Goal: Task Accomplishment & Management: Manage account settings

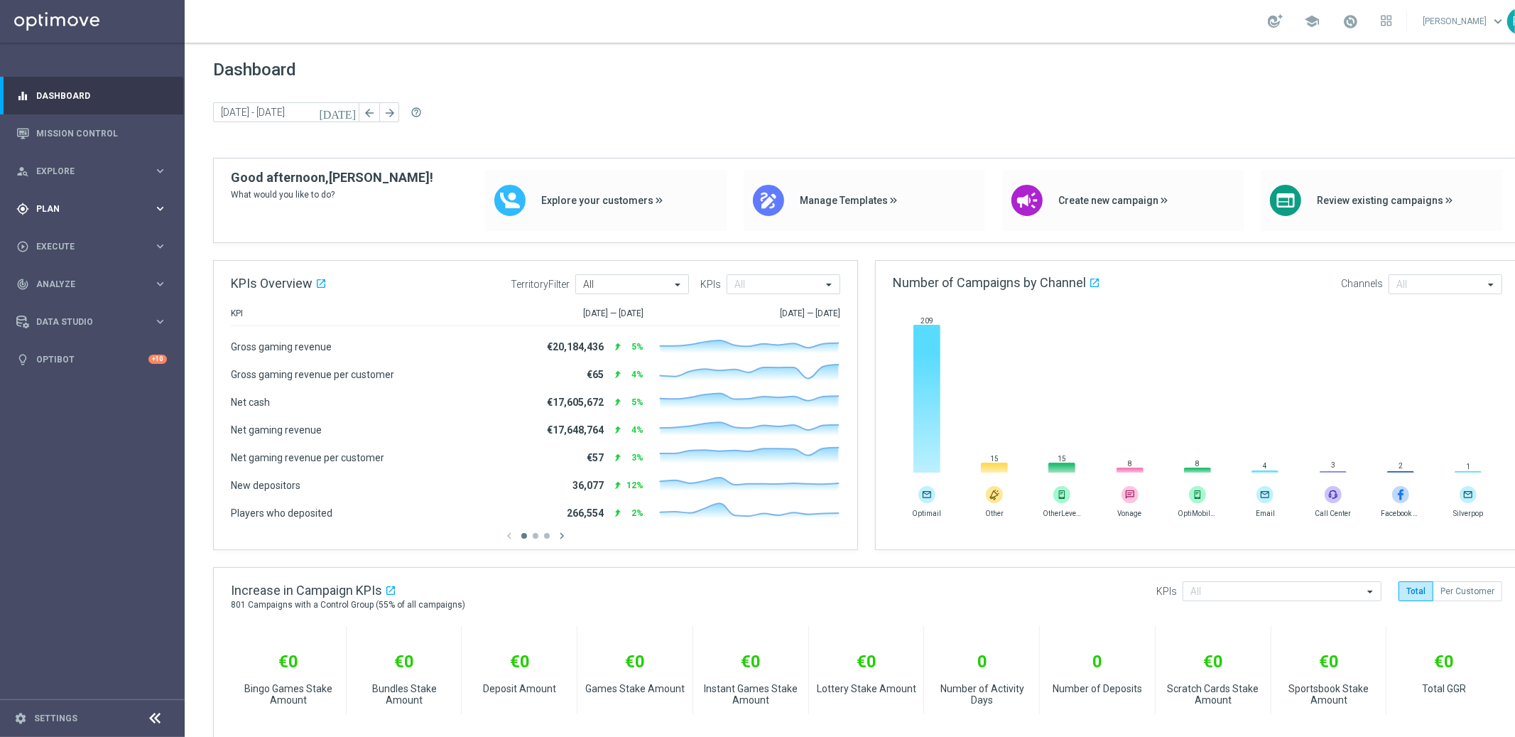
click at [71, 208] on span "Plan" at bounding box center [94, 209] width 117 height 9
click at [53, 284] on span "Templates" at bounding box center [89, 280] width 102 height 9
click at [113, 362] on link "Embedded Messaging" at bounding box center [96, 365] width 104 height 11
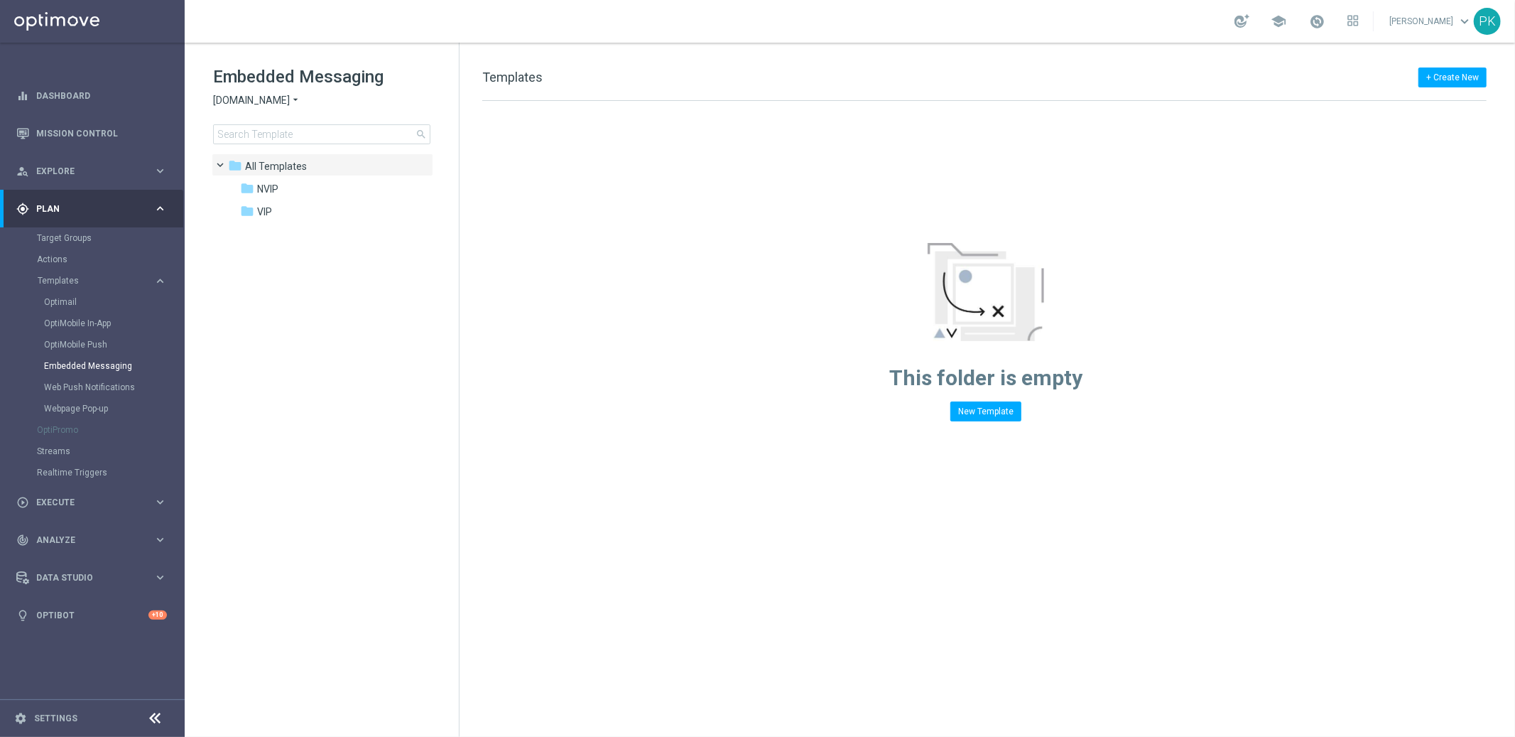
drag, startPoint x: 18, startPoint y: 300, endPoint x: 549, endPoint y: 470, distance: 557.6
click at [549, 470] on main "equalizer Dashboard Mission Control" at bounding box center [757, 368] width 1515 height 737
click at [271, 188] on span "NVIP" at bounding box center [267, 189] width 21 height 13
click at [316, 185] on div "folder NVIP" at bounding box center [321, 189] width 163 height 16
click at [264, 183] on span "NVIP" at bounding box center [267, 189] width 21 height 13
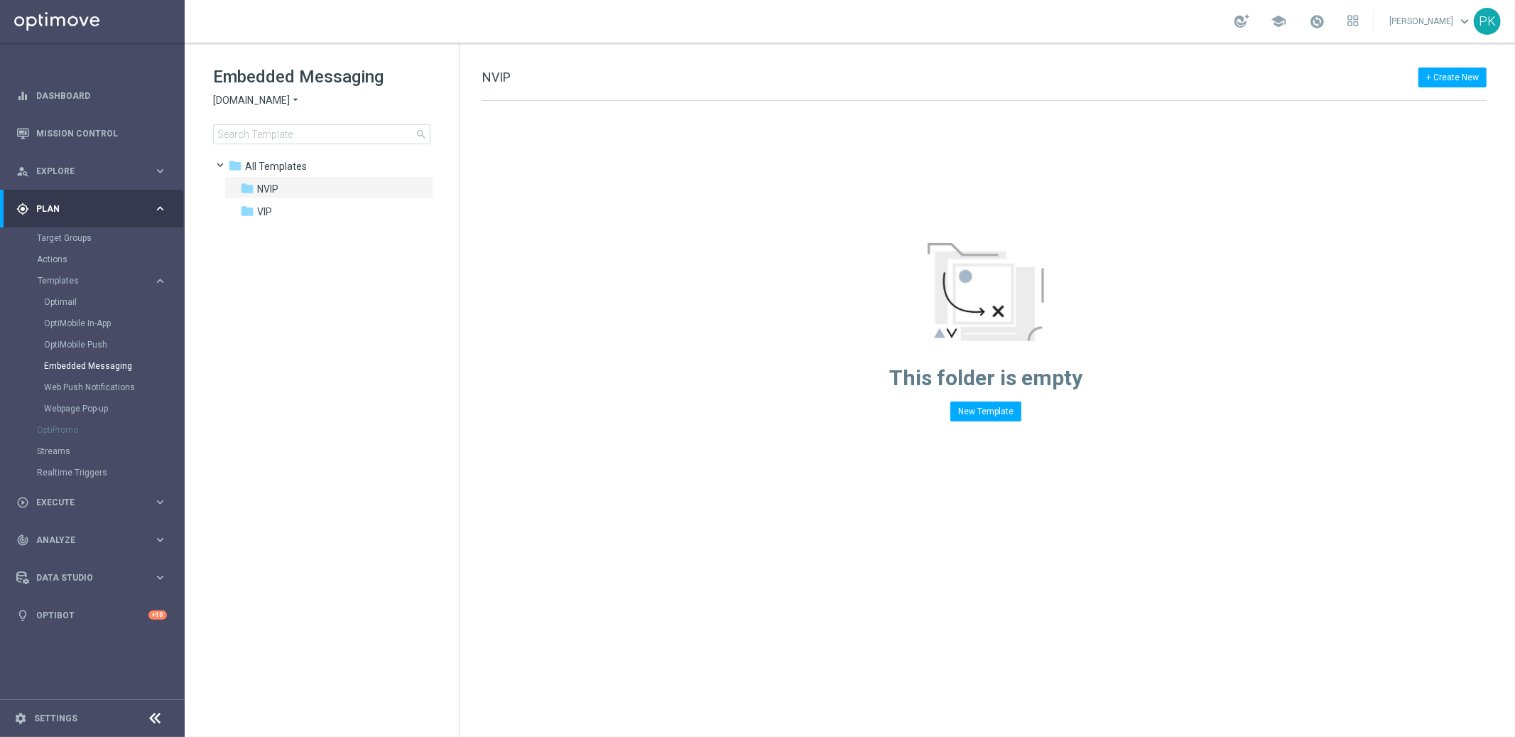
click at [264, 183] on span "NVIP" at bounding box center [267, 189] width 21 height 13
click at [271, 214] on span "VIP" at bounding box center [264, 211] width 15 height 13
click at [247, 99] on span "[DOMAIN_NAME]" at bounding box center [251, 100] width 77 height 13
click at [0, 0] on span "Lottoland" at bounding box center [0, 0] width 0 height 0
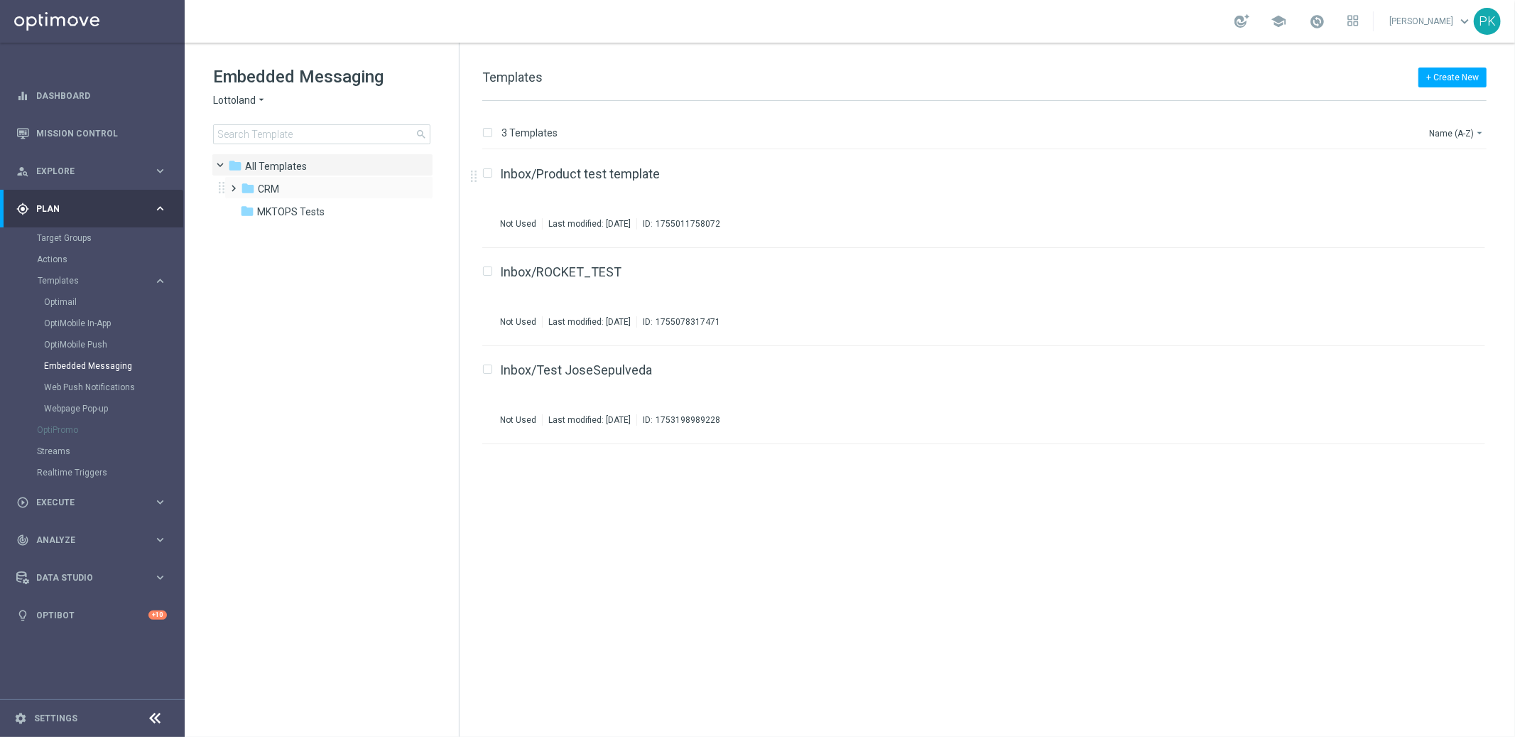
click at [232, 183] on span at bounding box center [231, 182] width 6 height 6
click at [294, 210] on span "1. VIP" at bounding box center [284, 211] width 25 height 13
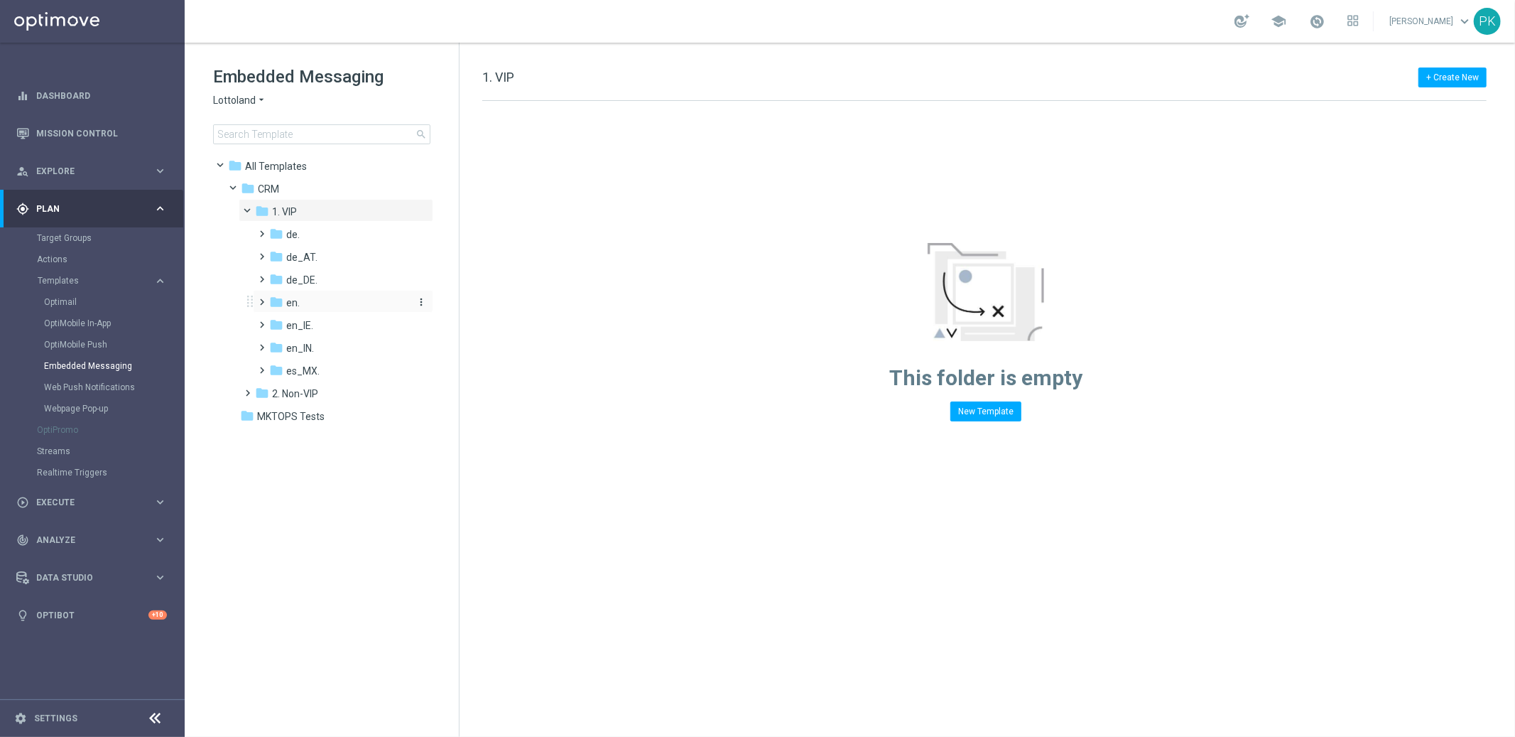
click at [337, 305] on div "folder en." at bounding box center [338, 303] width 139 height 16
click at [344, 323] on span "AUT VIP en" at bounding box center [325, 325] width 50 height 13
click at [332, 347] on span "TAC VIP en" at bounding box center [325, 348] width 50 height 13
click at [290, 212] on span "1. VIP" at bounding box center [284, 211] width 25 height 13
click at [293, 229] on span "de." at bounding box center [292, 234] width 13 height 13
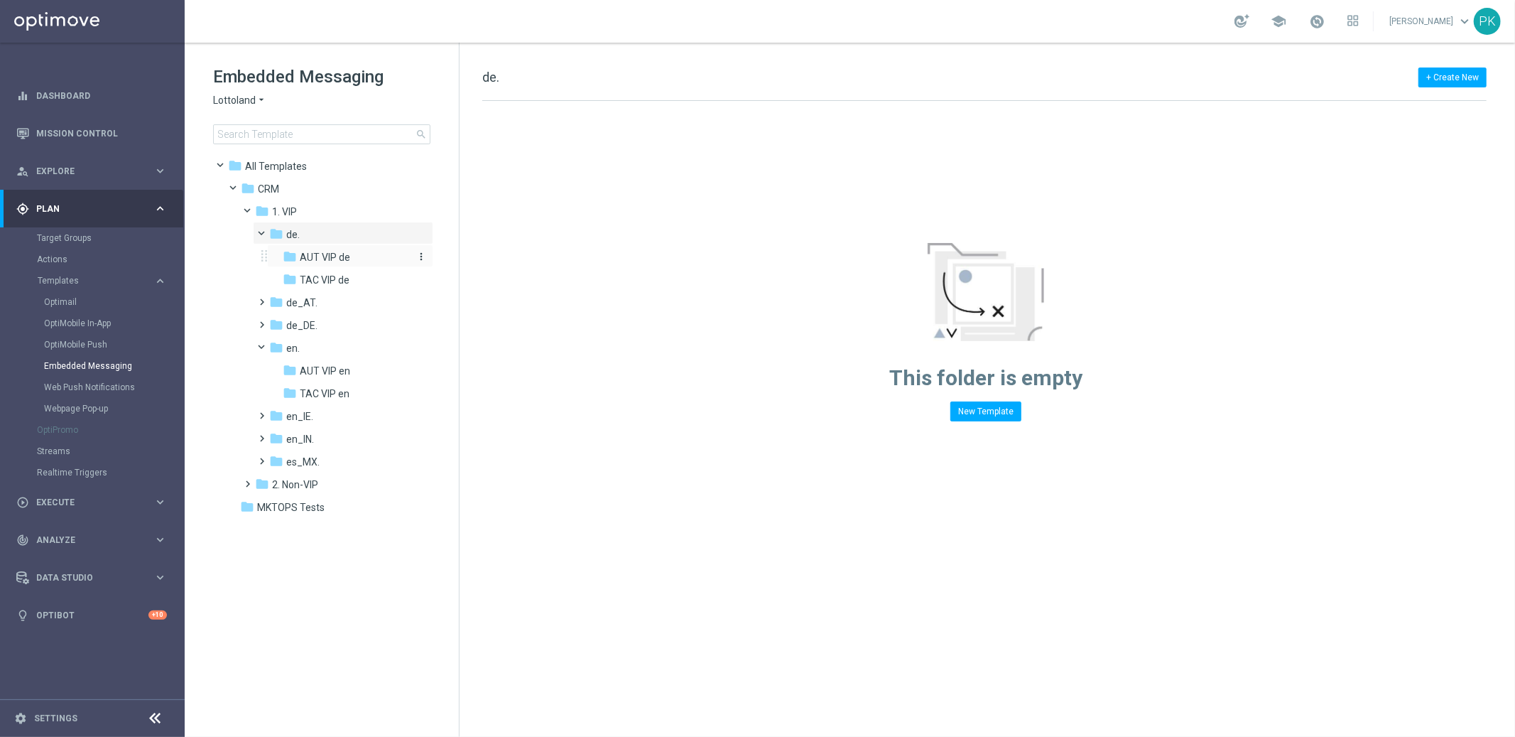
click at [323, 263] on span "AUT VIP de" at bounding box center [325, 257] width 50 height 13
click at [336, 277] on span "TAC VIP de" at bounding box center [325, 279] width 50 height 13
click at [279, 505] on span "MKTOPS Tests" at bounding box center [290, 507] width 67 height 13
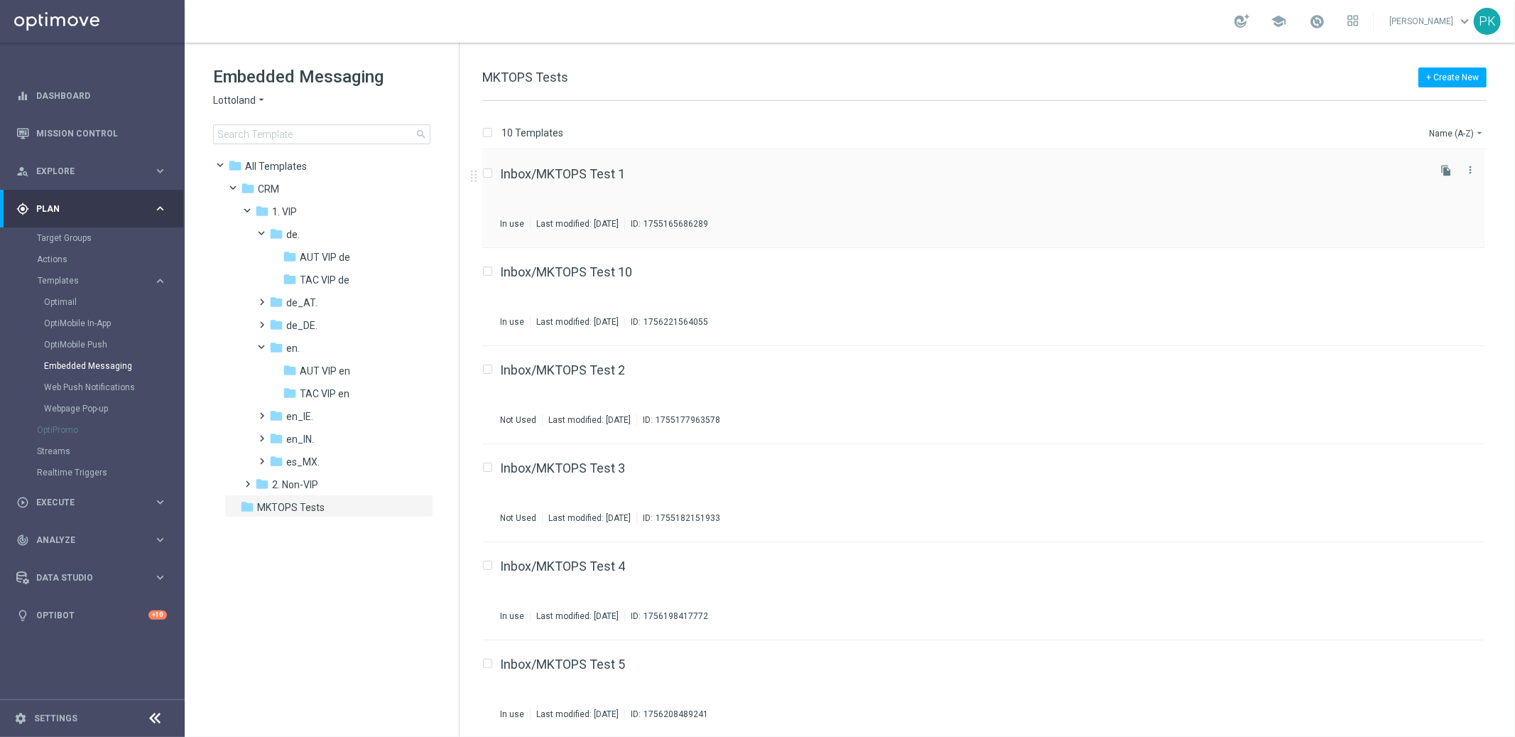
click at [705, 178] on div "Inbox/MKTOPS Test 1" at bounding box center [963, 174] width 926 height 13
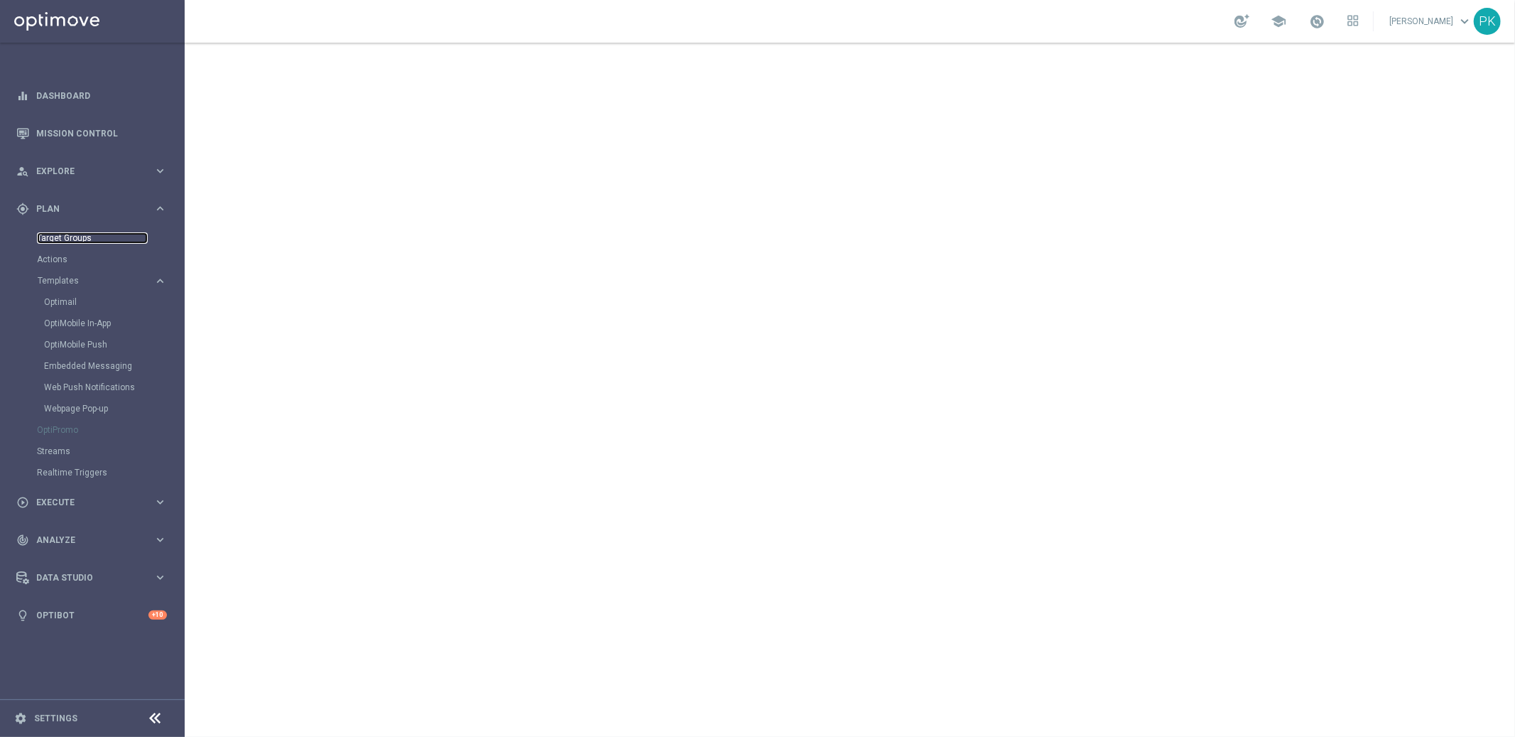
click at [72, 238] on link "Target Groups" at bounding box center [92, 237] width 111 height 11
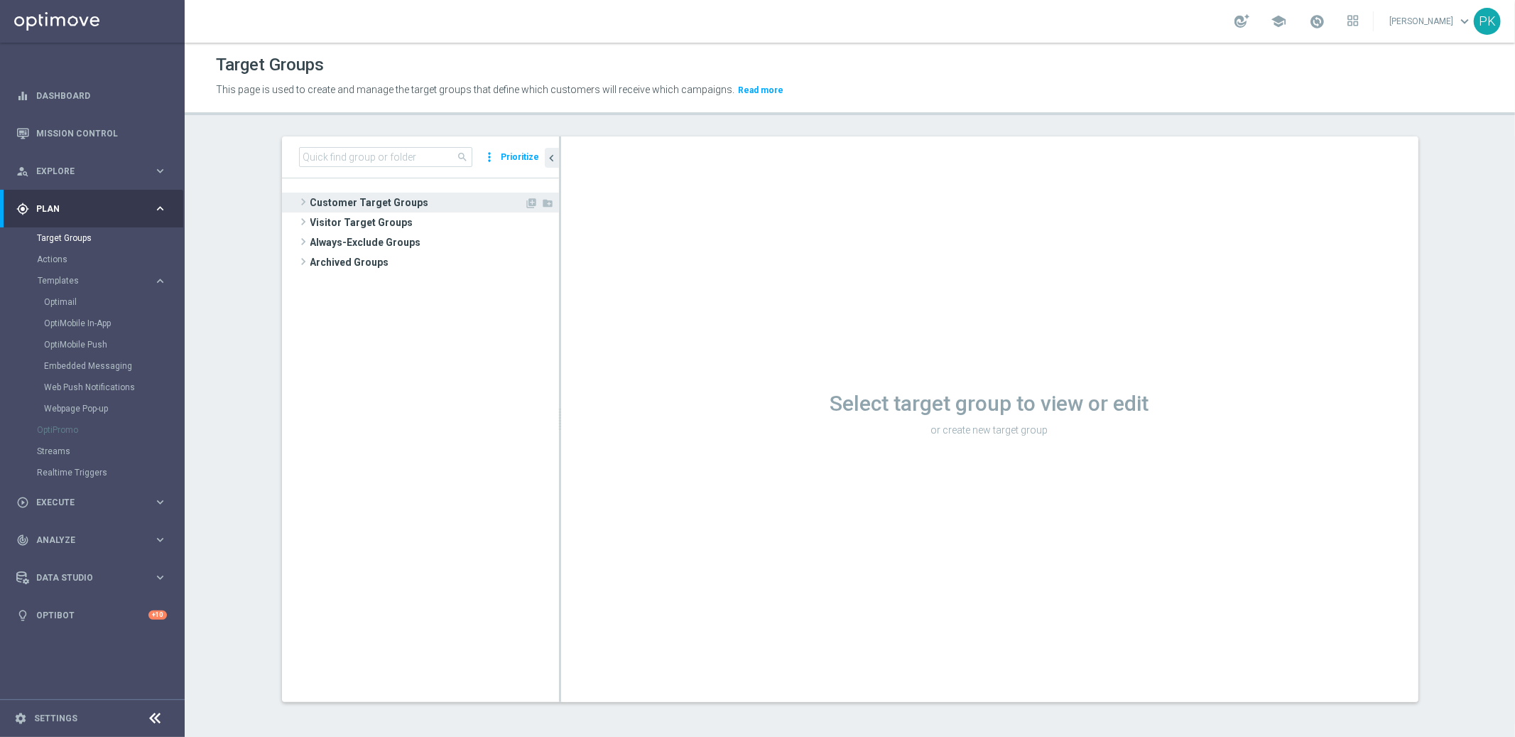
click at [397, 195] on span "Customer Target Groups" at bounding box center [417, 203] width 215 height 20
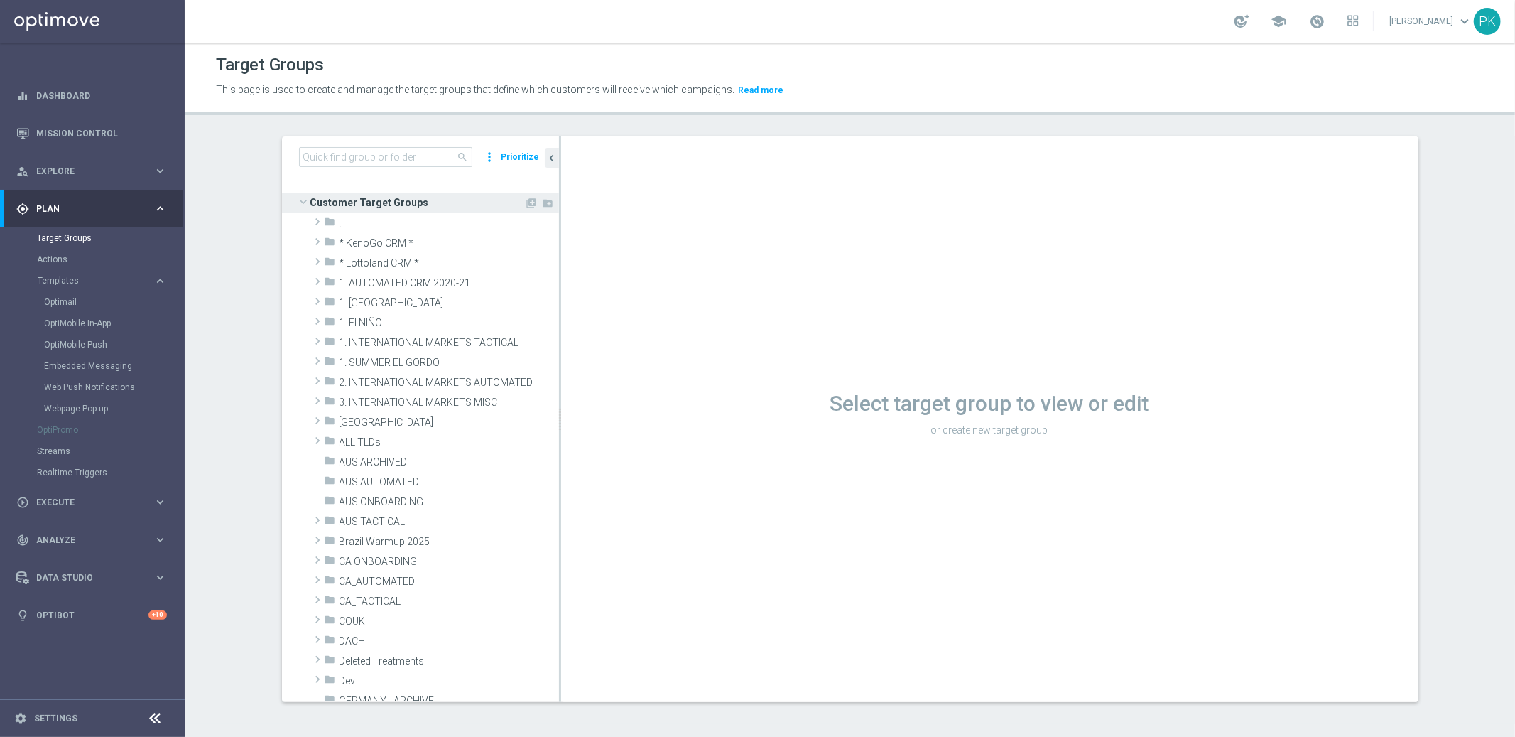
click at [355, 204] on span "Customer Target Groups" at bounding box center [417, 203] width 215 height 20
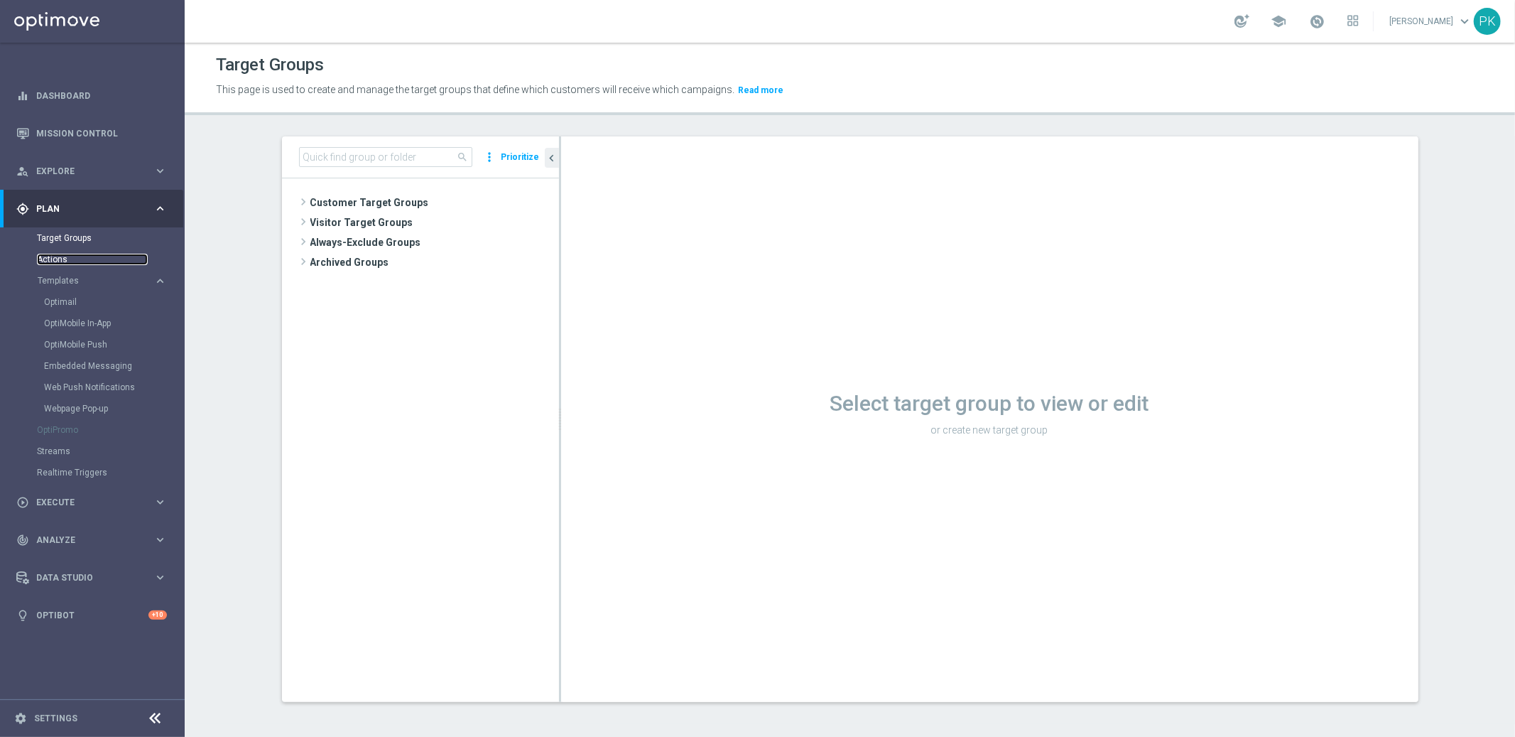
click at [68, 254] on link "Actions" at bounding box center [92, 259] width 111 height 11
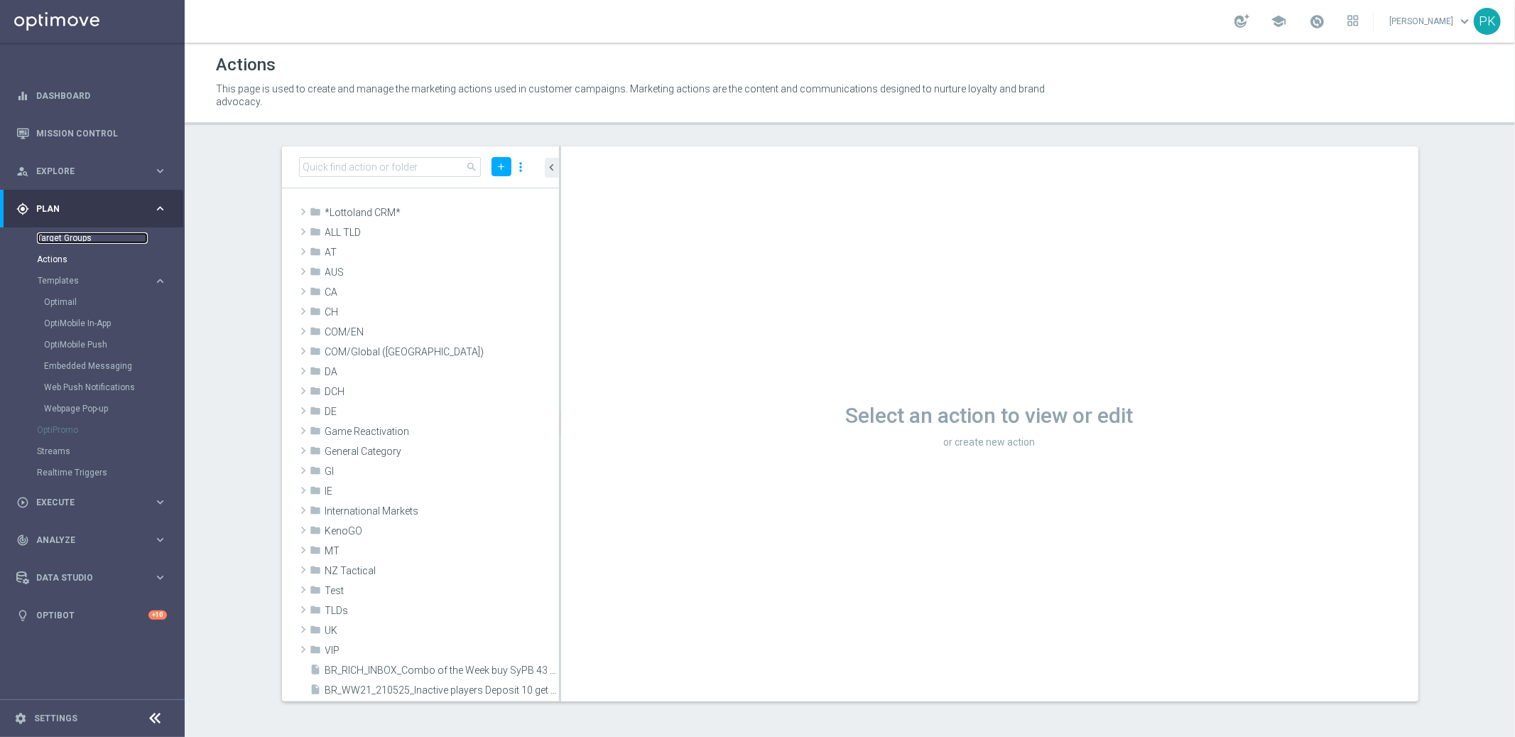
click at [65, 234] on link "Target Groups" at bounding box center [92, 237] width 111 height 11
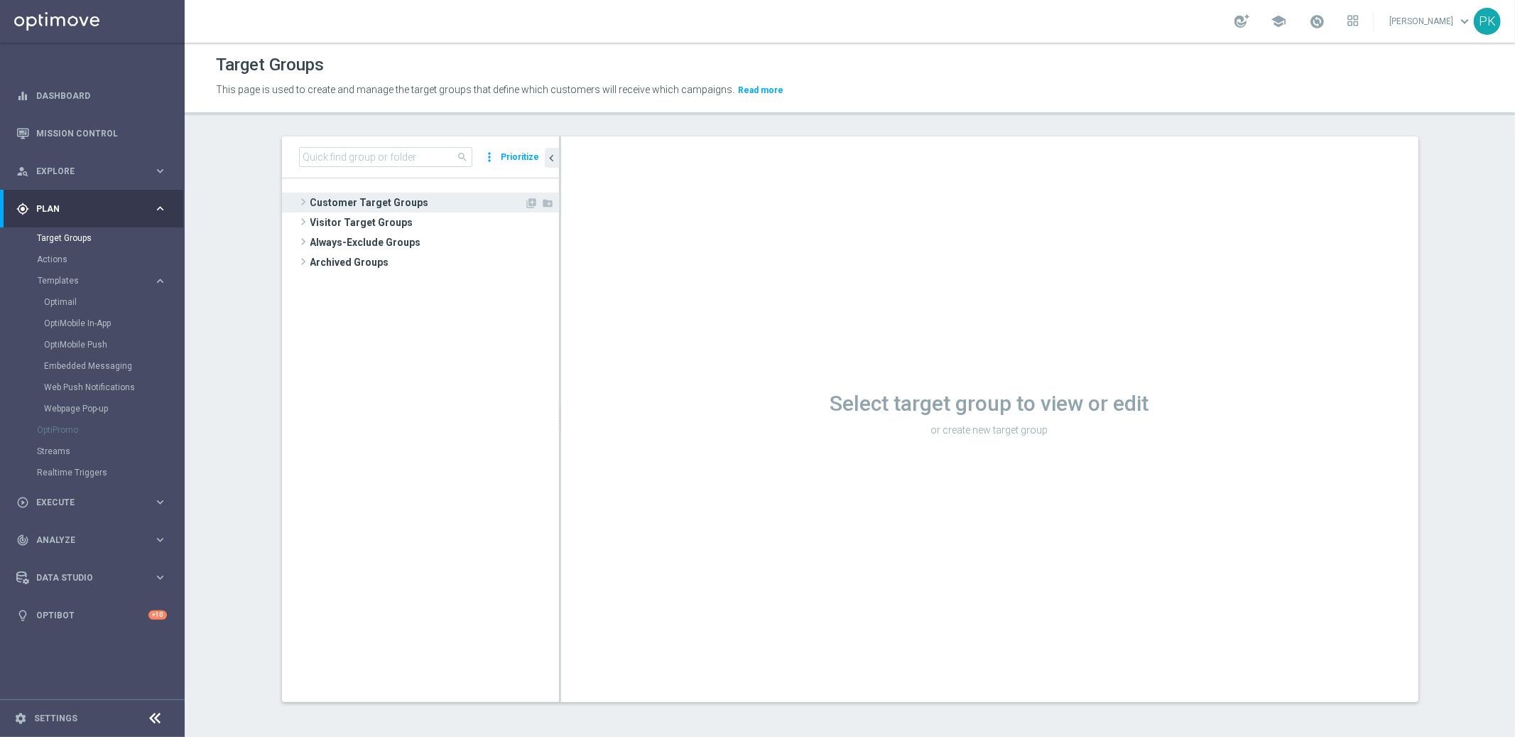
click at [358, 199] on span "Customer Target Groups" at bounding box center [417, 203] width 215 height 20
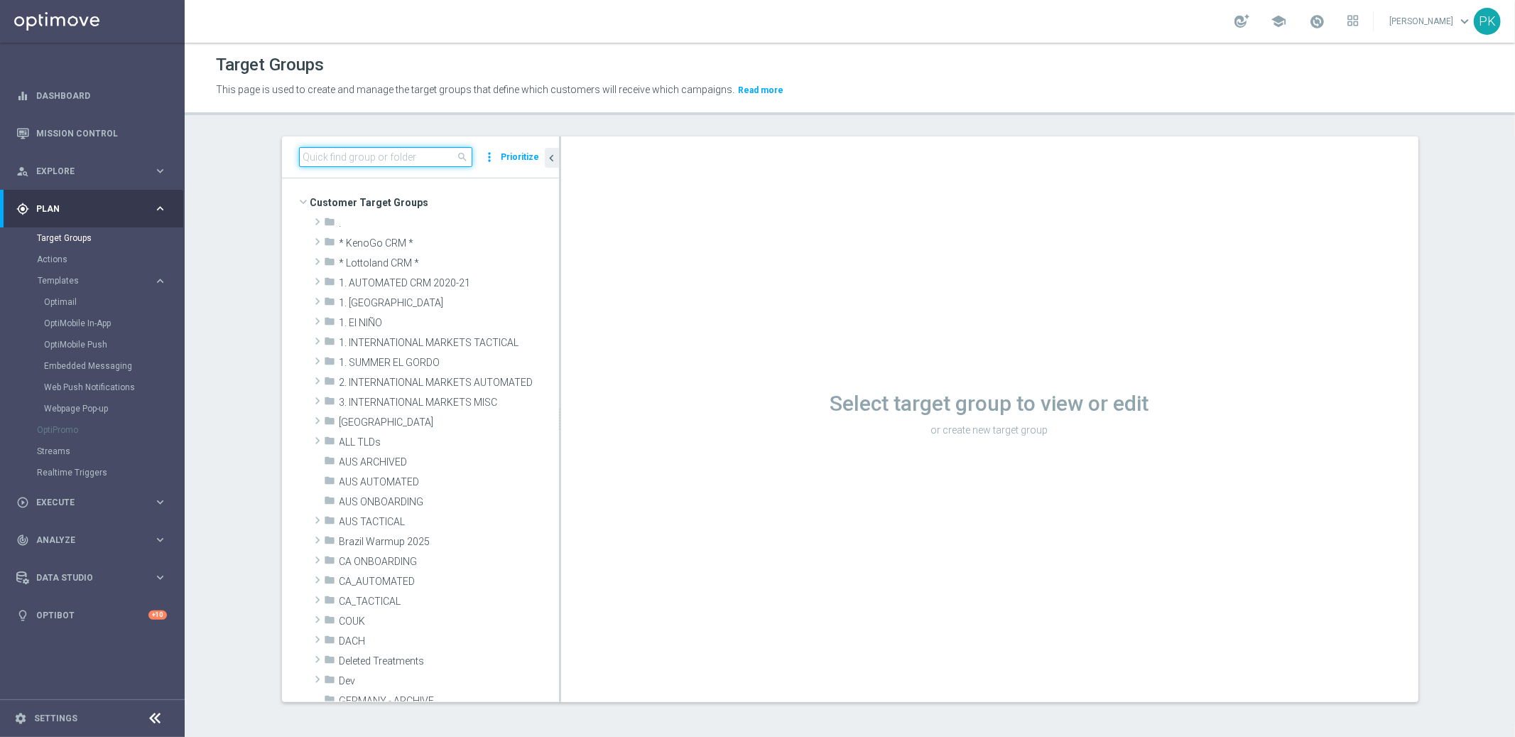
click at [359, 161] on input at bounding box center [385, 157] width 173 height 20
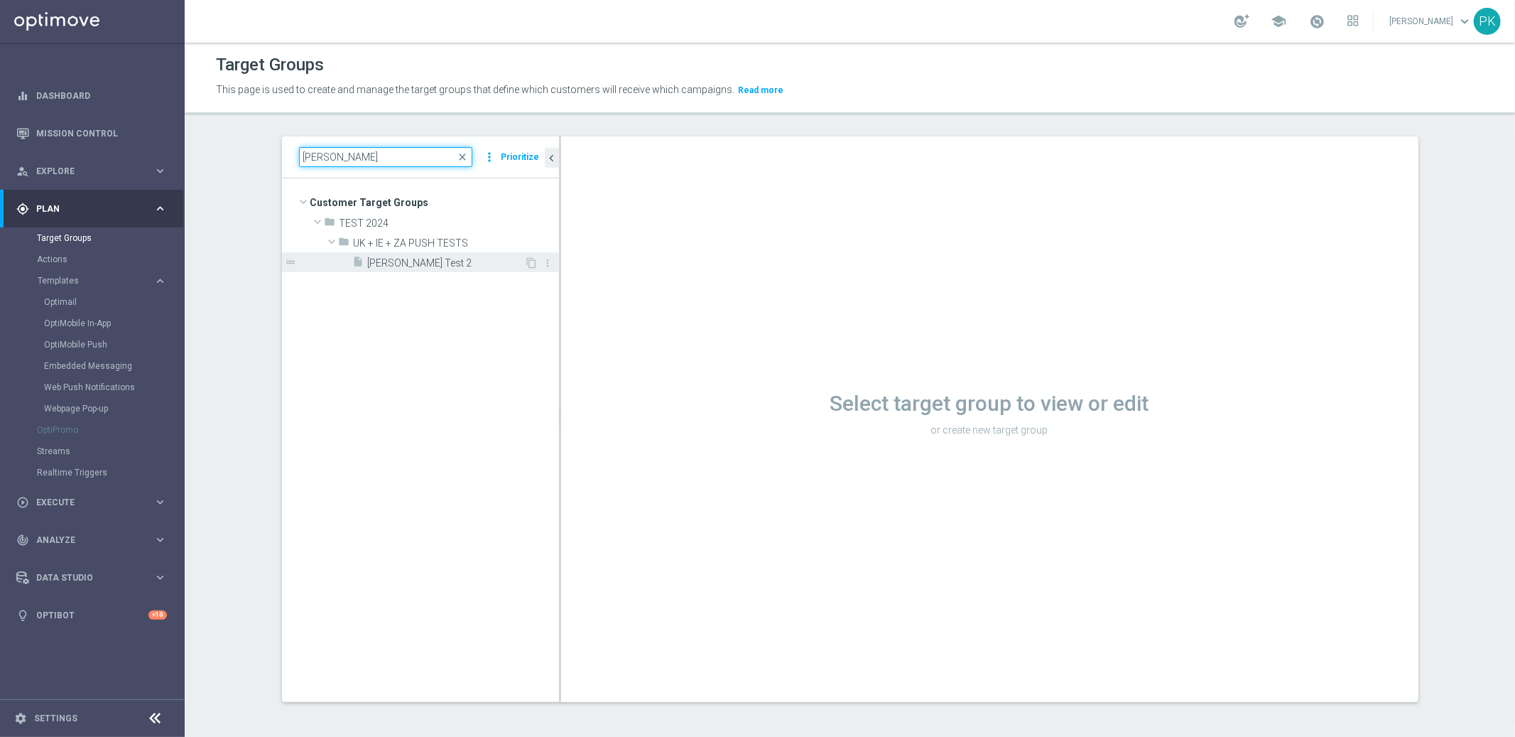
type input "[PERSON_NAME]"
click at [399, 264] on span "[PERSON_NAME] Test 2" at bounding box center [446, 263] width 157 height 12
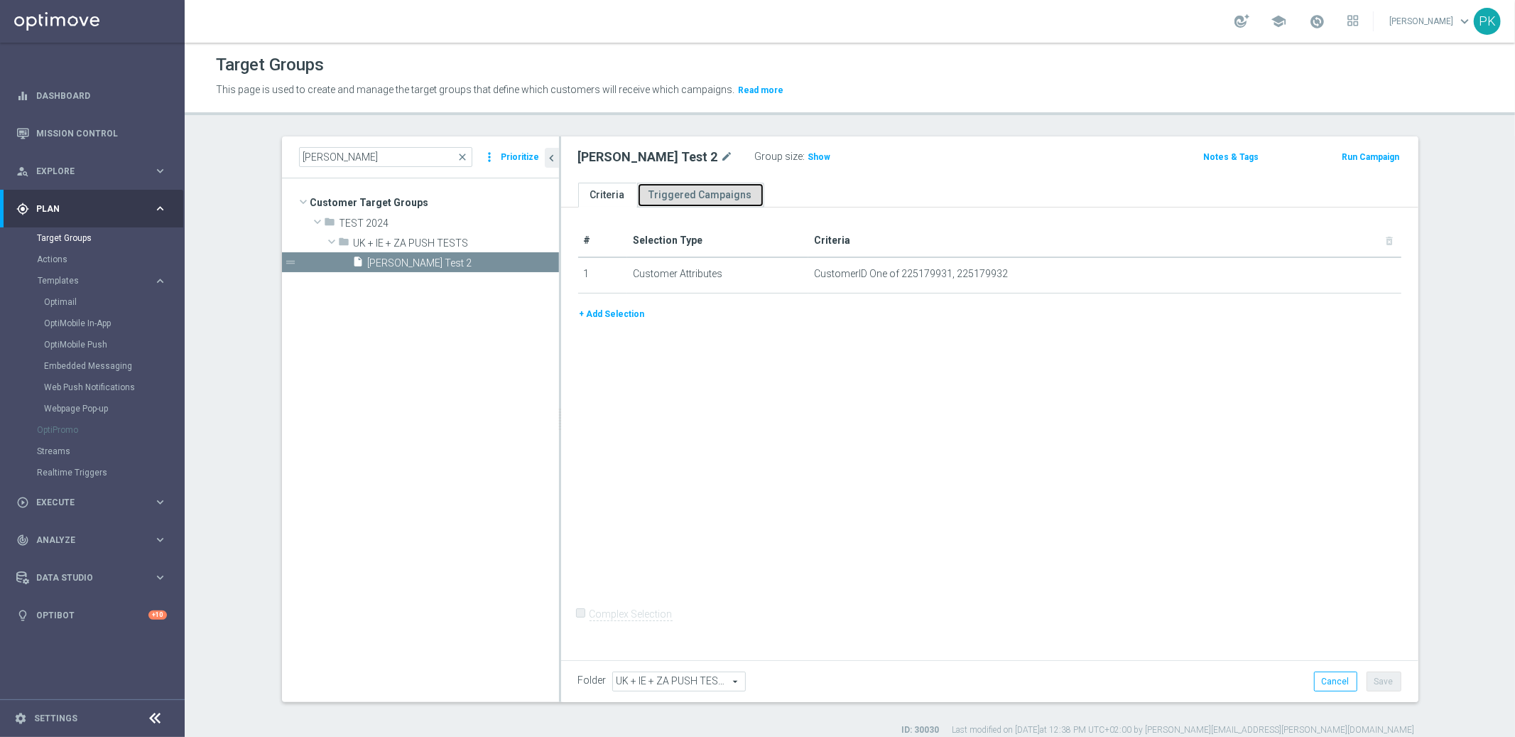
click at [690, 197] on link "Triggered Campaigns" at bounding box center [700, 195] width 127 height 25
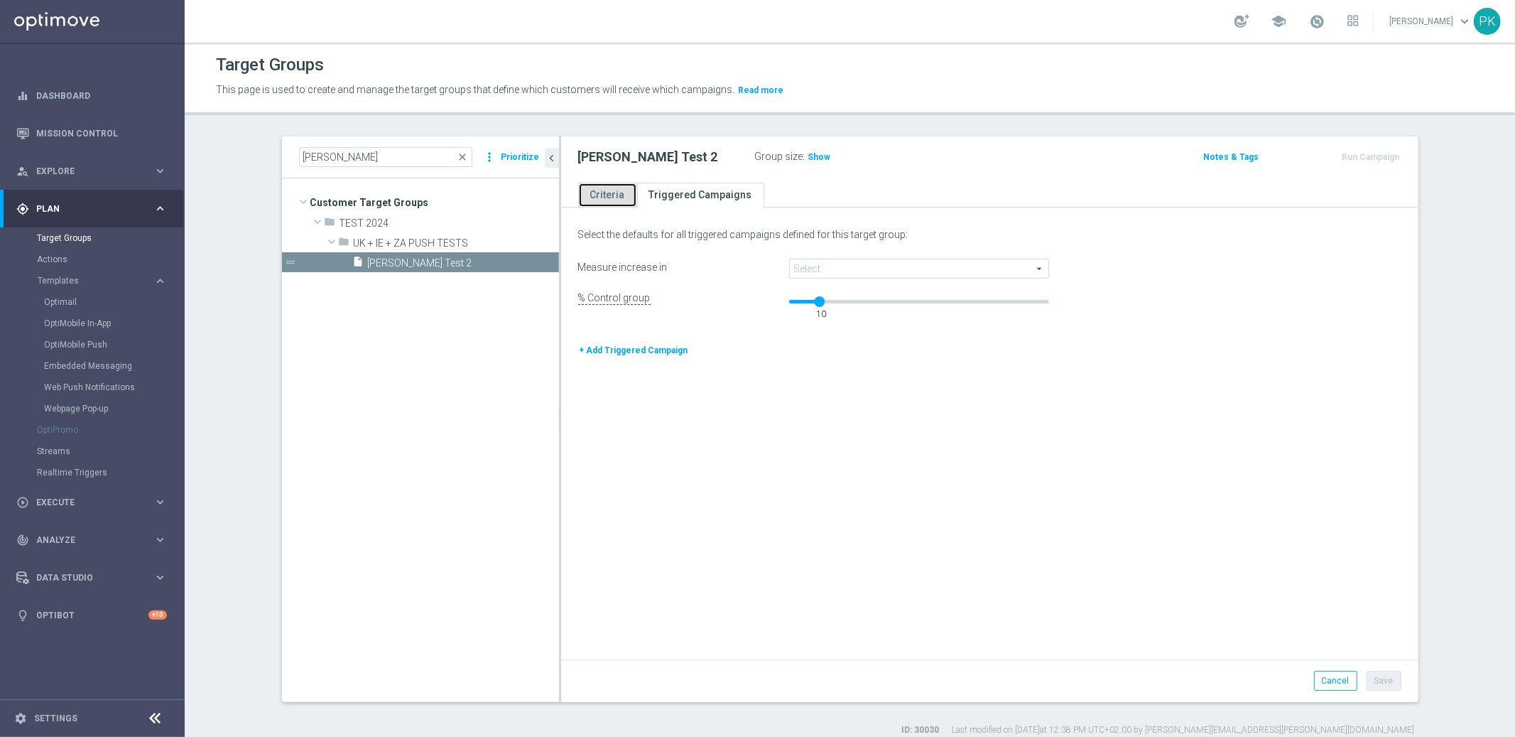
click at [591, 195] on link "Criteria" at bounding box center [607, 195] width 59 height 25
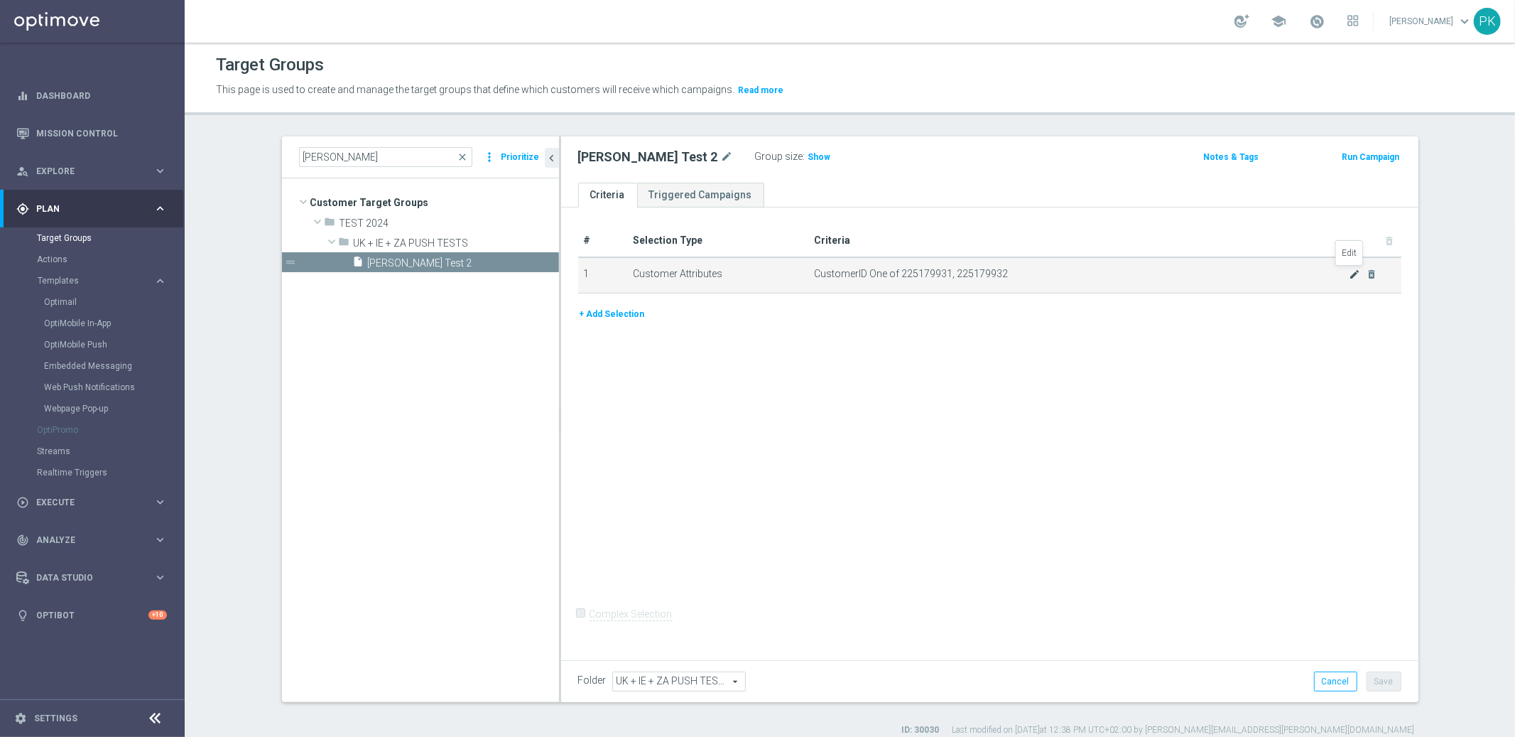
click at [1349, 270] on icon "mode_edit" at bounding box center [1354, 274] width 11 height 11
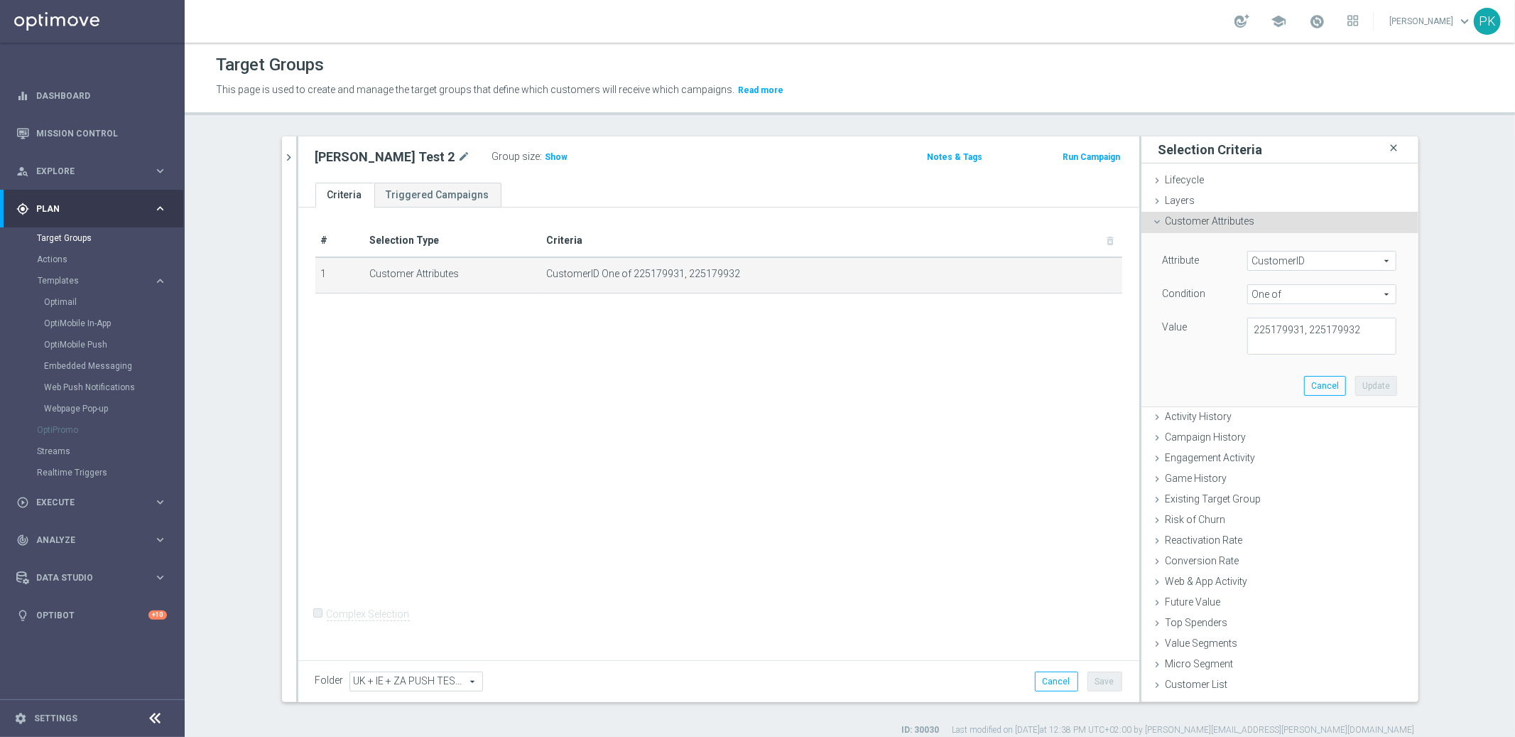
click at [1388, 144] on icon "close" at bounding box center [1394, 148] width 14 height 19
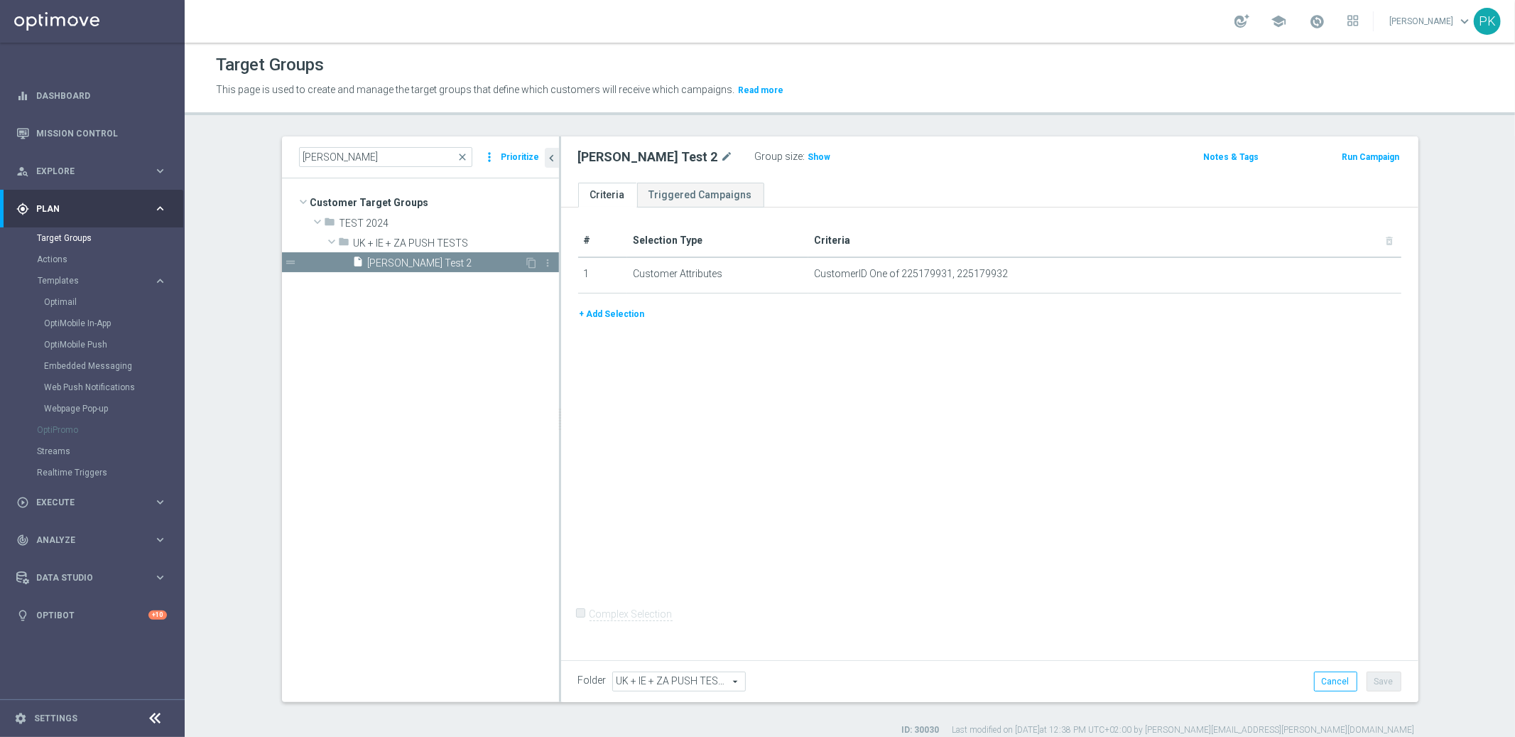
drag, startPoint x: 391, startPoint y: 245, endPoint x: 467, endPoint y: 256, distance: 77.6
click at [391, 244] on span "UK + IE + ZA PUSH TESTS" at bounding box center [456, 243] width 205 height 12
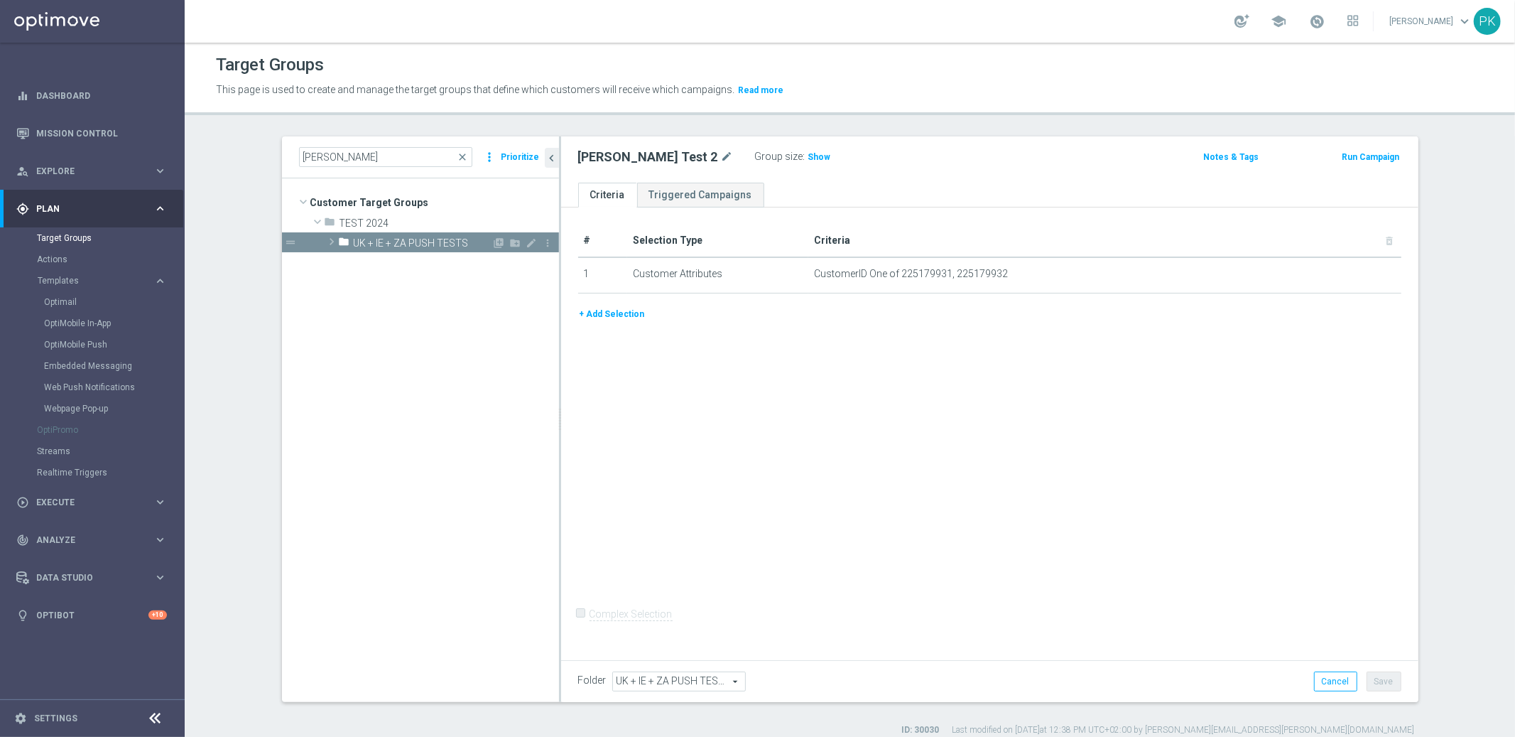
click at [408, 238] on span "UK + IE + ZA PUSH TESTS" at bounding box center [423, 243] width 139 height 12
click at [360, 223] on span "TEST 2024" at bounding box center [416, 223] width 153 height 12
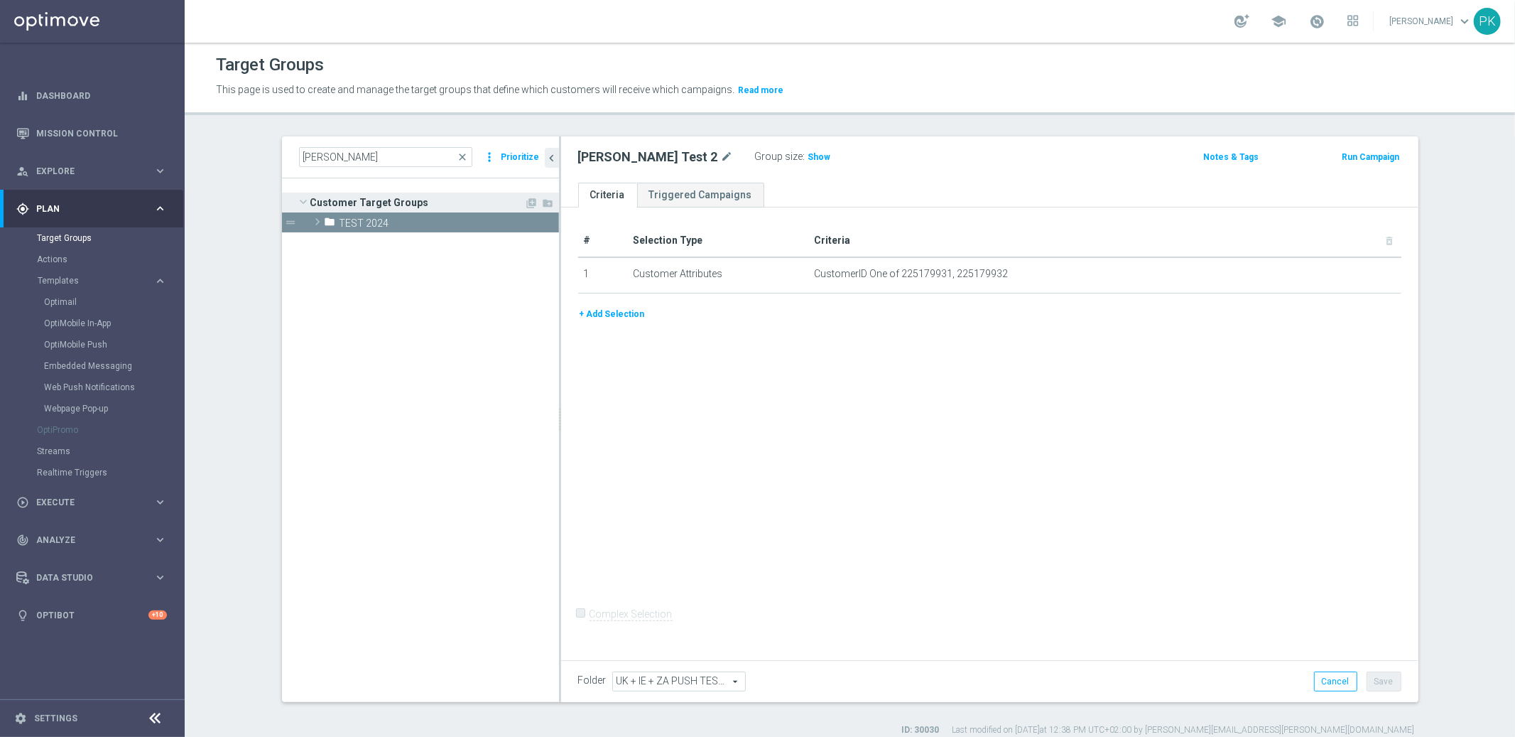
click at [364, 200] on span "Customer Target Groups" at bounding box center [417, 203] width 215 height 20
click at [364, 201] on span "Customer Target Groups" at bounding box center [417, 203] width 215 height 20
click at [462, 156] on span "close" at bounding box center [462, 156] width 11 height 11
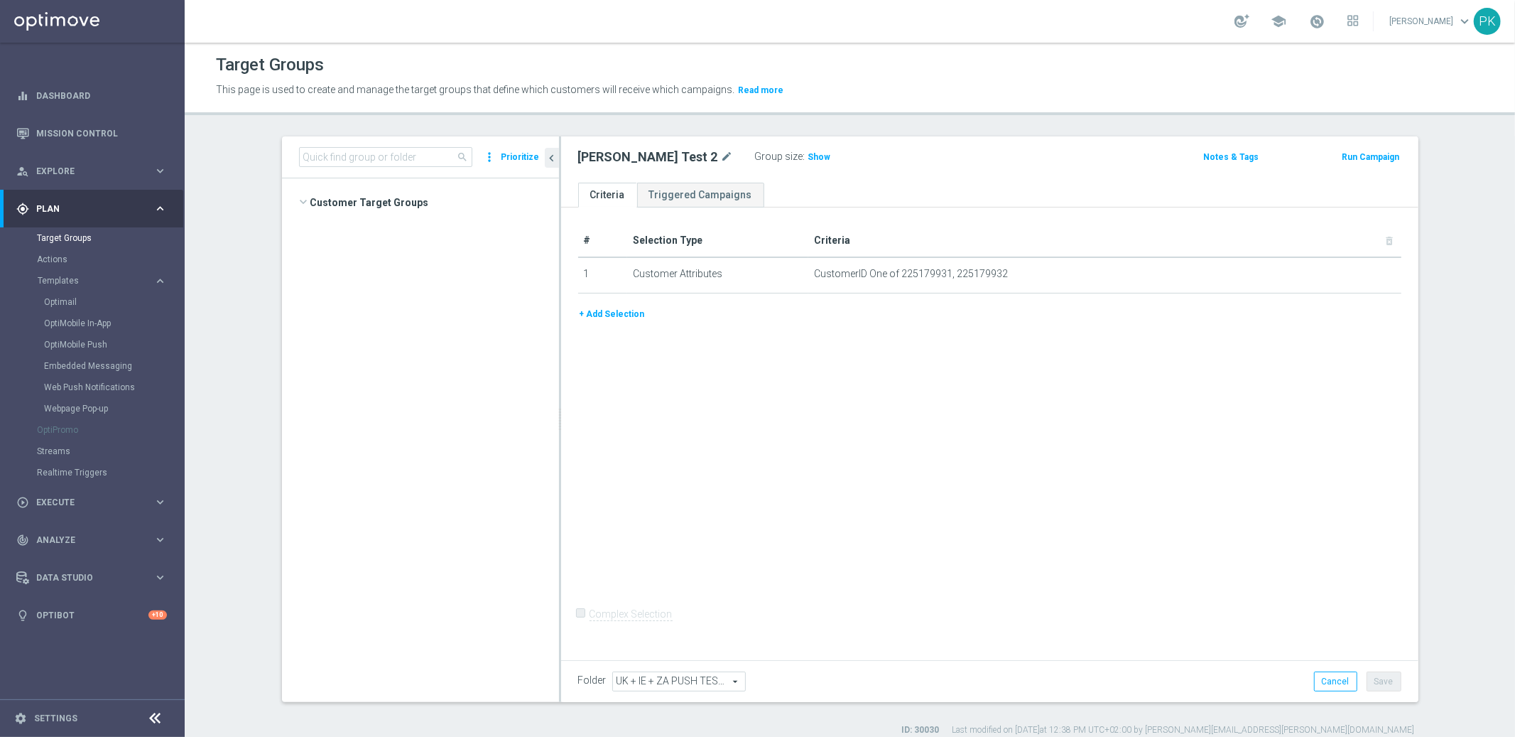
scroll to position [184278, 0]
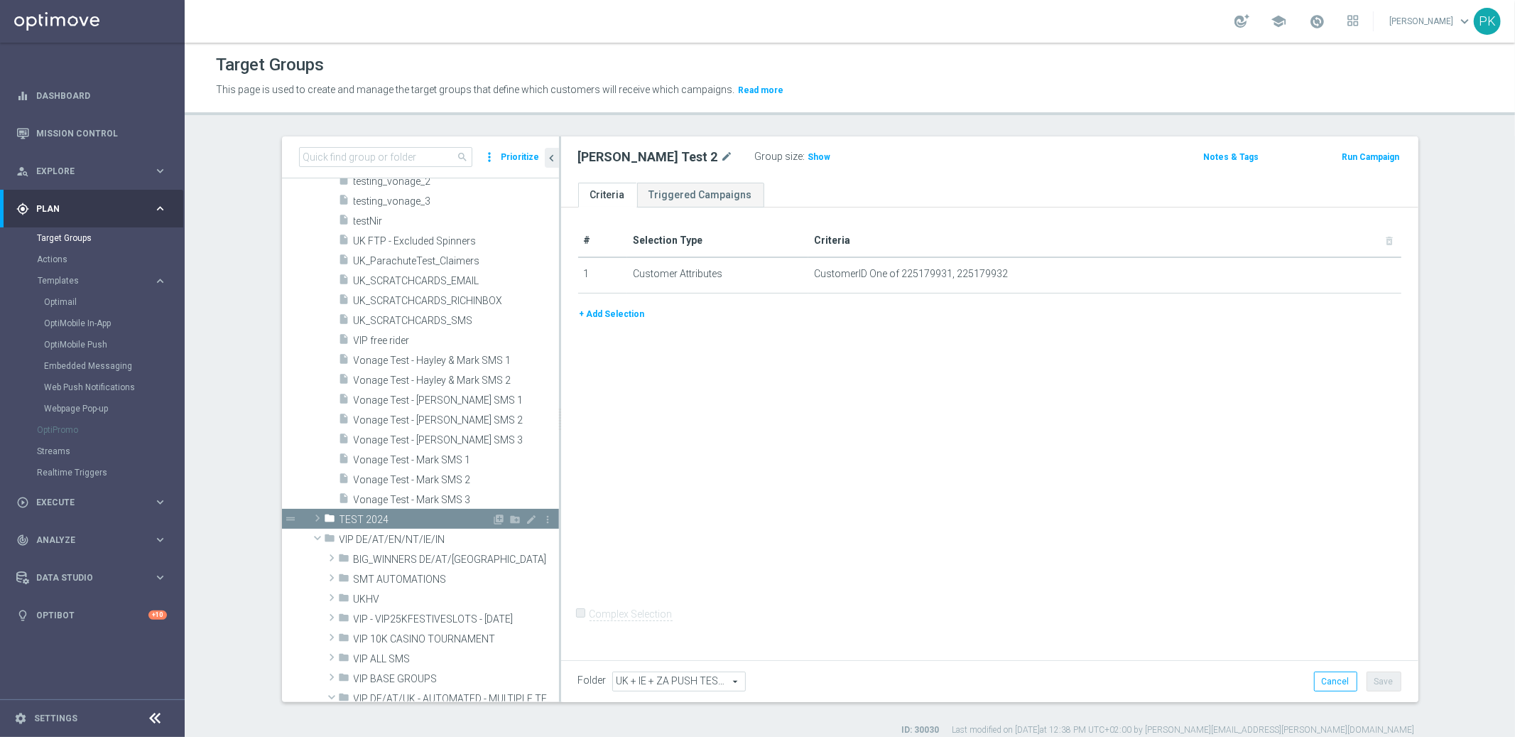
click at [310, 514] on span at bounding box center [317, 517] width 14 height 17
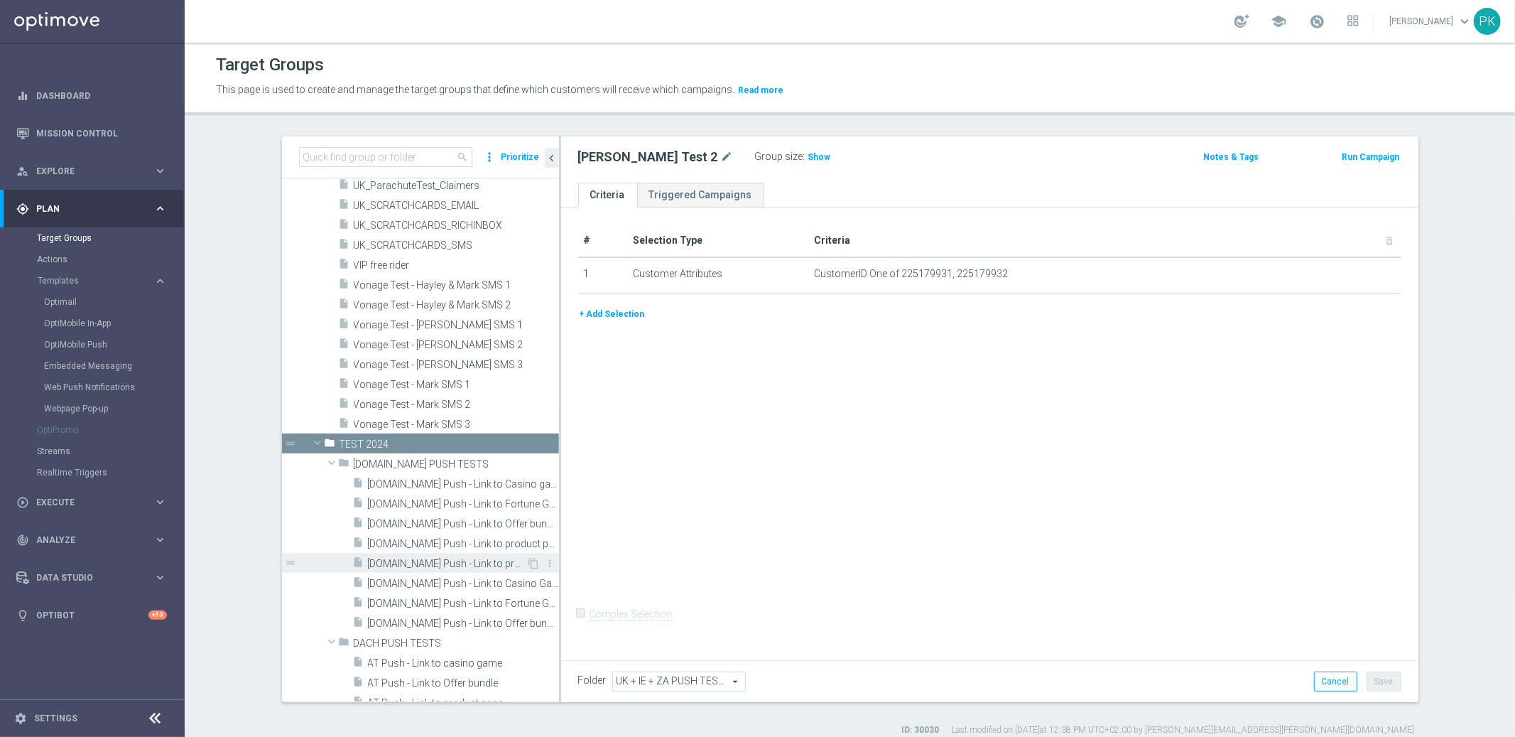
scroll to position [184373, 0]
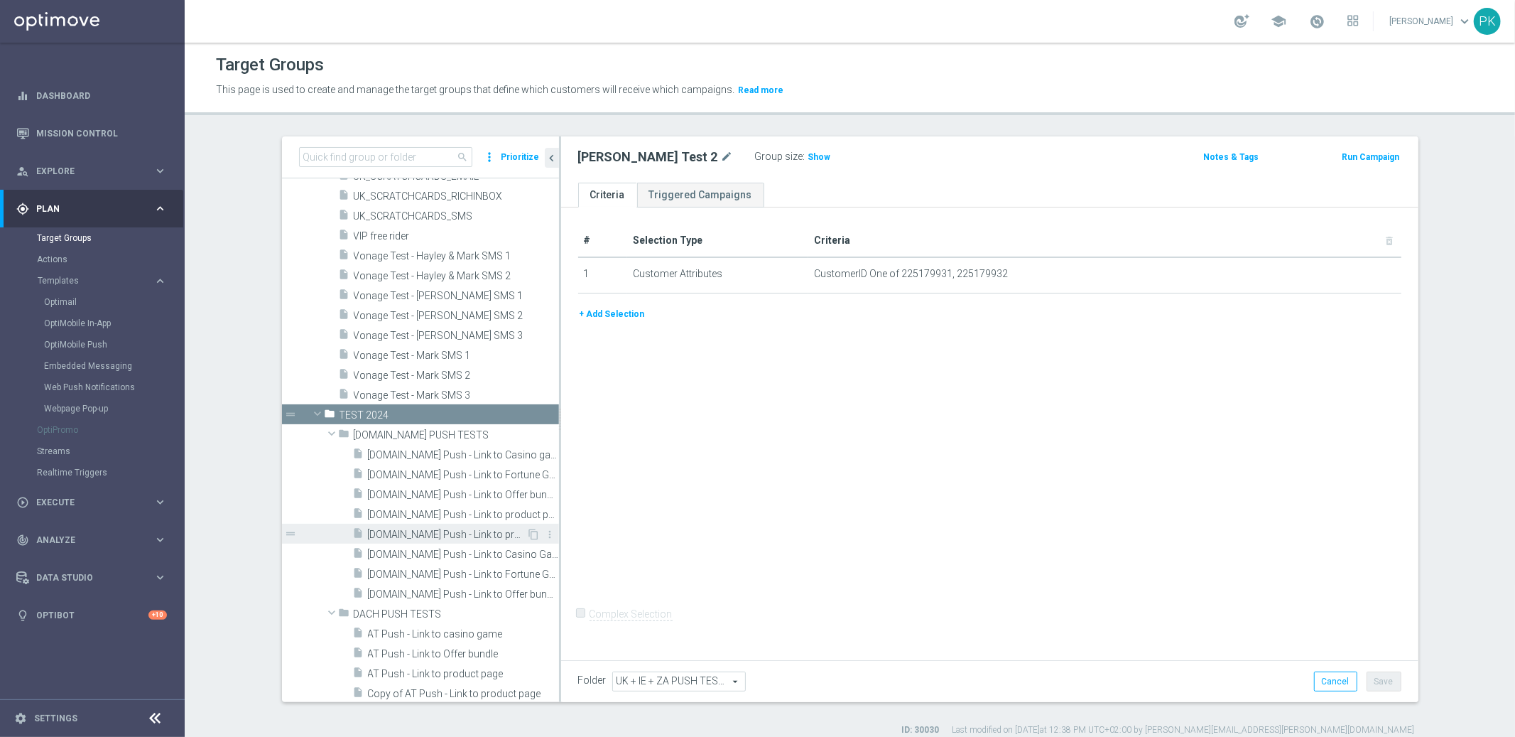
click at [393, 528] on span "[DOMAIN_NAME] Push - Link to product page 2" at bounding box center [447, 534] width 159 height 12
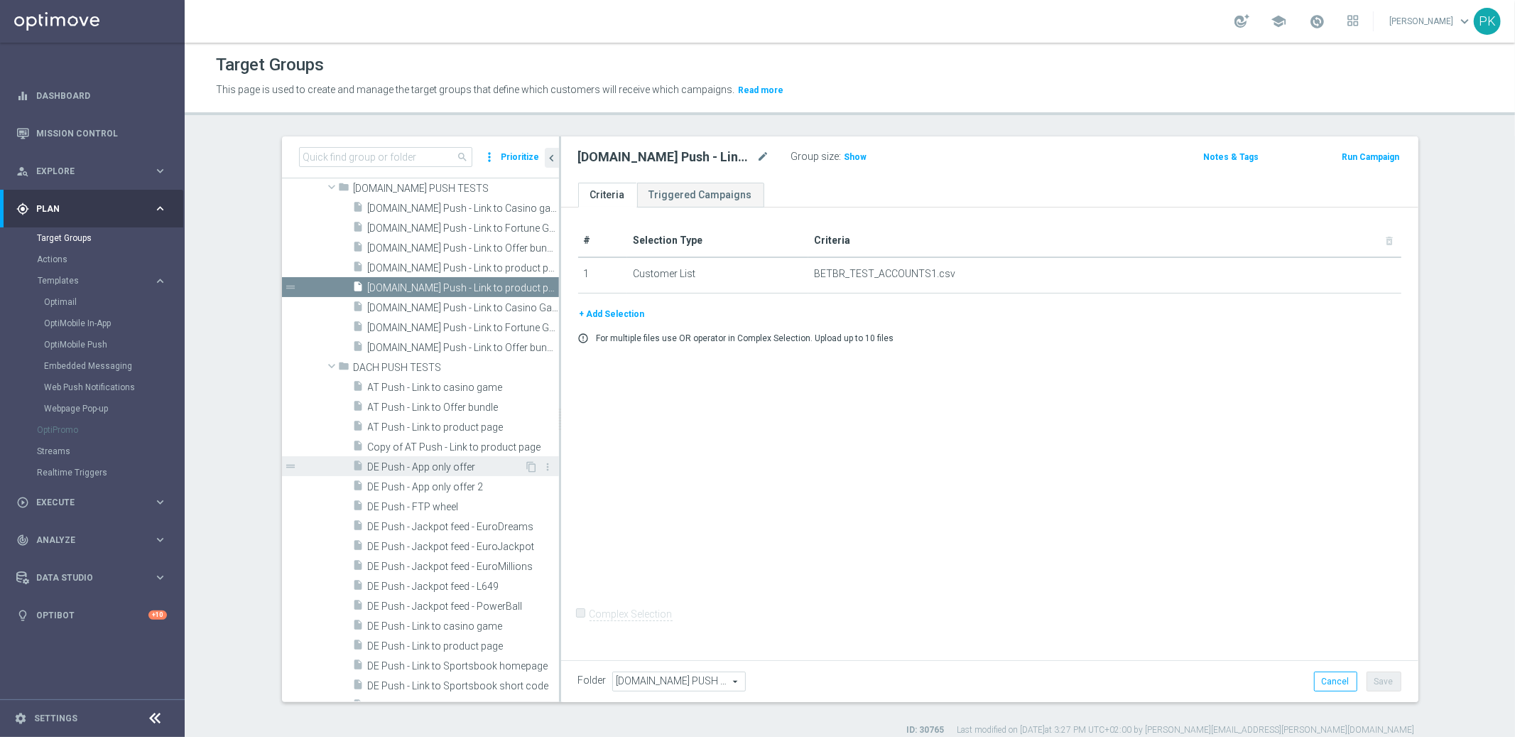
scroll to position [184577, 0]
click at [446, 465] on span "DE Push - App only offer" at bounding box center [463, 466] width 191 height 12
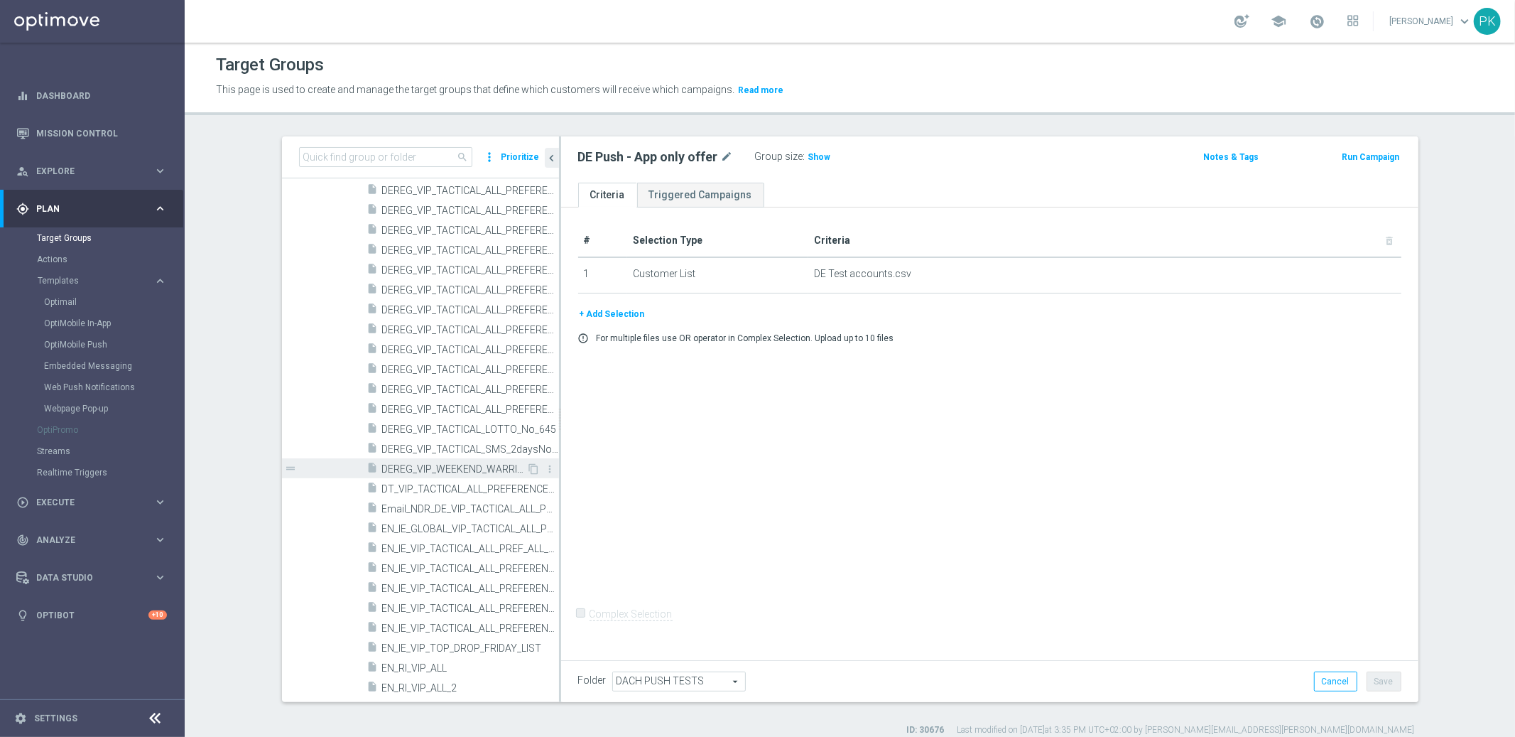
scroll to position [194460, 0]
click at [426, 403] on div "insert_drive_file DEREG_VIP_TACTICAL_LOTTO_No_645" at bounding box center [447, 412] width 160 height 20
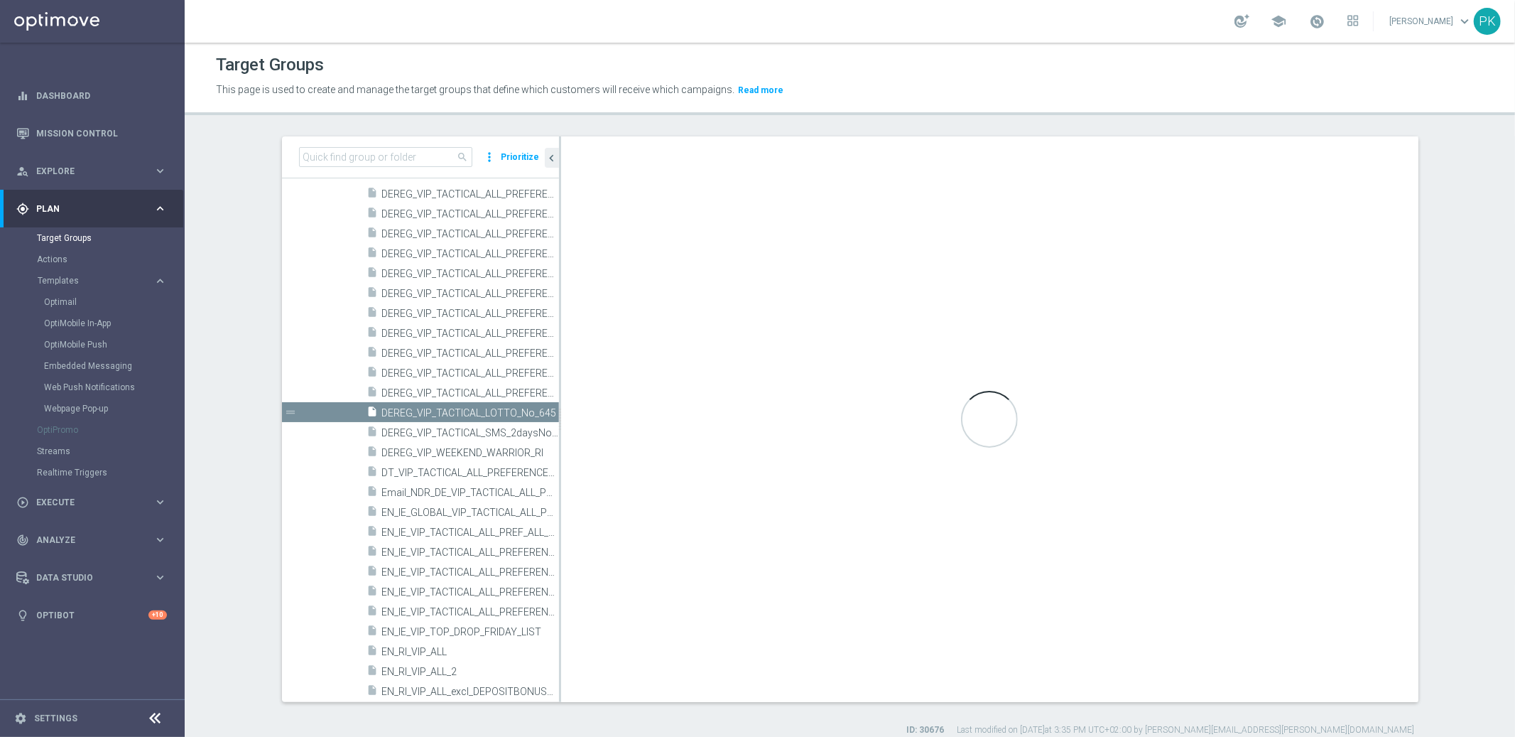
type input "VIP TIER - ALL - PREFERENCE - ALL"
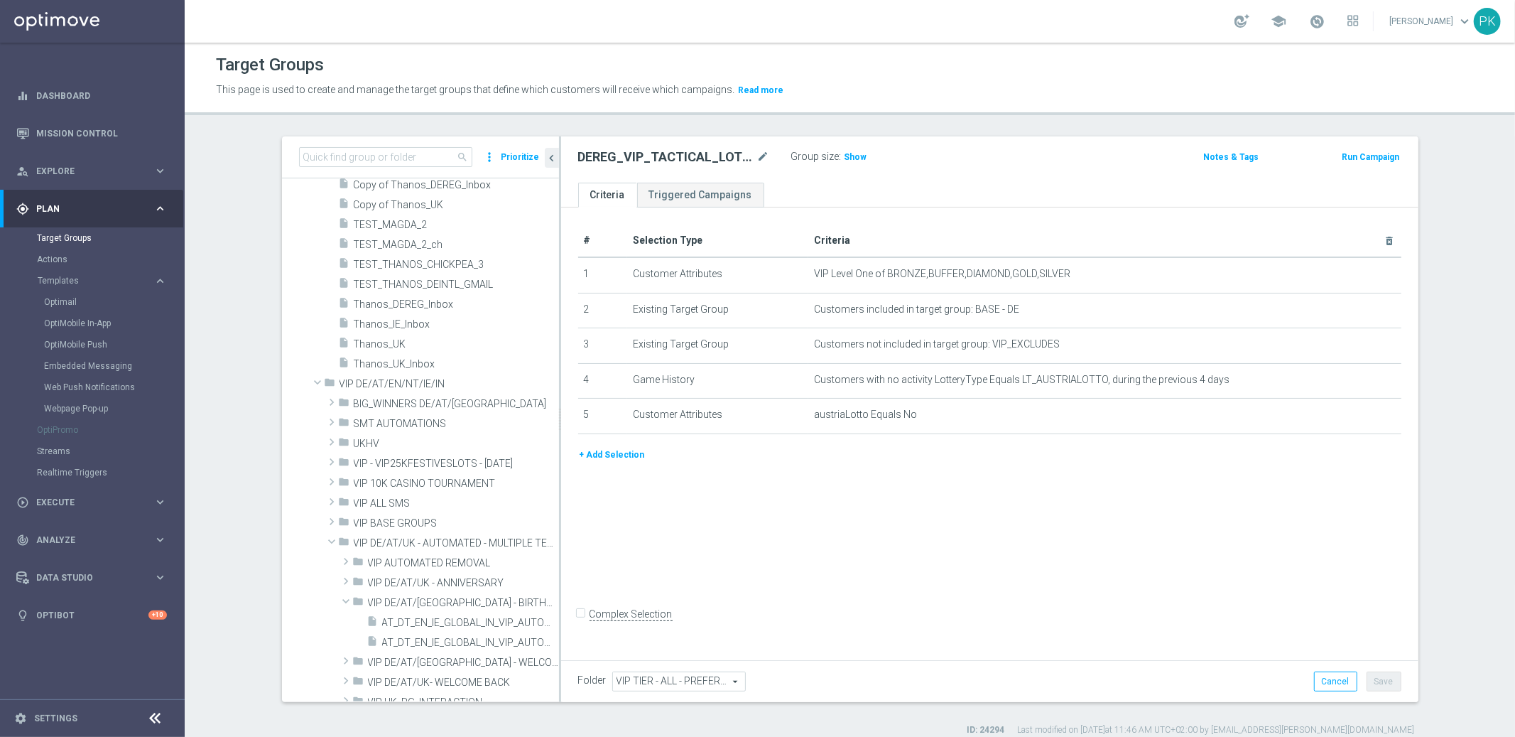
scroll to position [185779, 0]
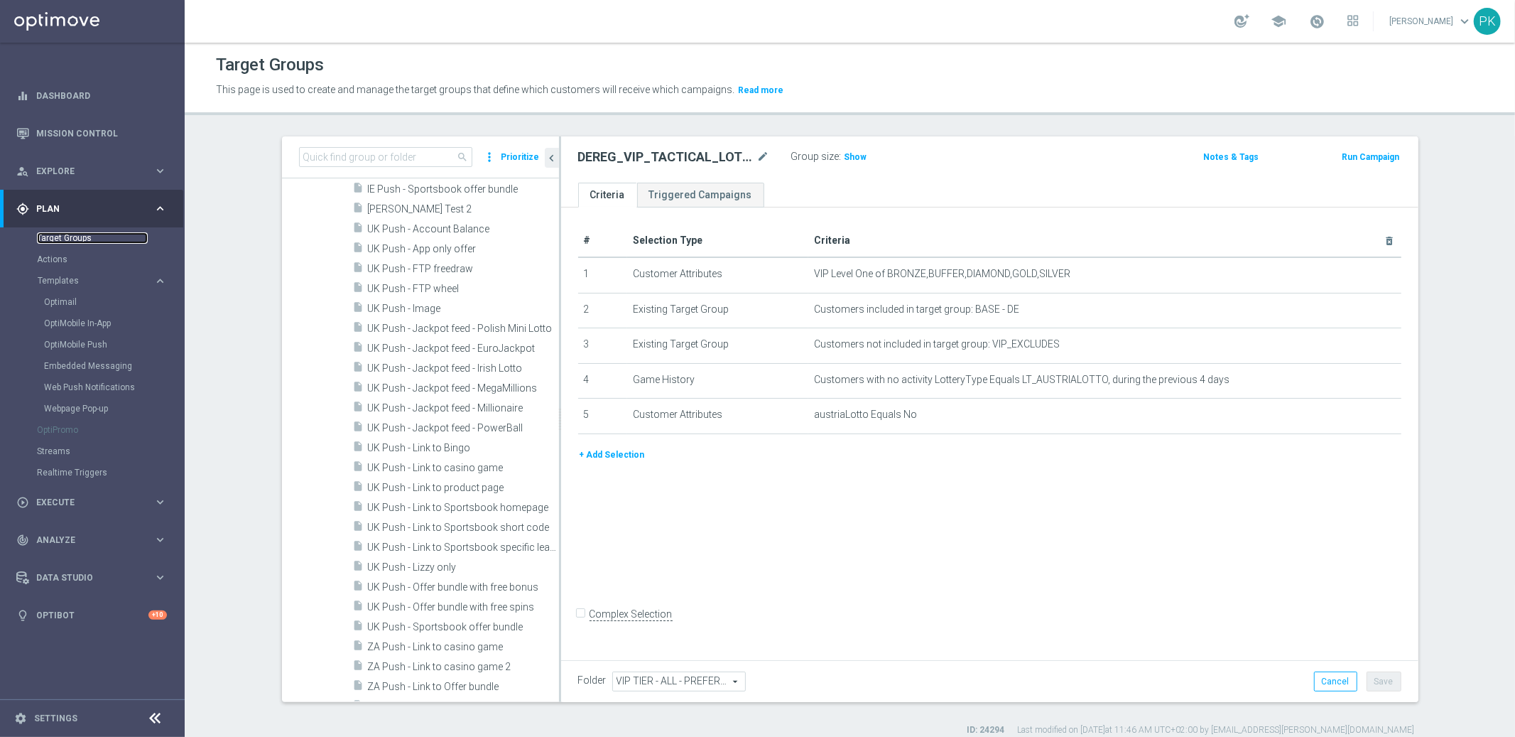
click at [77, 234] on link "Target Groups" at bounding box center [92, 237] width 111 height 11
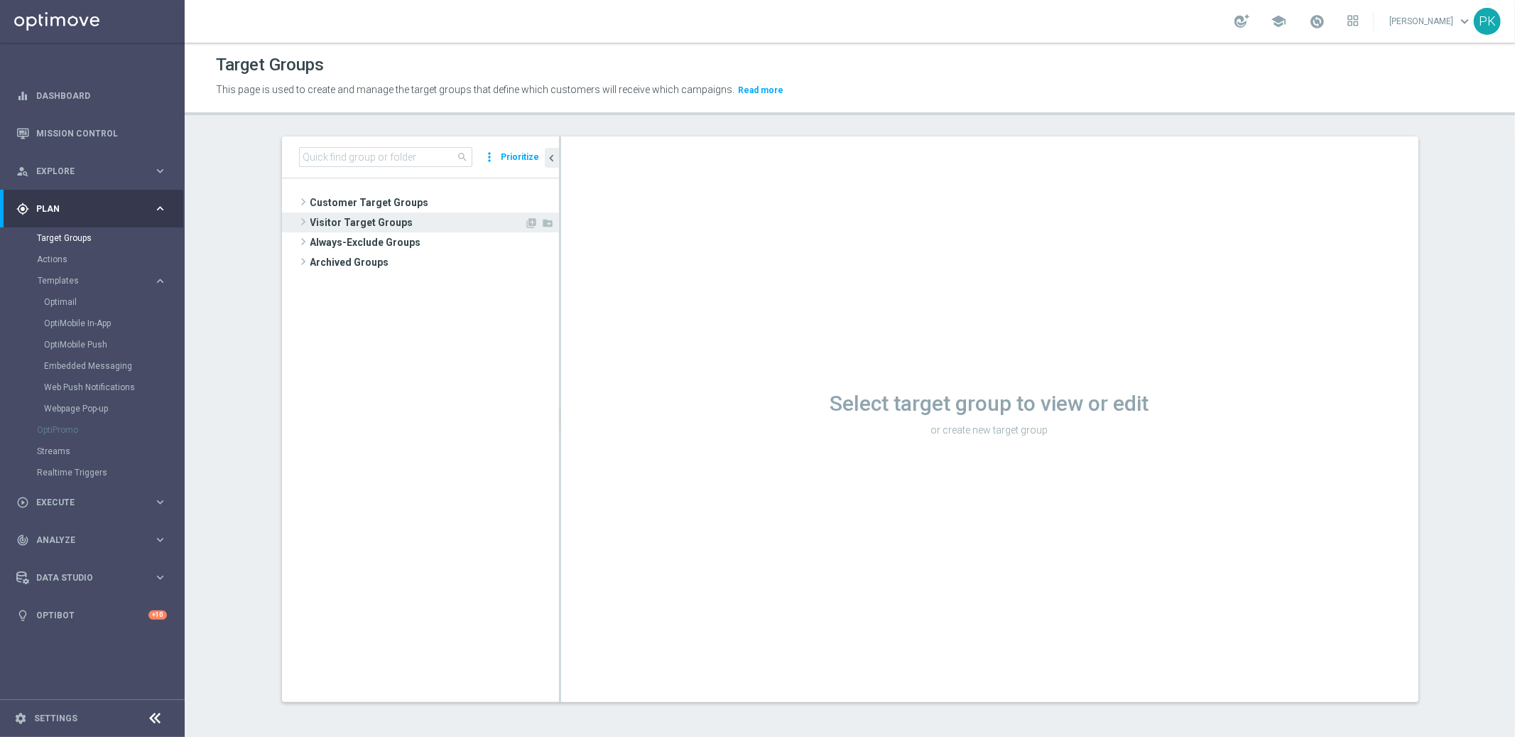
click at [296, 218] on span at bounding box center [303, 221] width 14 height 17
click at [295, 218] on span at bounding box center [303, 222] width 17 height 14
click at [296, 238] on span at bounding box center [303, 241] width 14 height 17
click at [295, 238] on span at bounding box center [303, 241] width 17 height 14
click at [298, 203] on span at bounding box center [303, 201] width 14 height 17
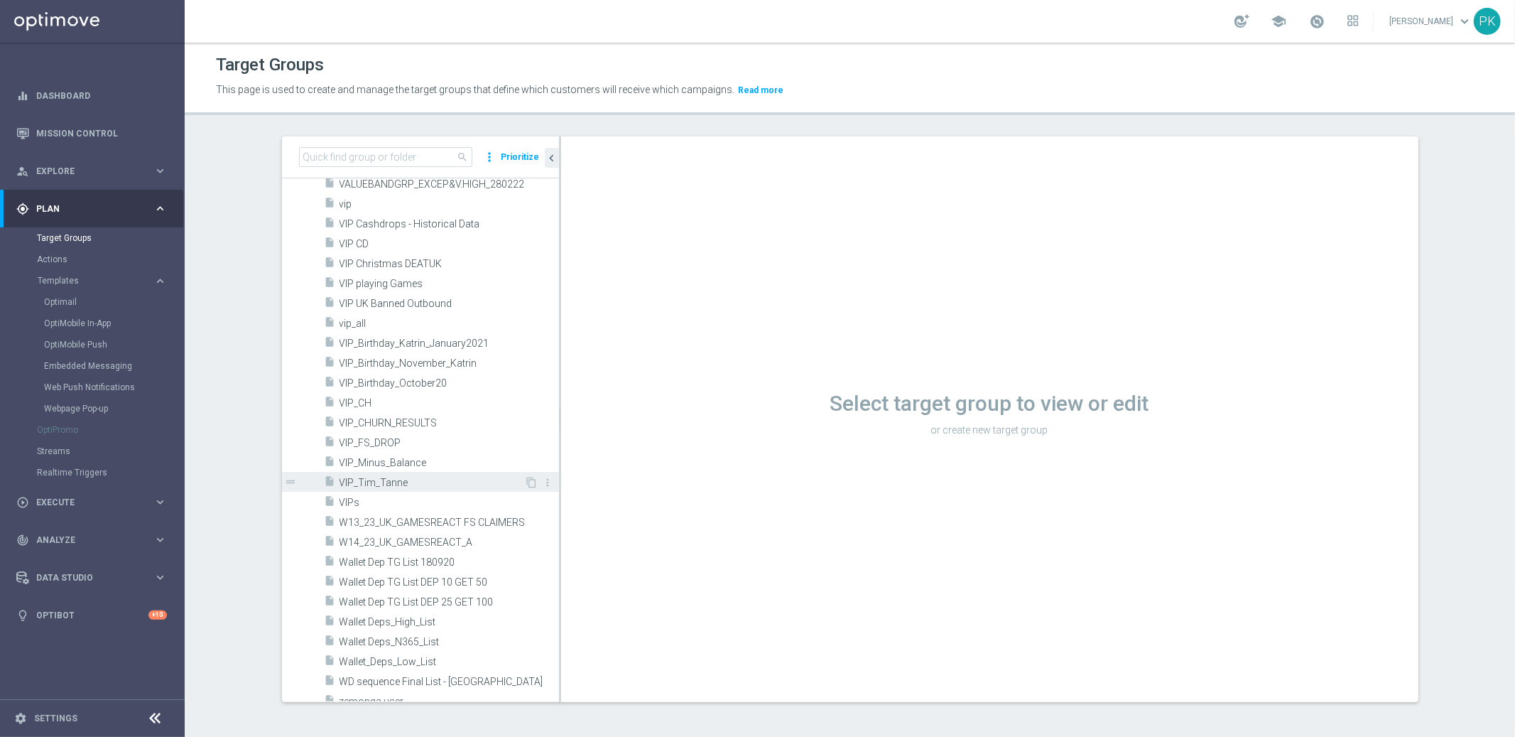
scroll to position [5247, 0]
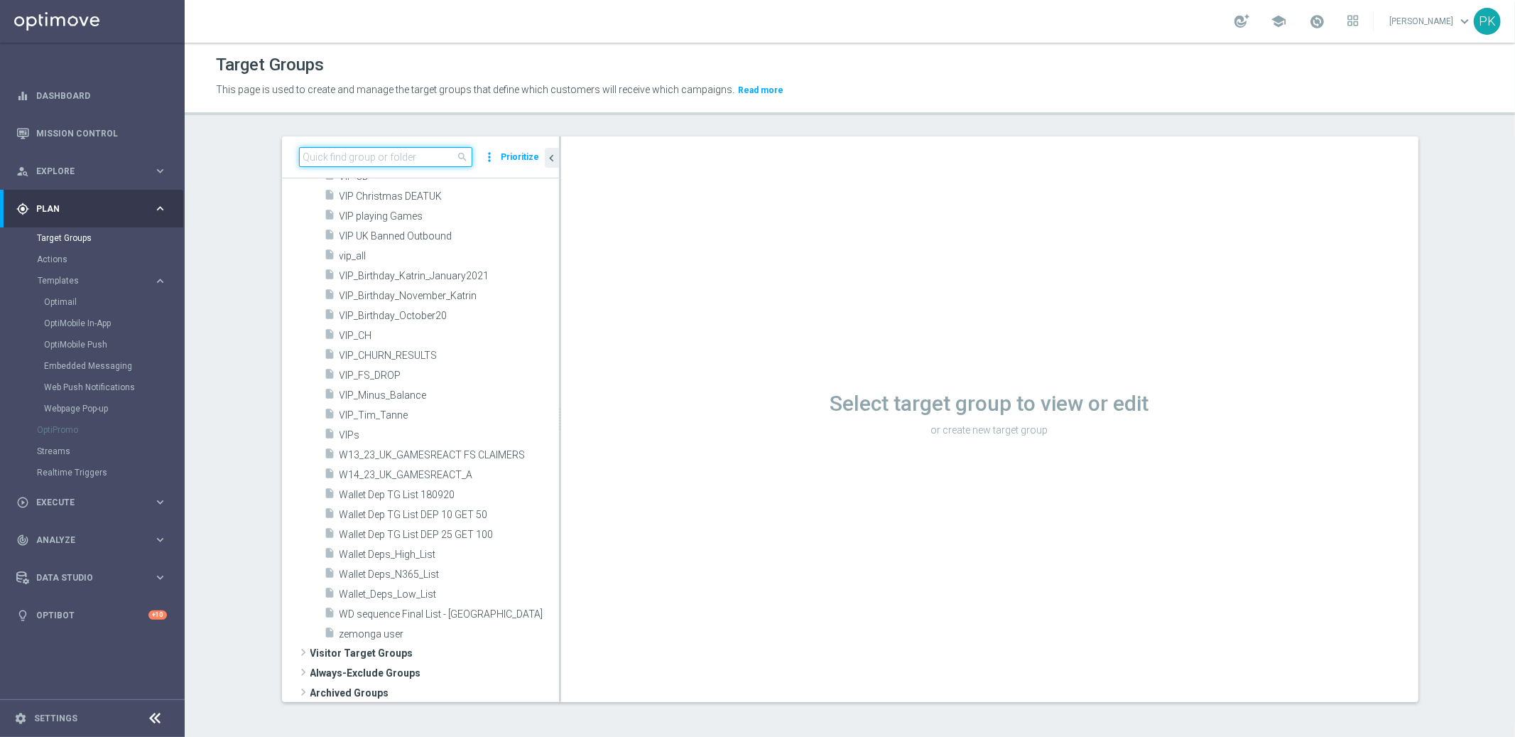
click at [369, 161] on input at bounding box center [385, 157] width 173 height 20
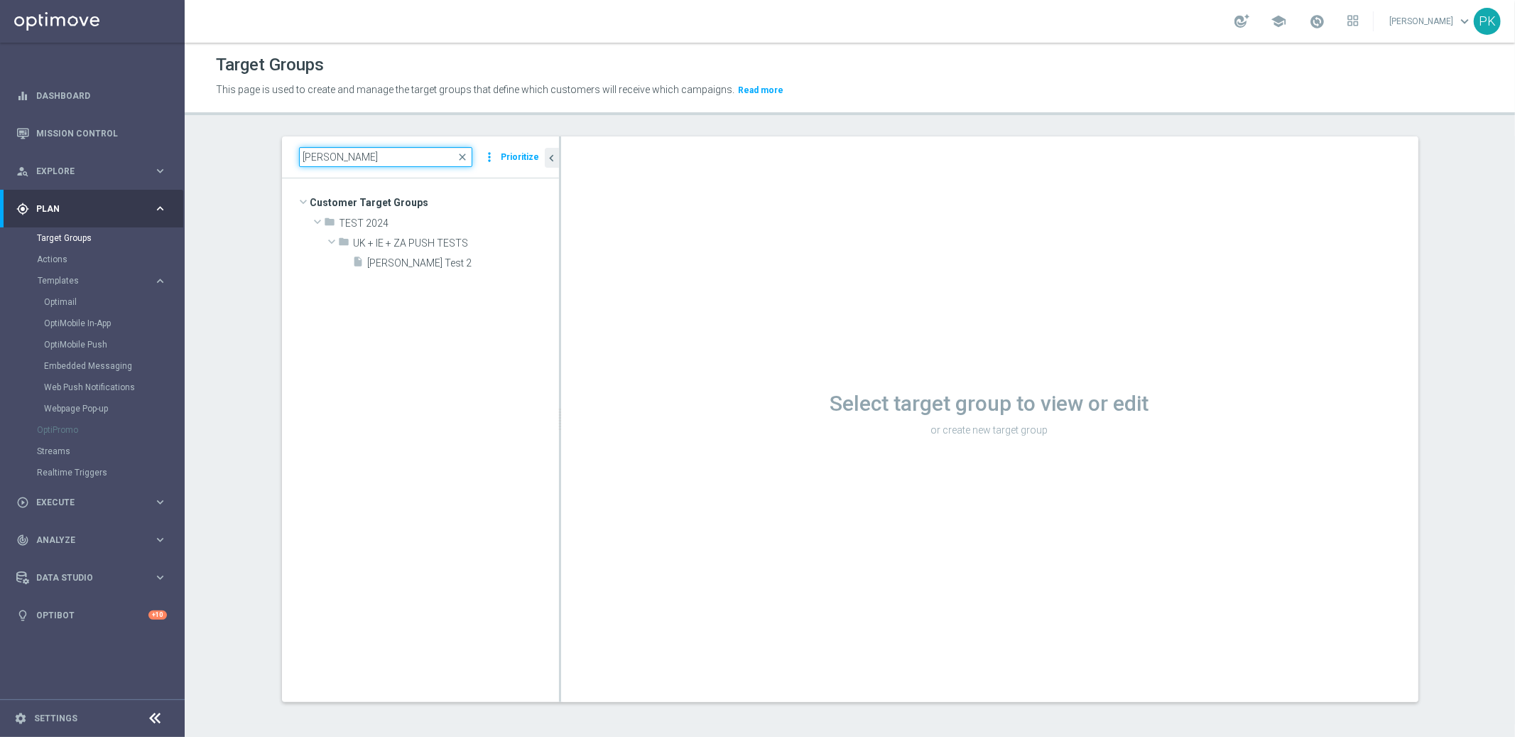
scroll to position [0, 0]
type input "[PERSON_NAME]"
click at [406, 242] on span "UK + IE + ZA PUSH TESTS" at bounding box center [423, 243] width 139 height 12
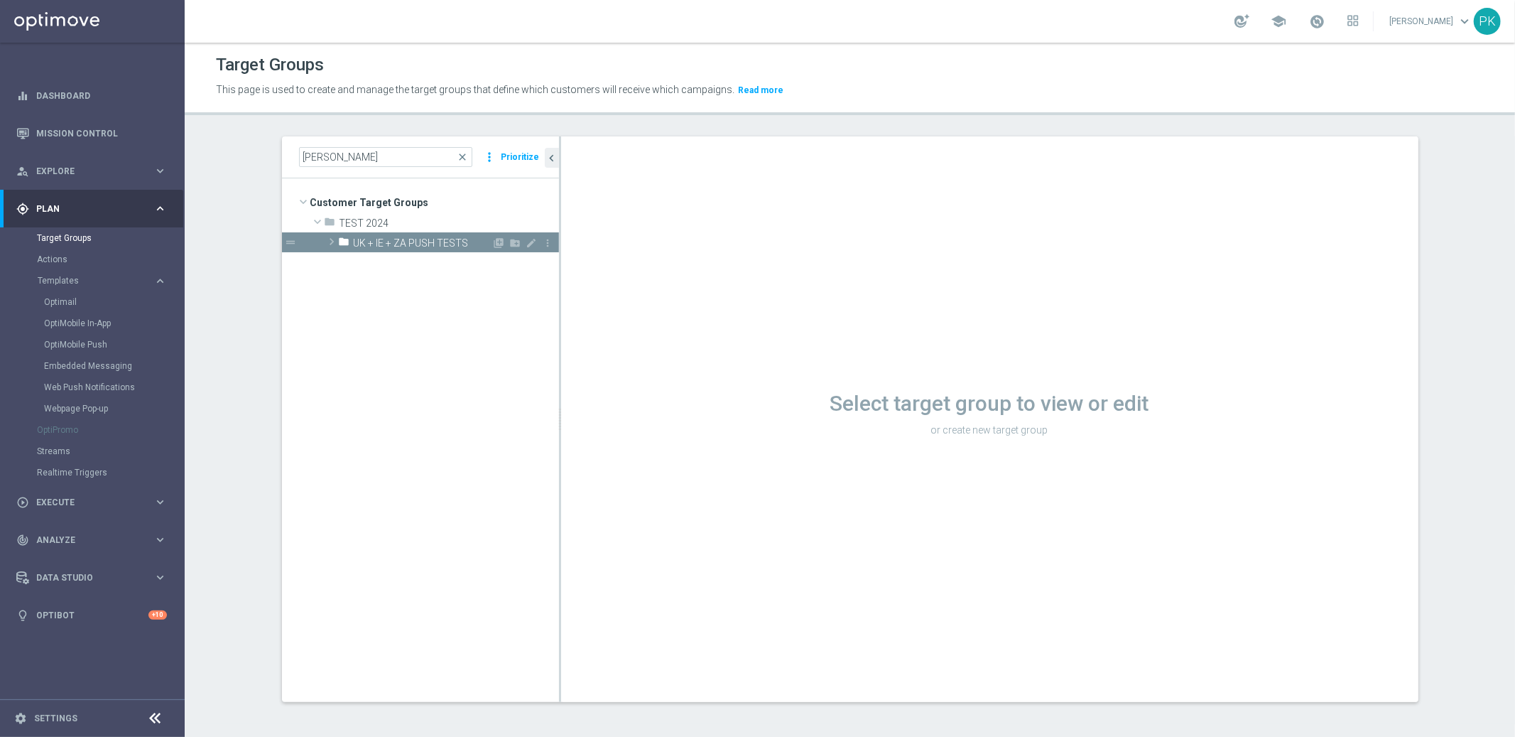
click at [326, 237] on span at bounding box center [332, 241] width 14 height 17
click at [406, 271] on div "insert_drive_file [PERSON_NAME] Test 2" at bounding box center [439, 262] width 172 height 20
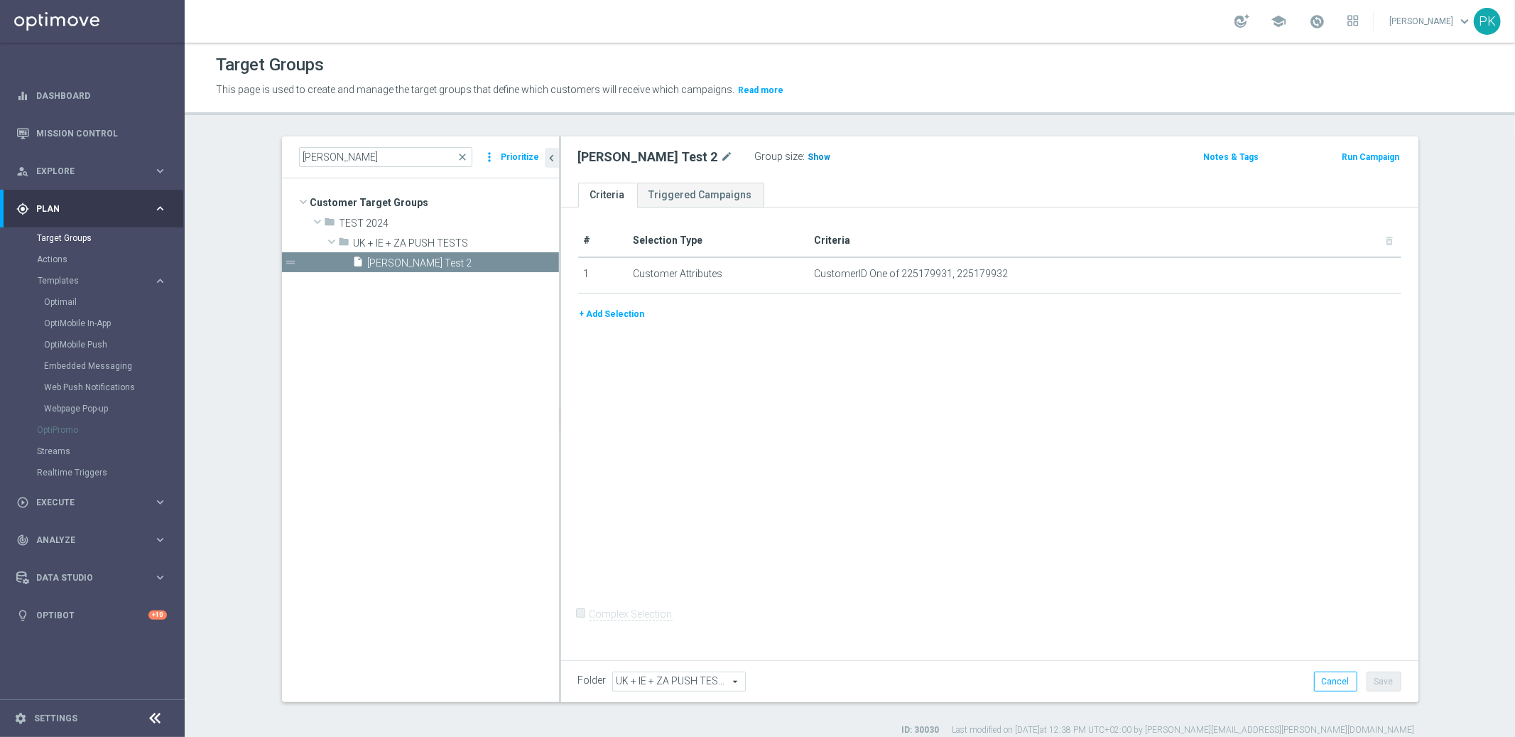
click at [808, 155] on span "Show" at bounding box center [819, 157] width 23 height 10
click at [684, 678] on span "UK + IE + ZA PUSH TESTS" at bounding box center [679, 681] width 132 height 18
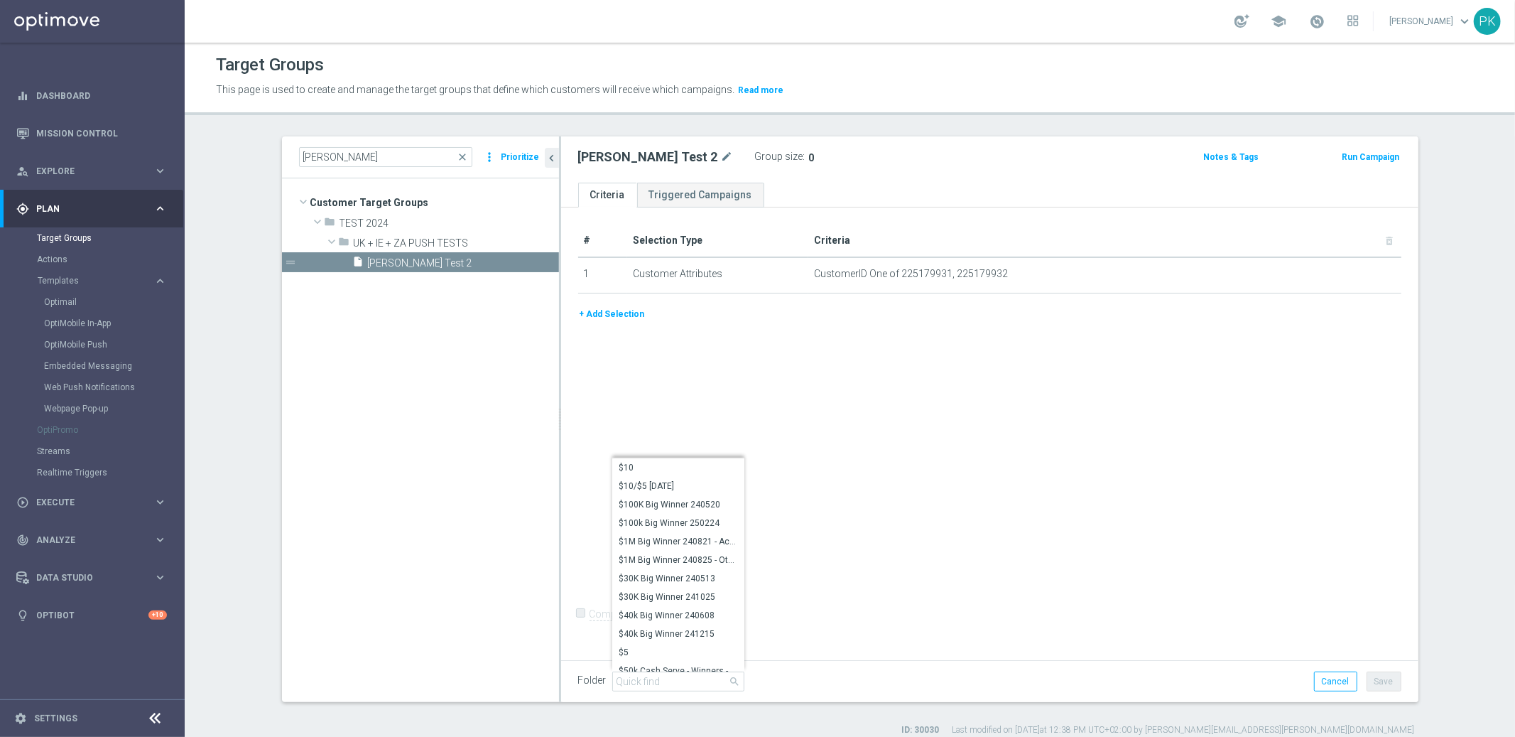
click at [980, 528] on div "# Selection Type Criteria delete_forever 1 Customer Attributes CustomerID One o…" at bounding box center [989, 431] width 857 height 448
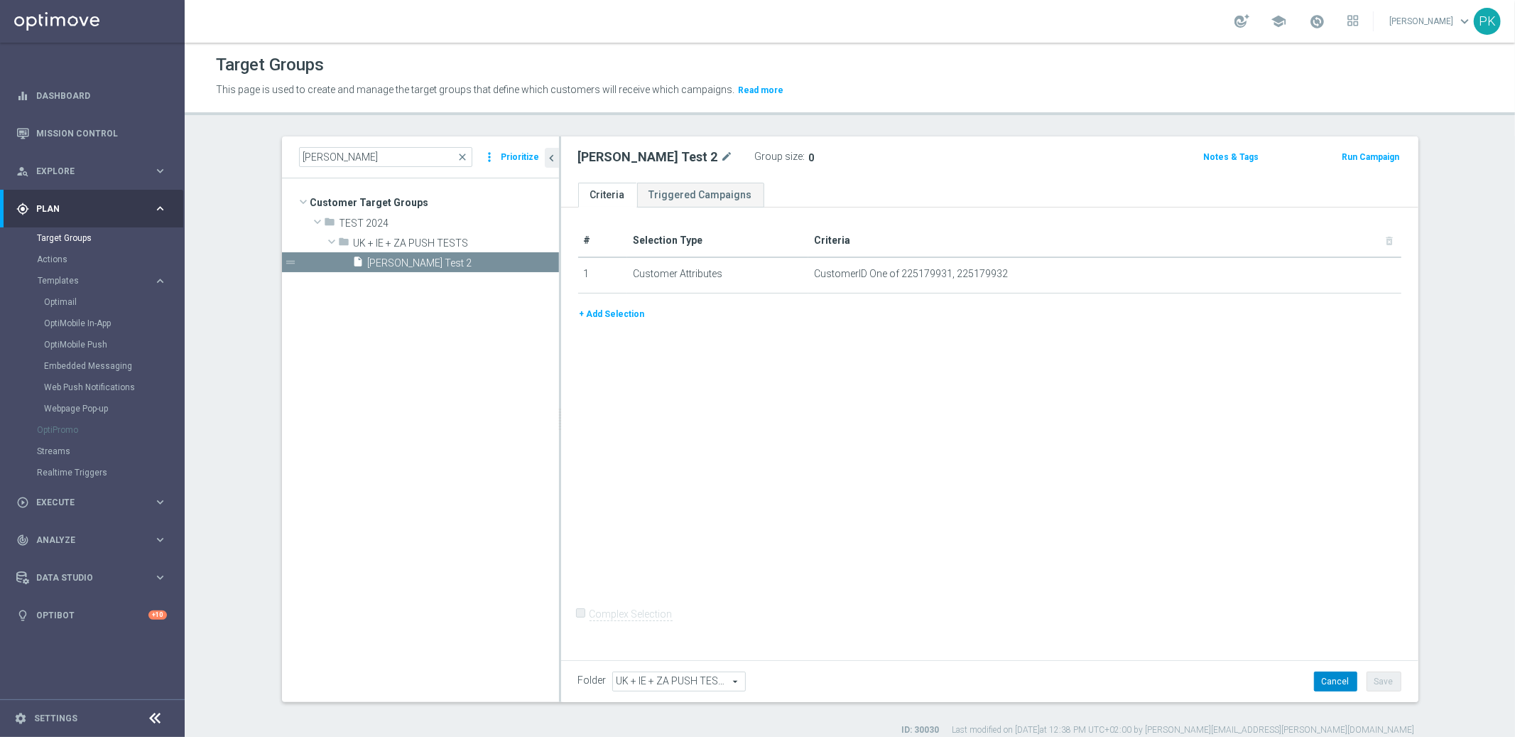
drag, startPoint x: 1319, startPoint y: 689, endPoint x: 1081, endPoint y: 620, distance: 247.7
click at [1319, 688] on button "Cancel" at bounding box center [1335, 681] width 43 height 20
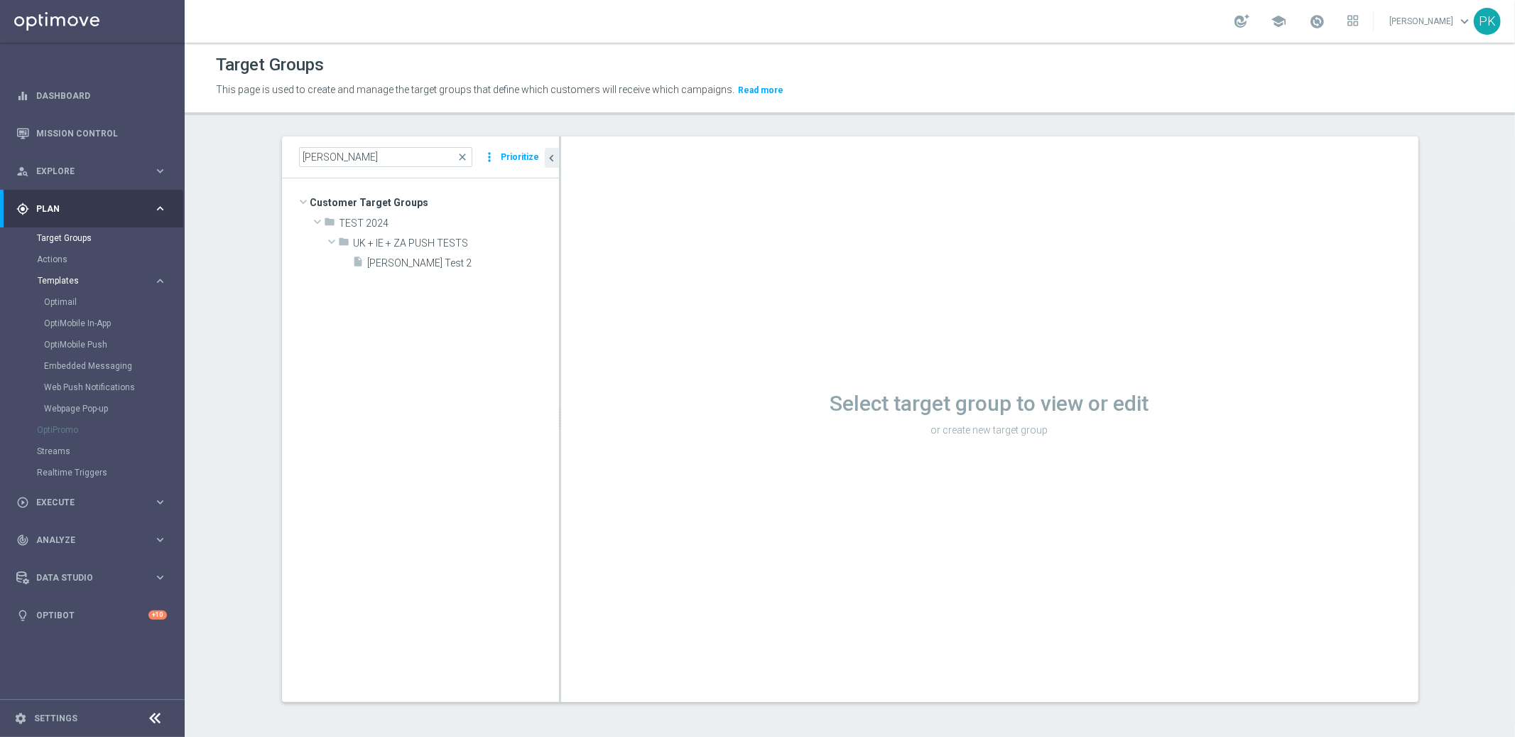
click at [64, 276] on span "Templates" at bounding box center [89, 280] width 102 height 9
click at [60, 276] on span "Templates" at bounding box center [89, 280] width 102 height 9
click at [87, 368] on link "Embedded Messaging" at bounding box center [96, 365] width 104 height 11
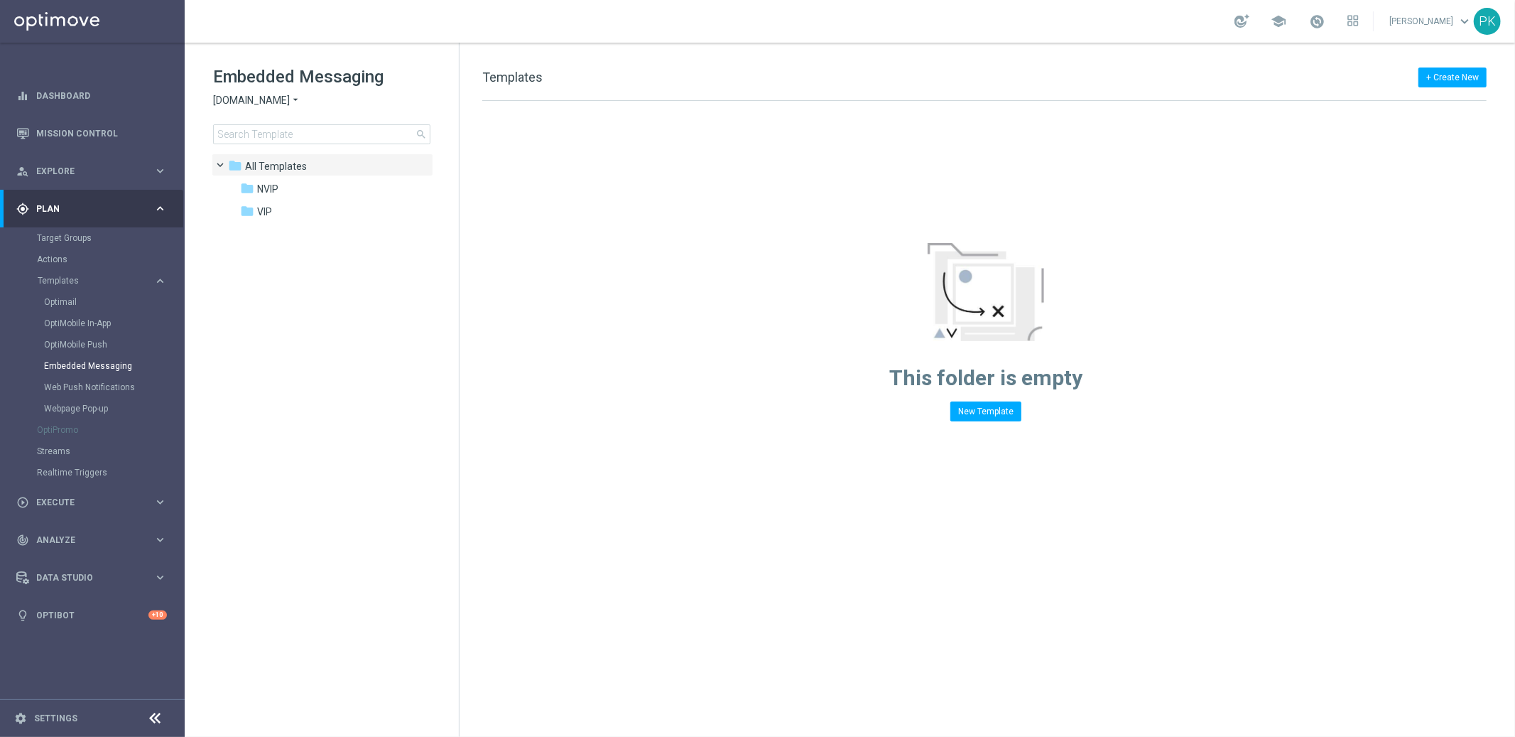
click at [273, 97] on span "[DOMAIN_NAME]" at bounding box center [251, 100] width 77 height 13
drag, startPoint x: 266, startPoint y: 151, endPoint x: 546, endPoint y: 194, distance: 283.2
click at [266, 151] on div "Lottoland" at bounding box center [267, 150] width 107 height 17
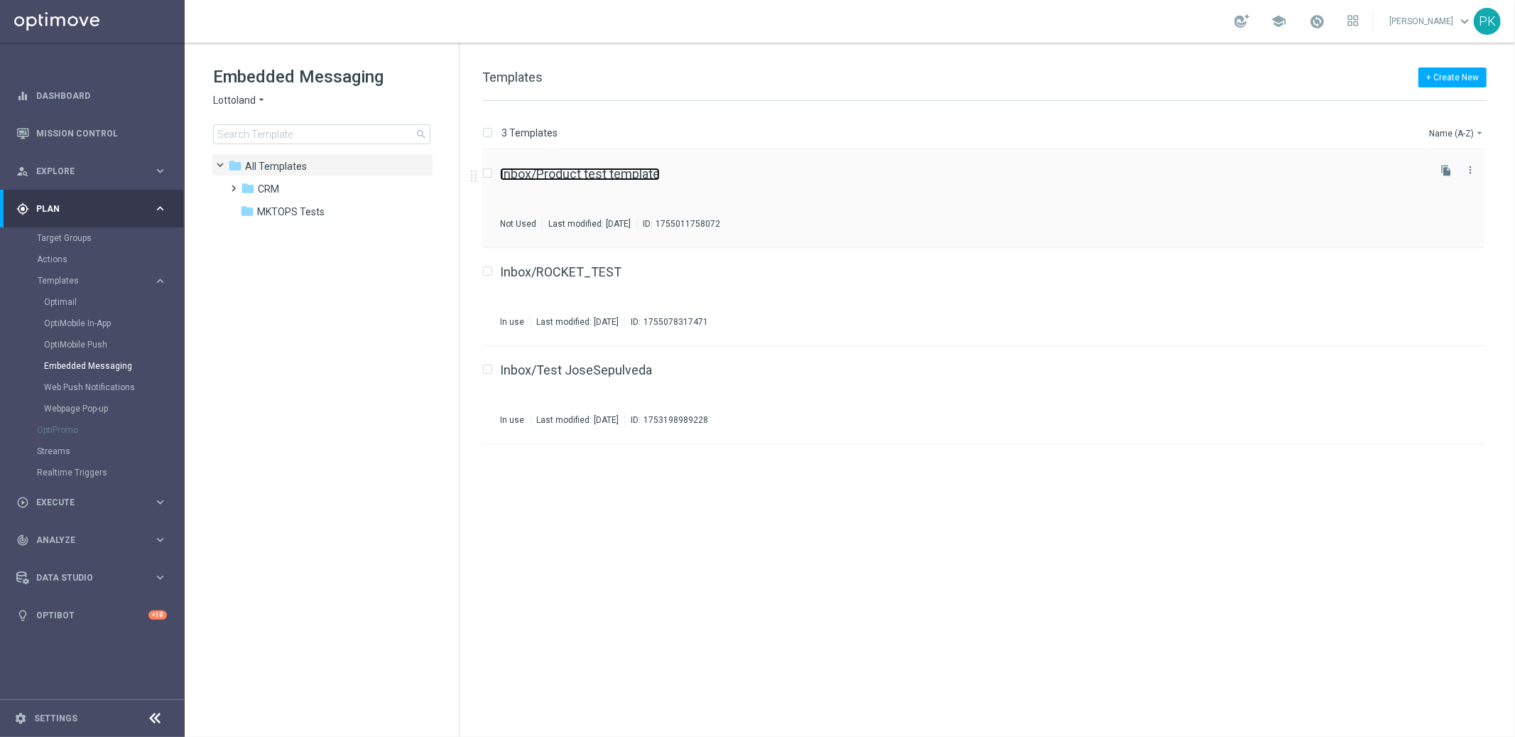
click at [607, 178] on link "Inbox/Product test template" at bounding box center [580, 174] width 160 height 13
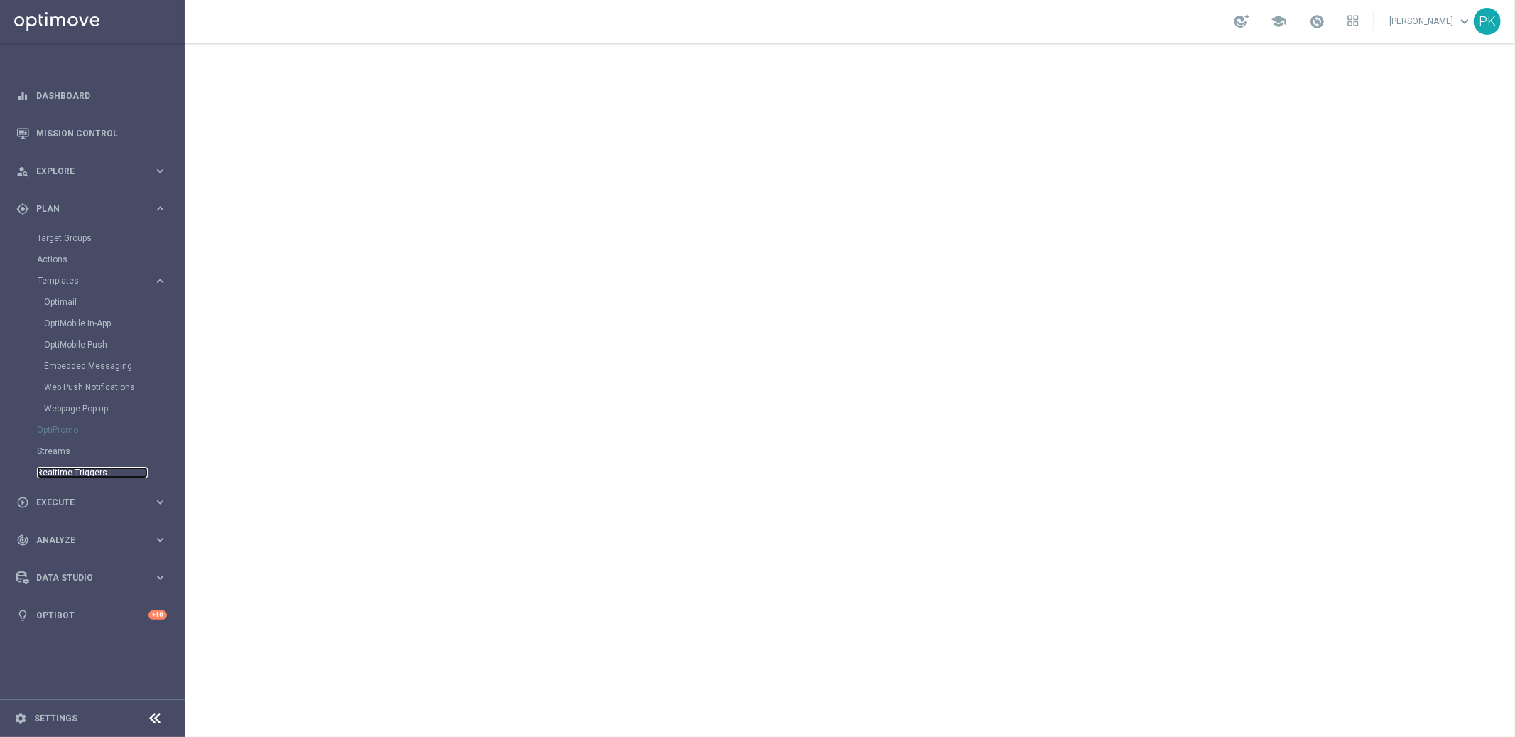
click at [85, 472] on link "Realtime Triggers" at bounding box center [92, 472] width 111 height 11
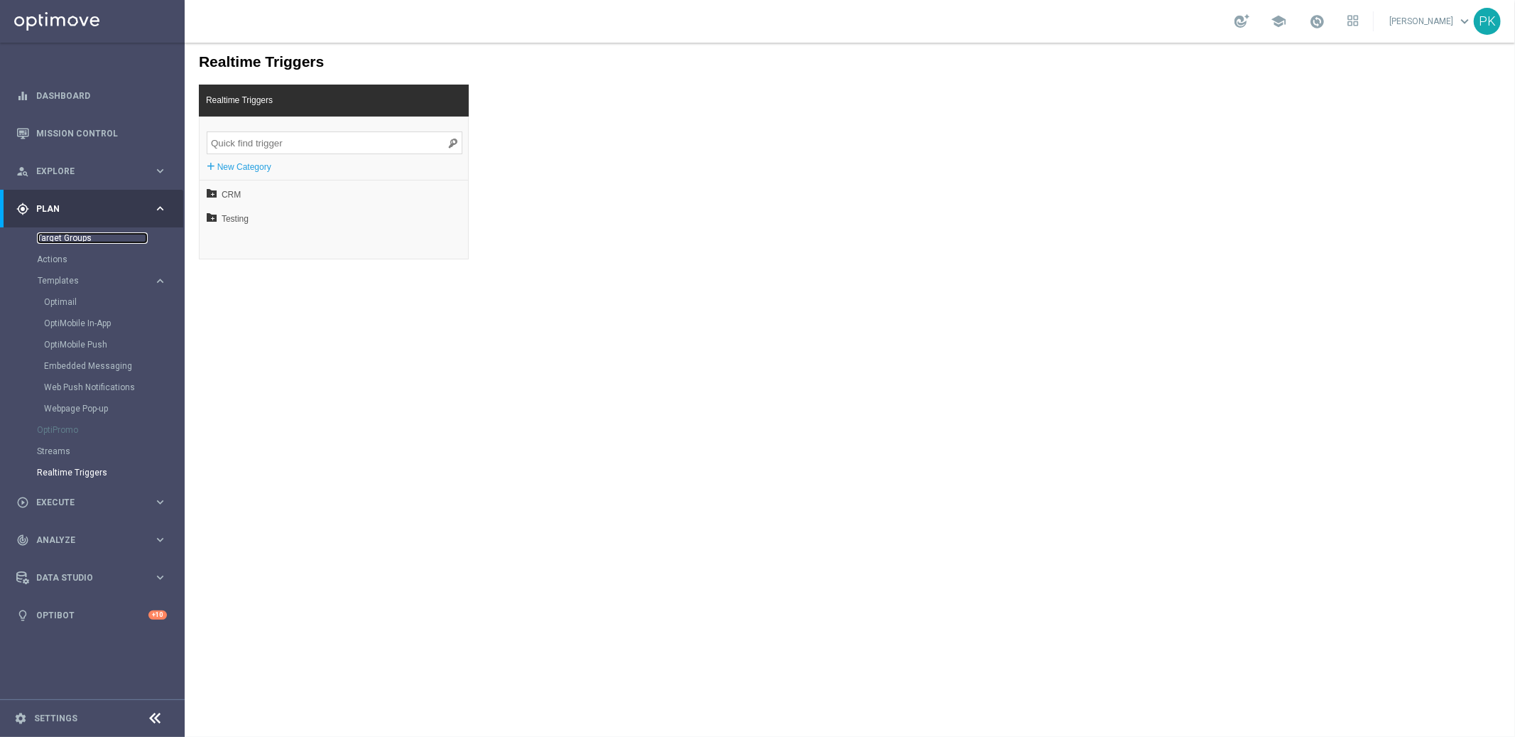
click at [72, 239] on link "Target Groups" at bounding box center [92, 237] width 111 height 11
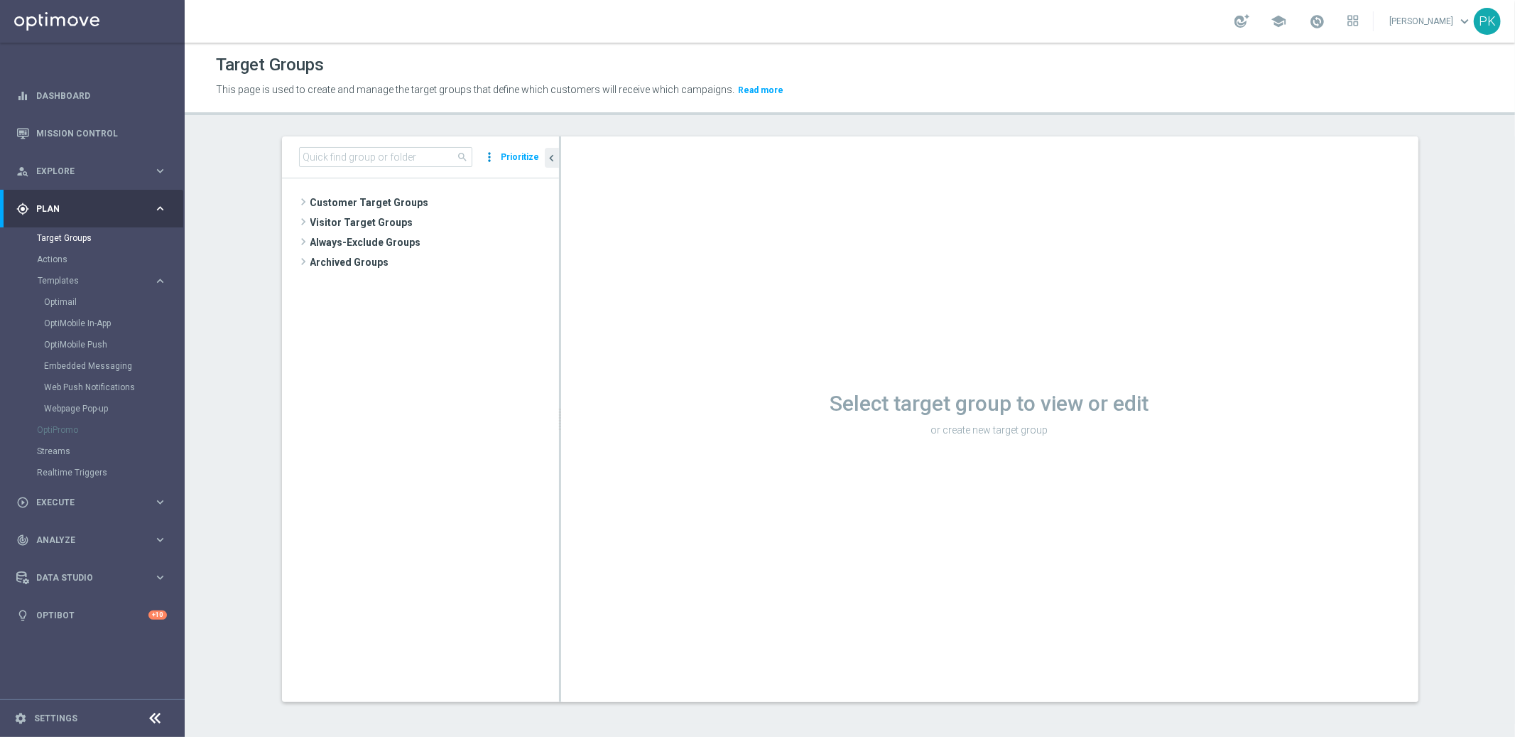
click at [489, 156] on icon "more_vert" at bounding box center [490, 157] width 14 height 20
click at [489, 155] on icon "more_vert" at bounding box center [490, 157] width 14 height 20
click at [334, 156] on input at bounding box center [385, 157] width 173 height 20
type input "[PERSON_NAME]"
click at [394, 264] on span "[PERSON_NAME] Test 2" at bounding box center [446, 263] width 157 height 12
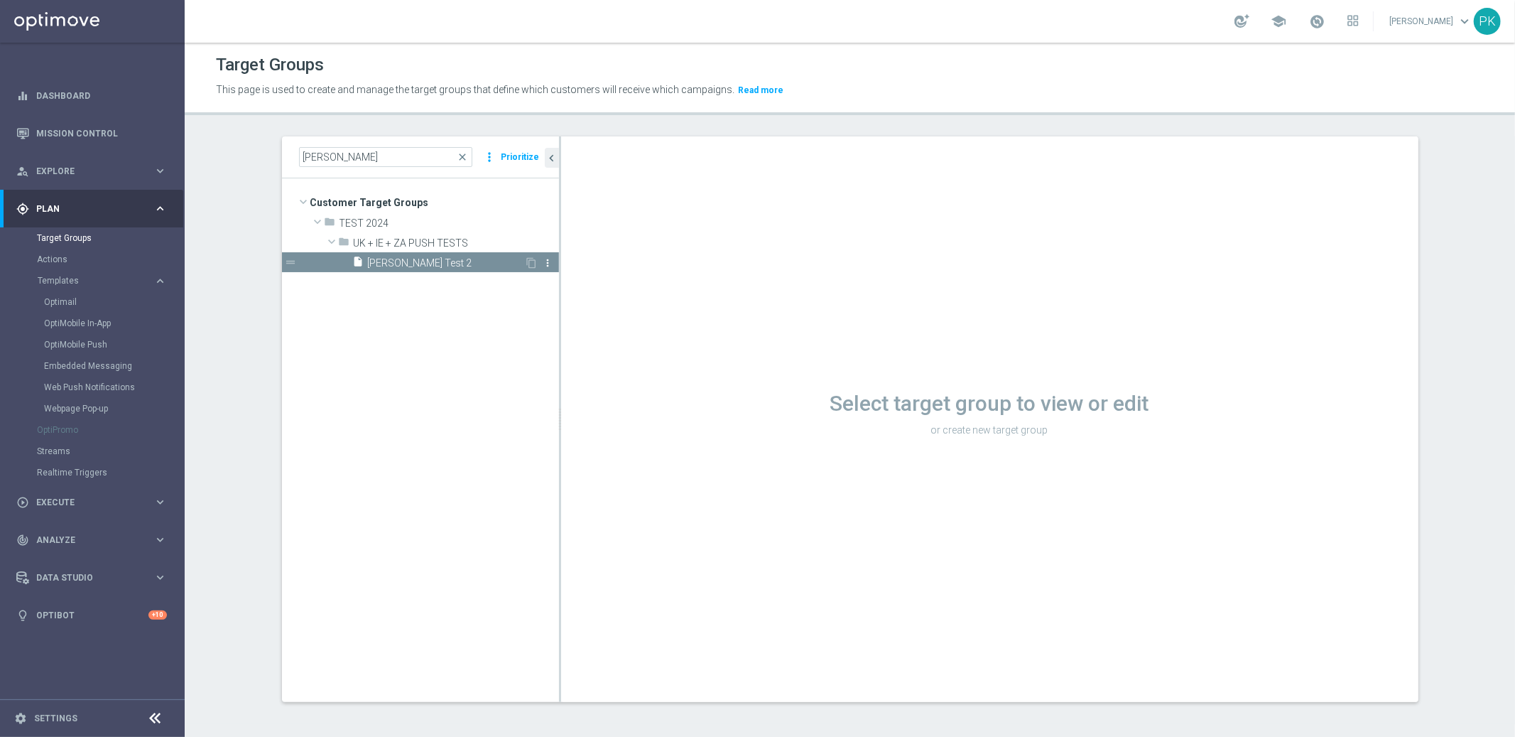
click at [543, 263] on icon "more_vert" at bounding box center [548, 262] width 11 height 11
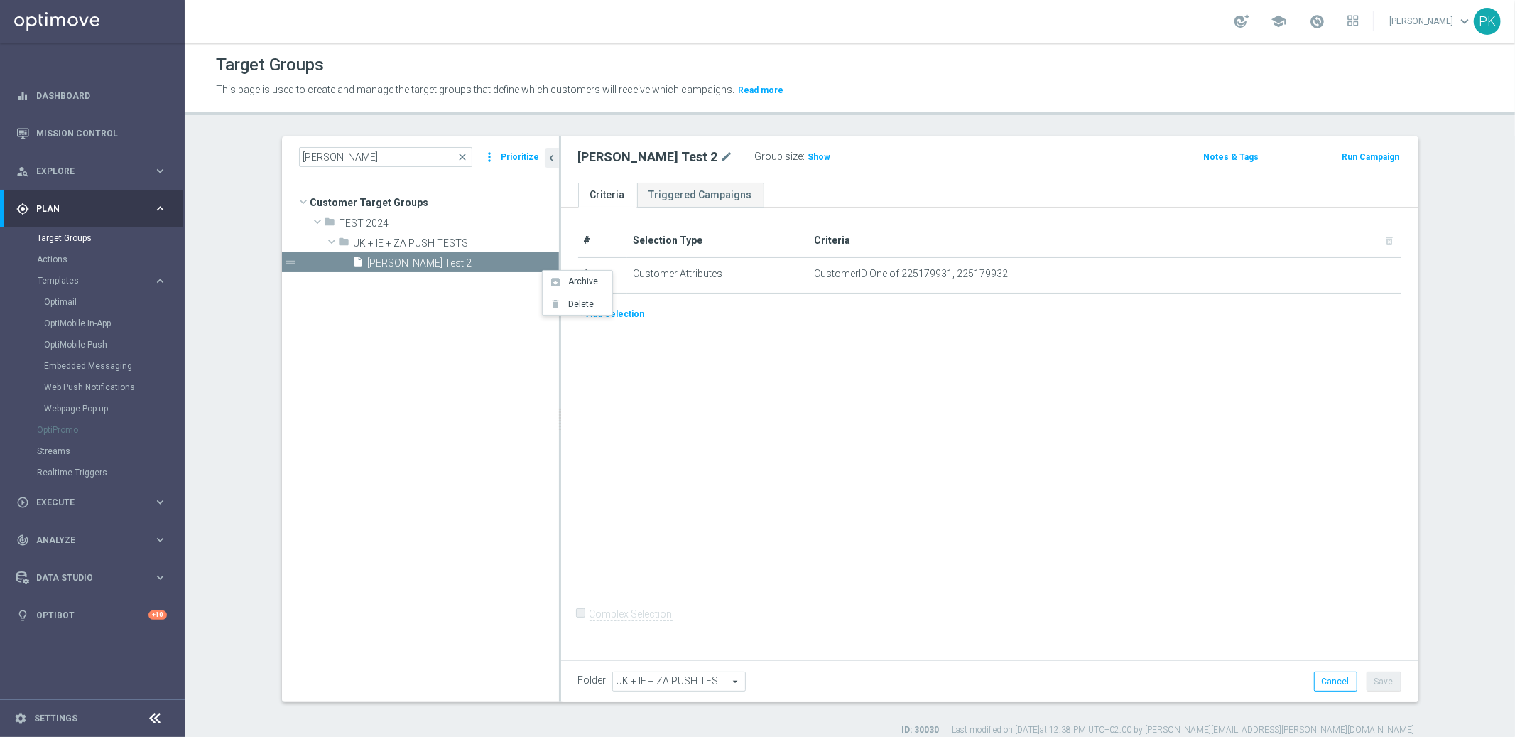
click at [805, 456] on div "# Selection Type Criteria delete_forever 1 Customer Attributes CustomerID One o…" at bounding box center [989, 431] width 857 height 448
click at [784, 272] on td "Customer Attributes" at bounding box center [717, 275] width 181 height 36
click at [785, 271] on td "Customer Attributes" at bounding box center [717, 275] width 181 height 36
click at [1349, 275] on icon "mode_edit" at bounding box center [1354, 274] width 11 height 11
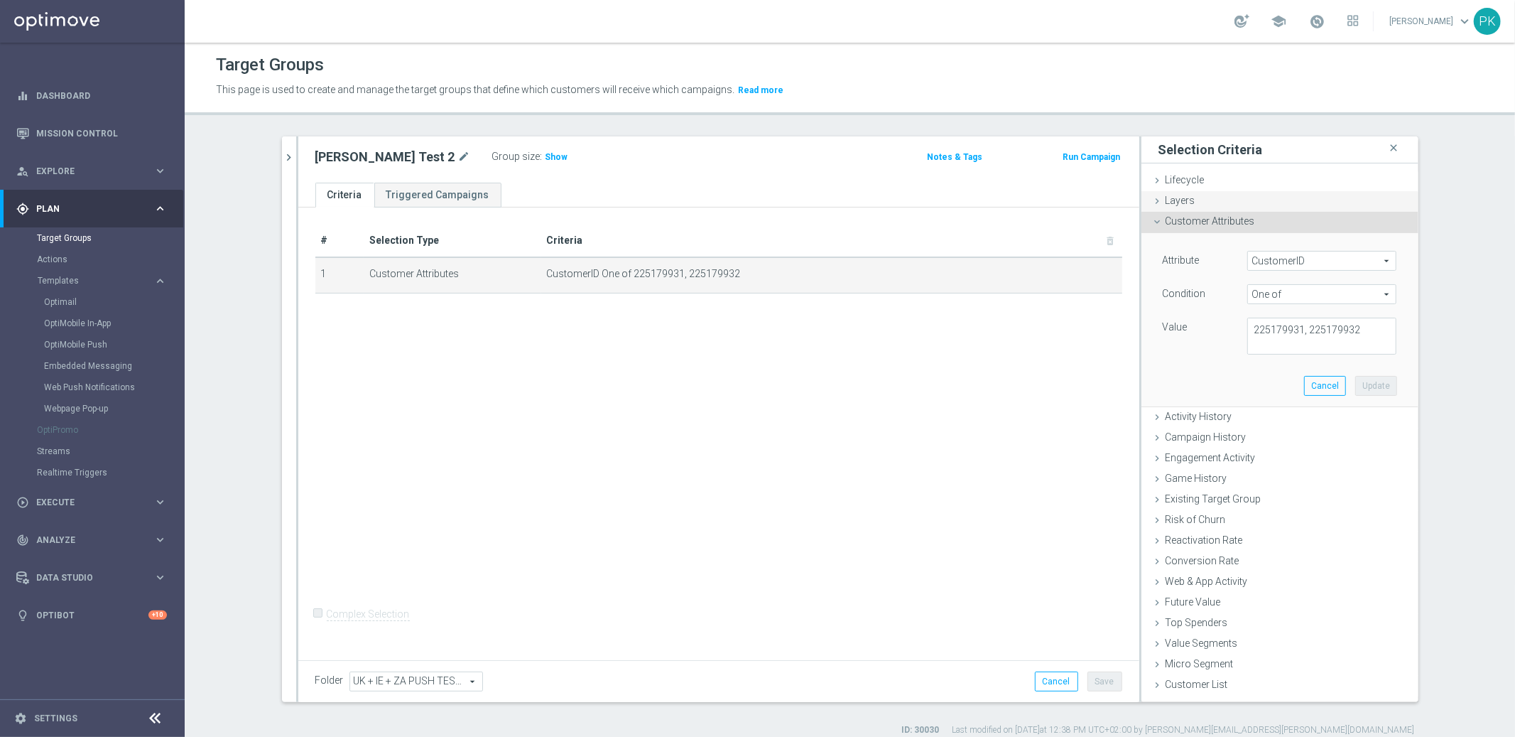
click at [1173, 198] on span "Layers" at bounding box center [1181, 200] width 30 height 11
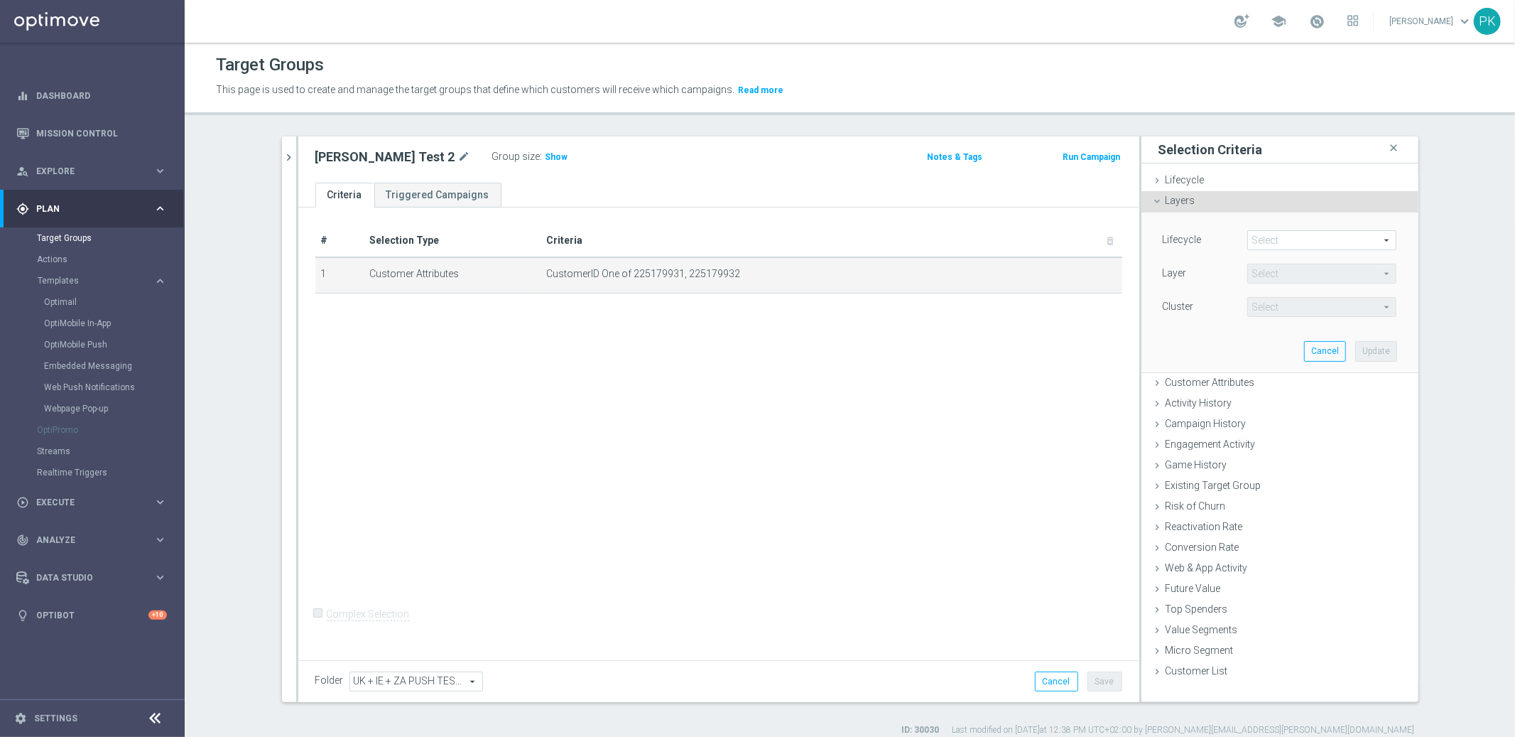
click at [1173, 198] on span "Layers" at bounding box center [1181, 200] width 30 height 11
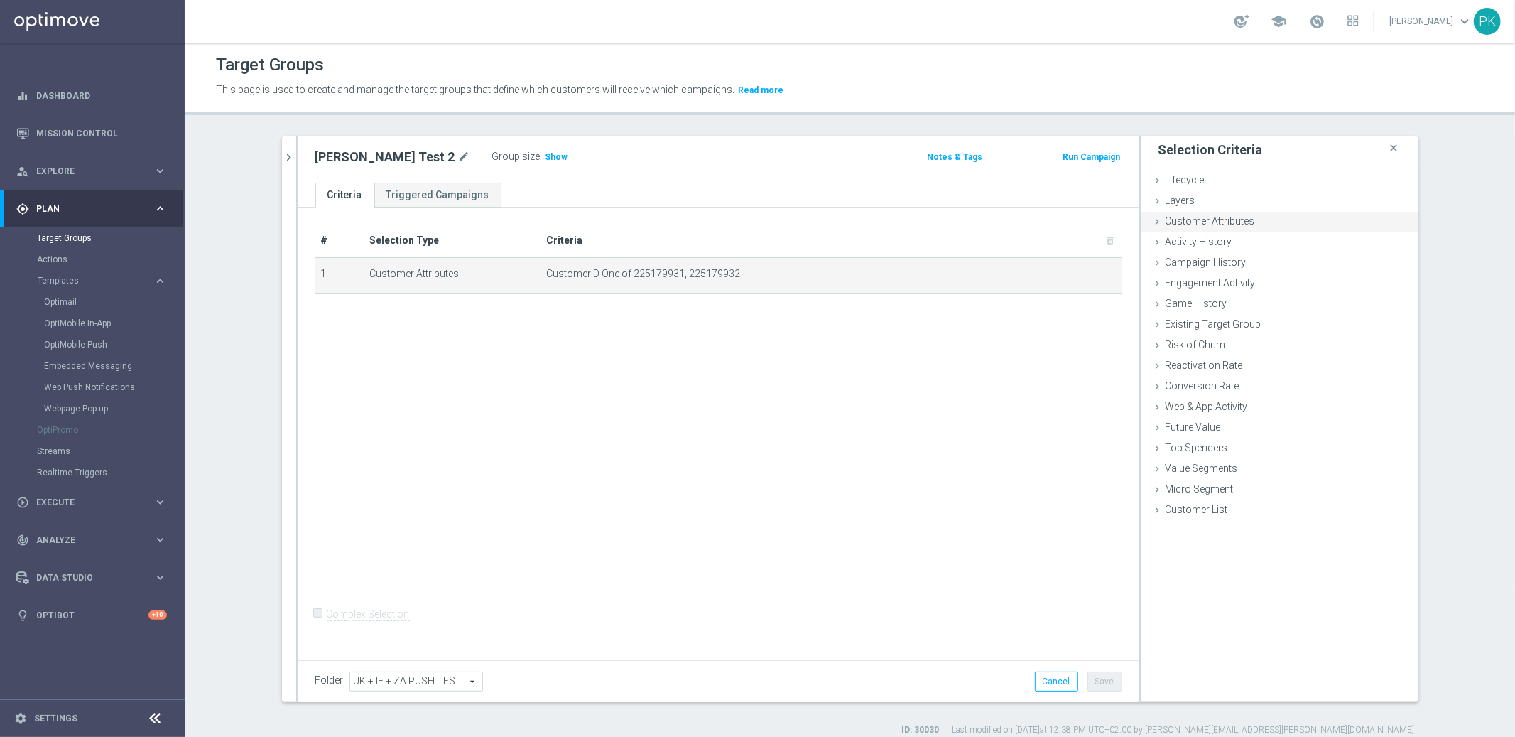
drag, startPoint x: 1227, startPoint y: 219, endPoint x: 1239, endPoint y: 222, distance: 11.7
click at [1227, 219] on span "Customer Attributes" at bounding box center [1211, 220] width 90 height 11
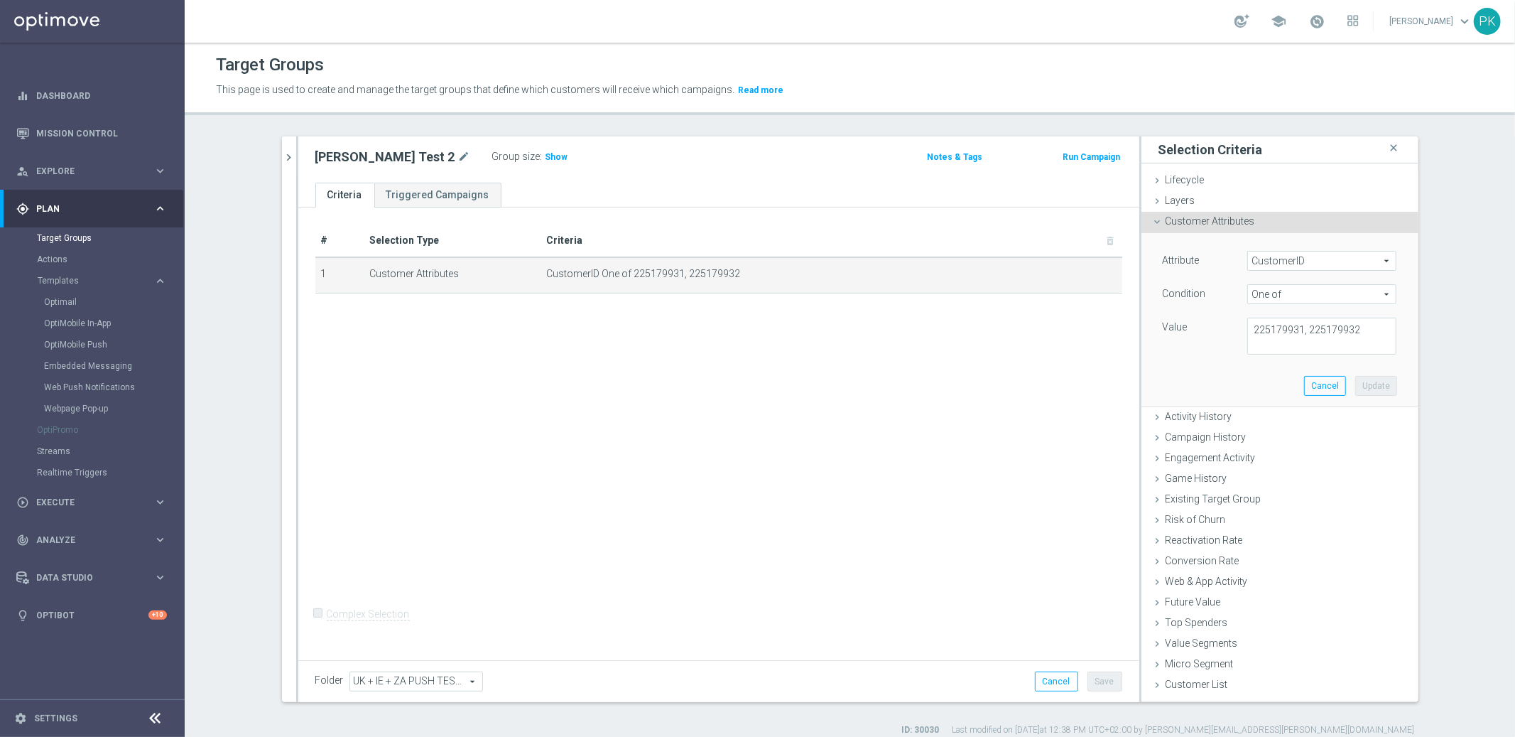
click at [1313, 297] on span "One of" at bounding box center [1322, 294] width 148 height 18
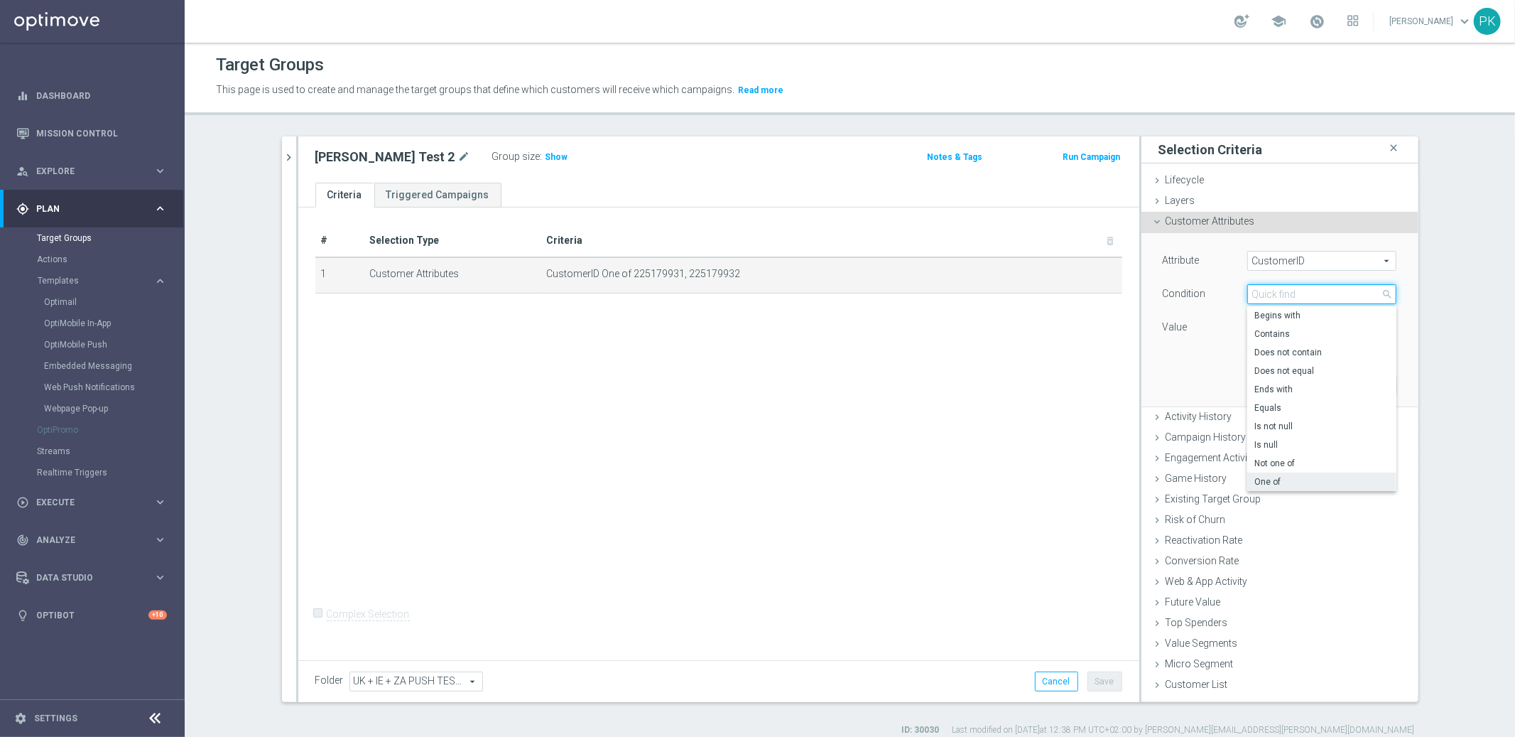
click at [1279, 291] on input "search" at bounding box center [1321, 294] width 149 height 20
click at [1173, 355] on div "Attribute CustomerID CustomerID arrow_drop_down search Condition One of One of …" at bounding box center [1280, 319] width 256 height 173
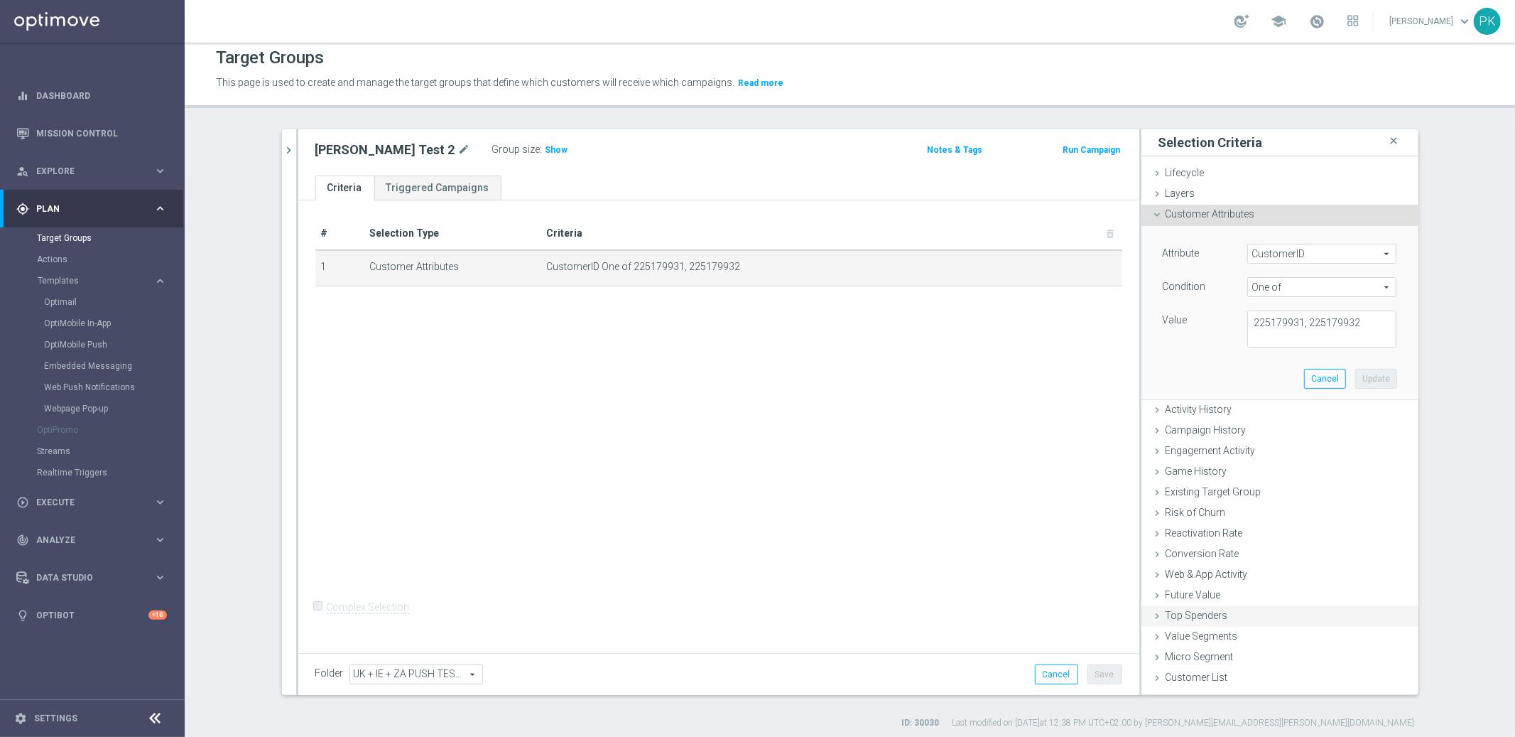
scroll to position [13, 0]
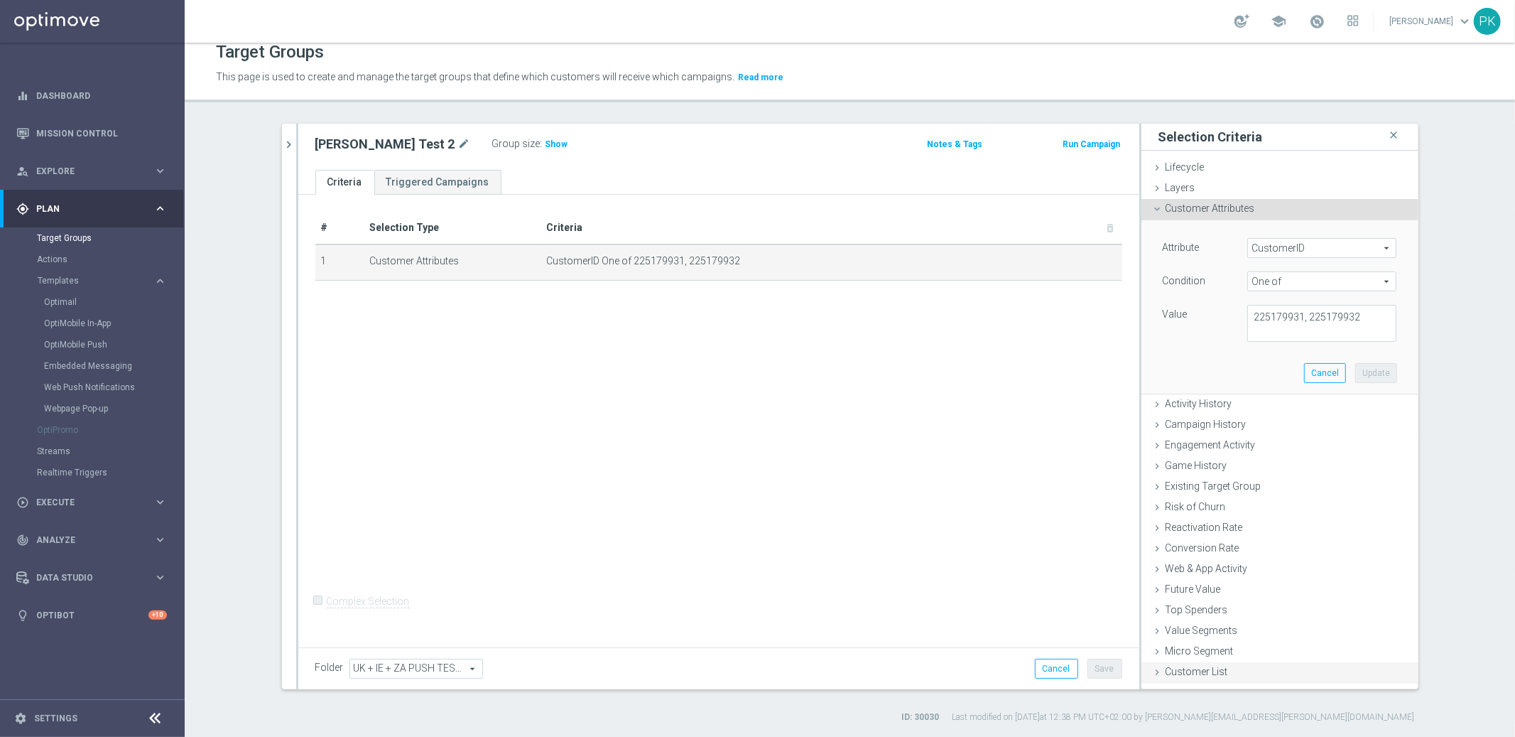
click at [1208, 673] on span "Customer List" at bounding box center [1197, 671] width 63 height 11
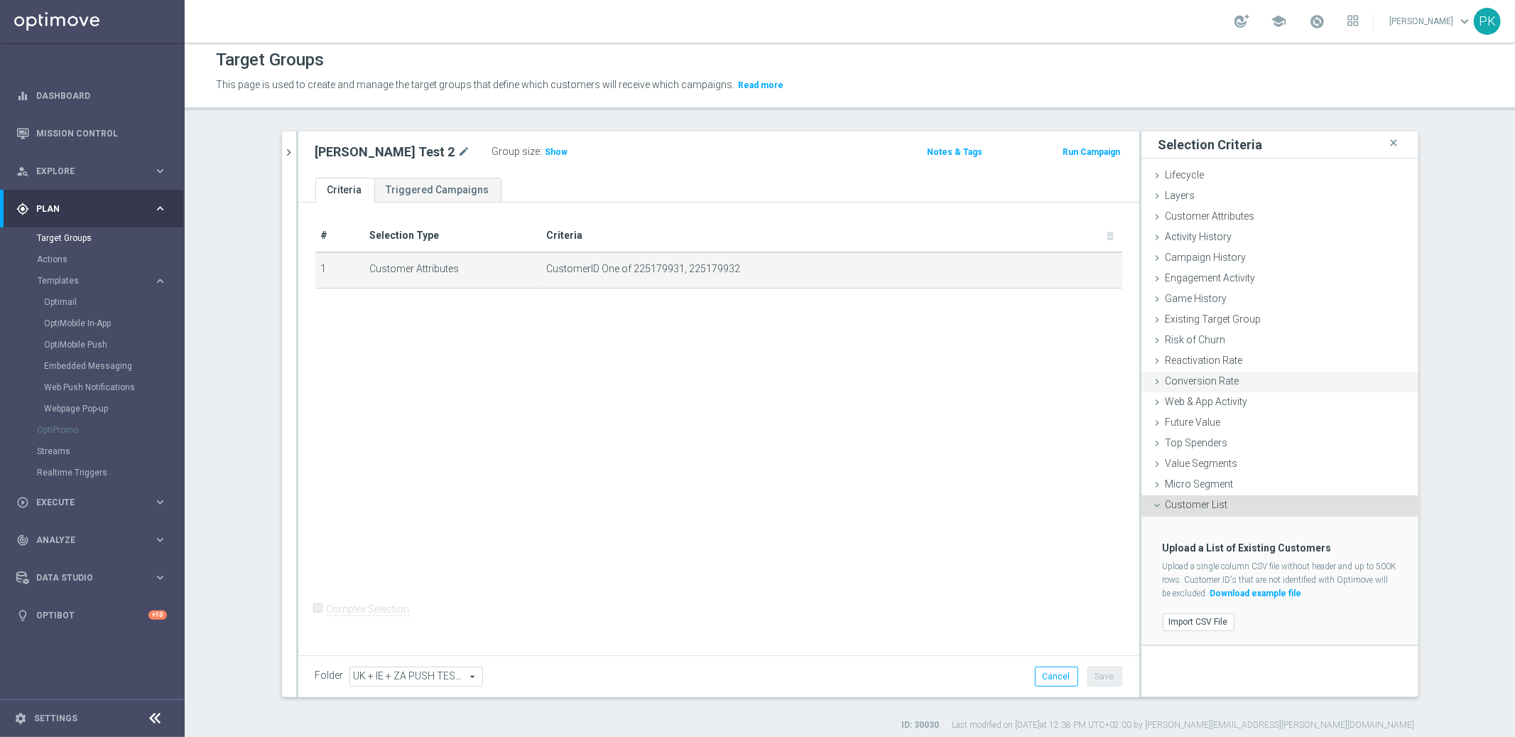
scroll to position [0, 0]
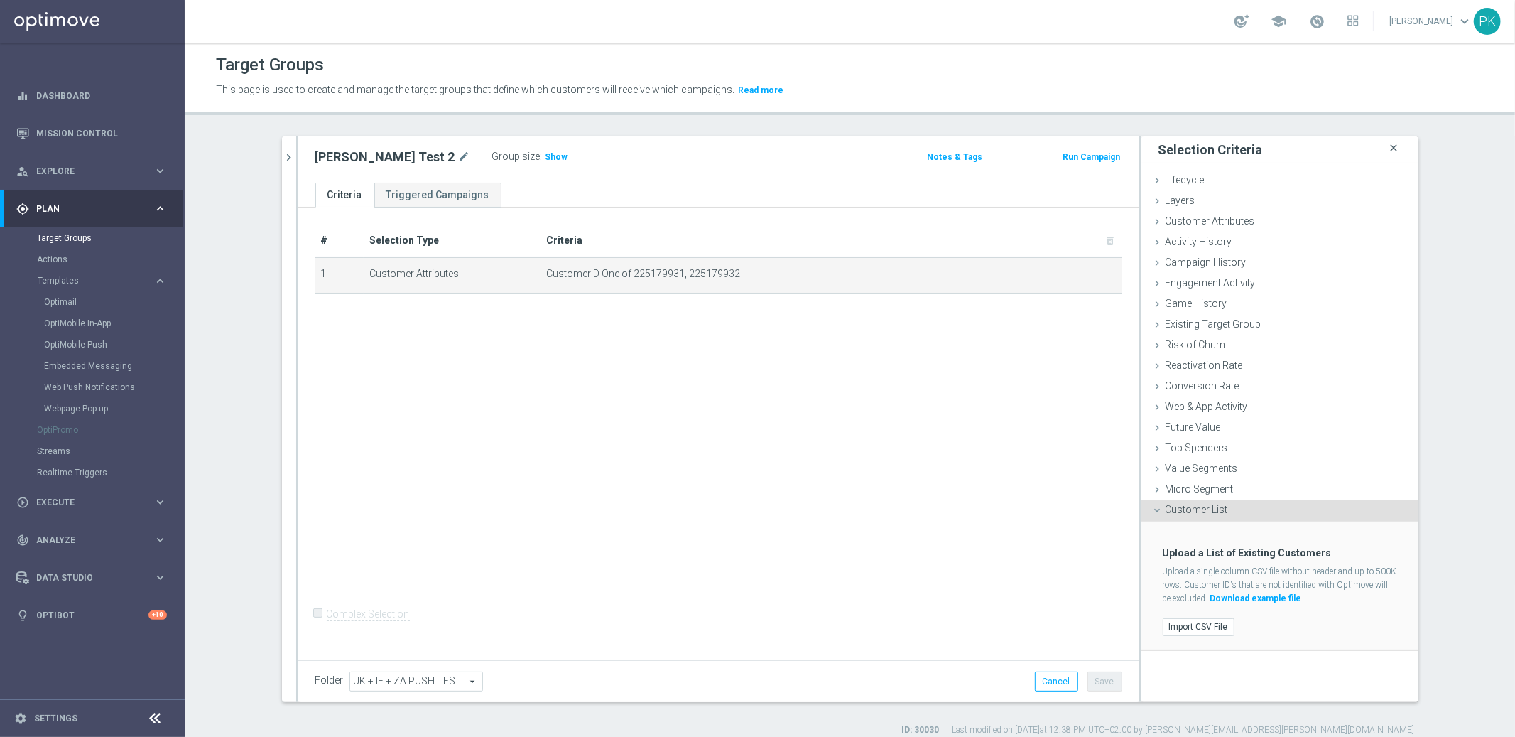
click at [1389, 150] on icon "close" at bounding box center [1394, 148] width 14 height 19
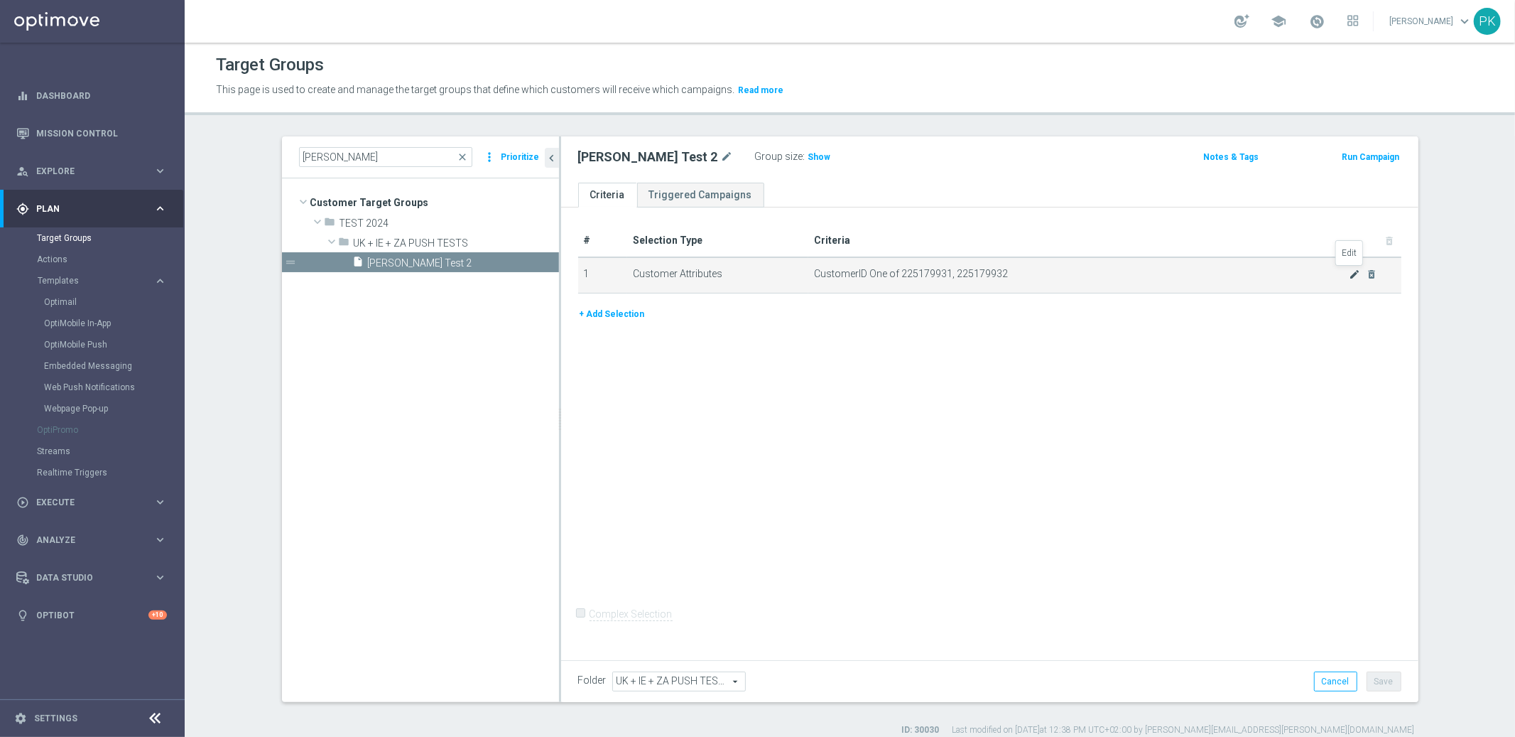
click at [1349, 273] on icon "mode_edit" at bounding box center [1354, 274] width 11 height 11
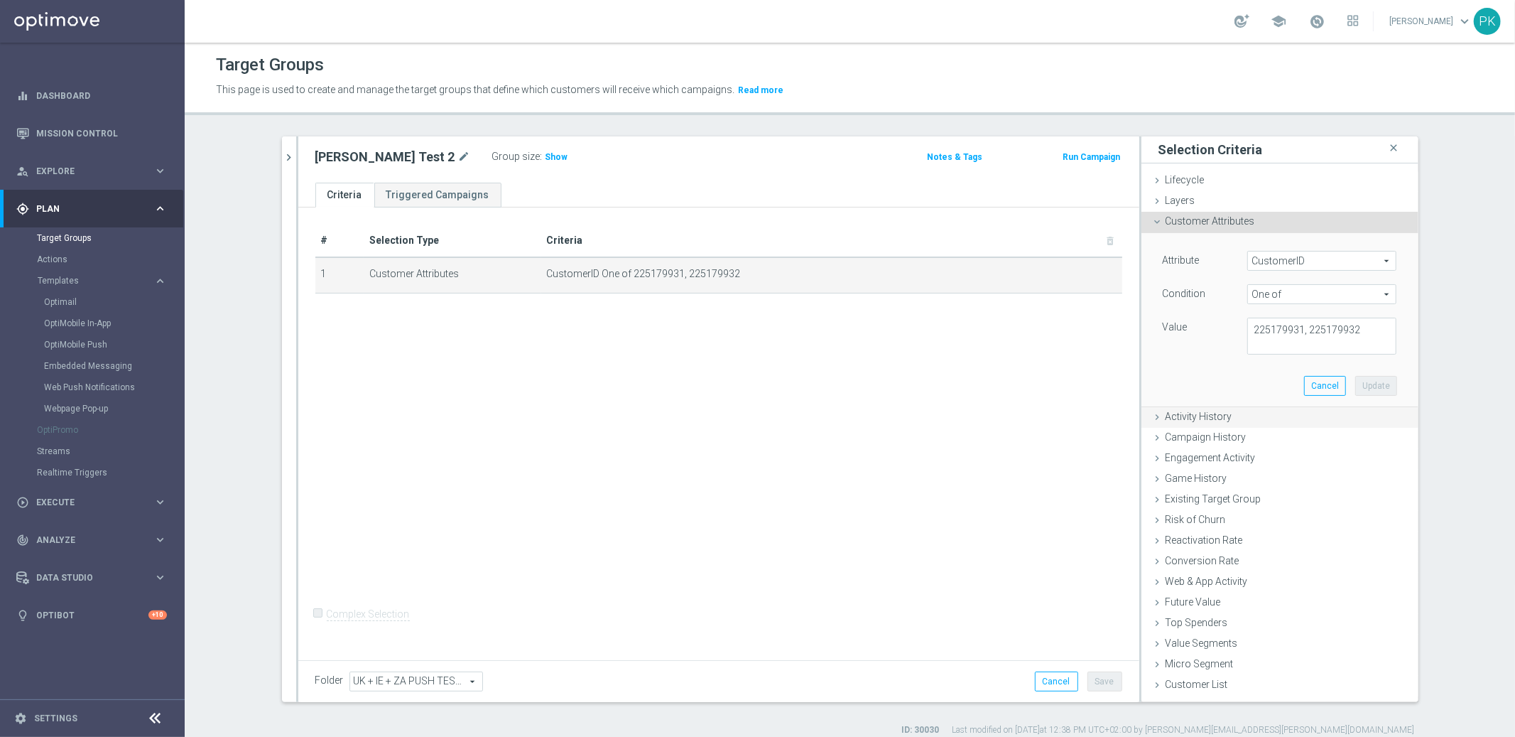
scroll to position [13, 0]
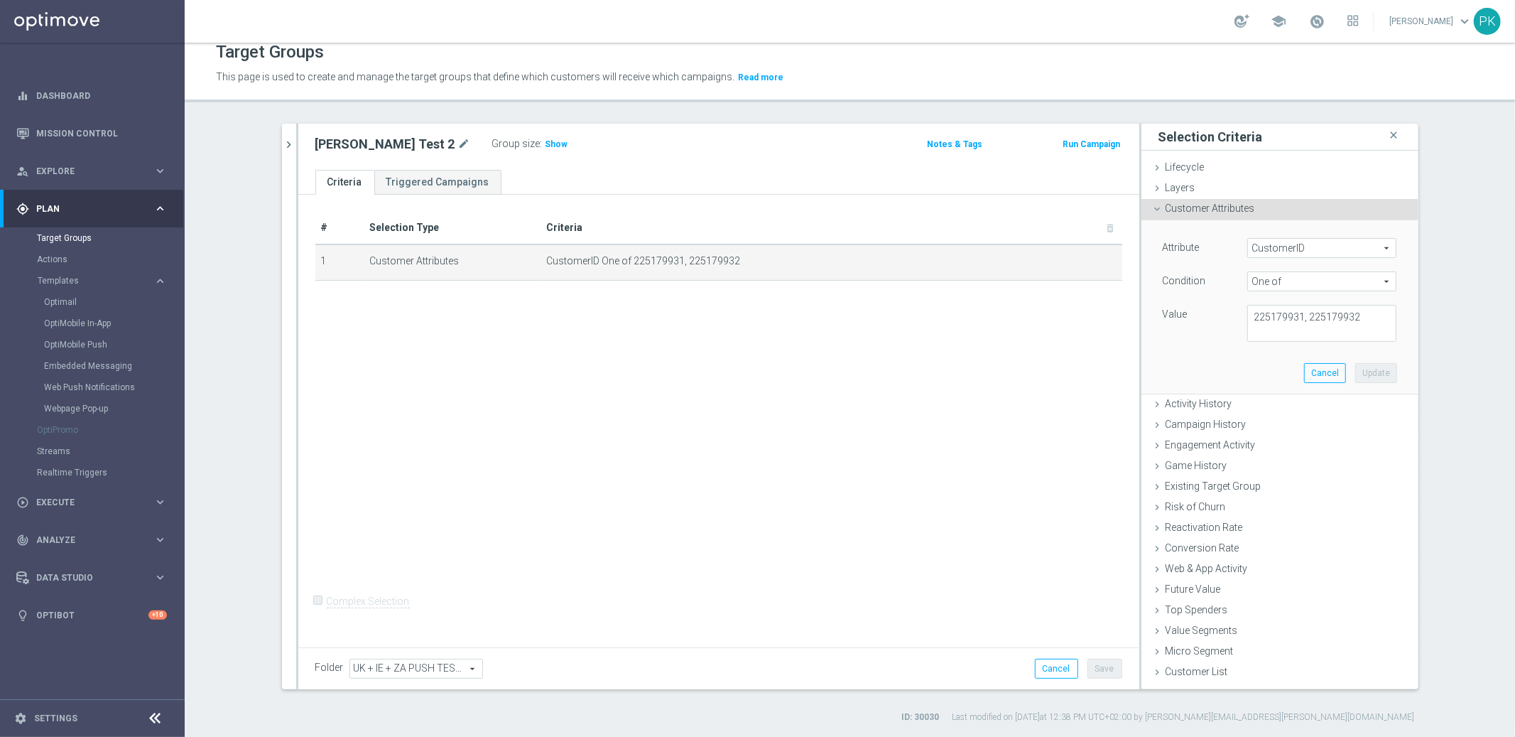
click at [1203, 211] on span "Customer Attributes" at bounding box center [1211, 207] width 90 height 11
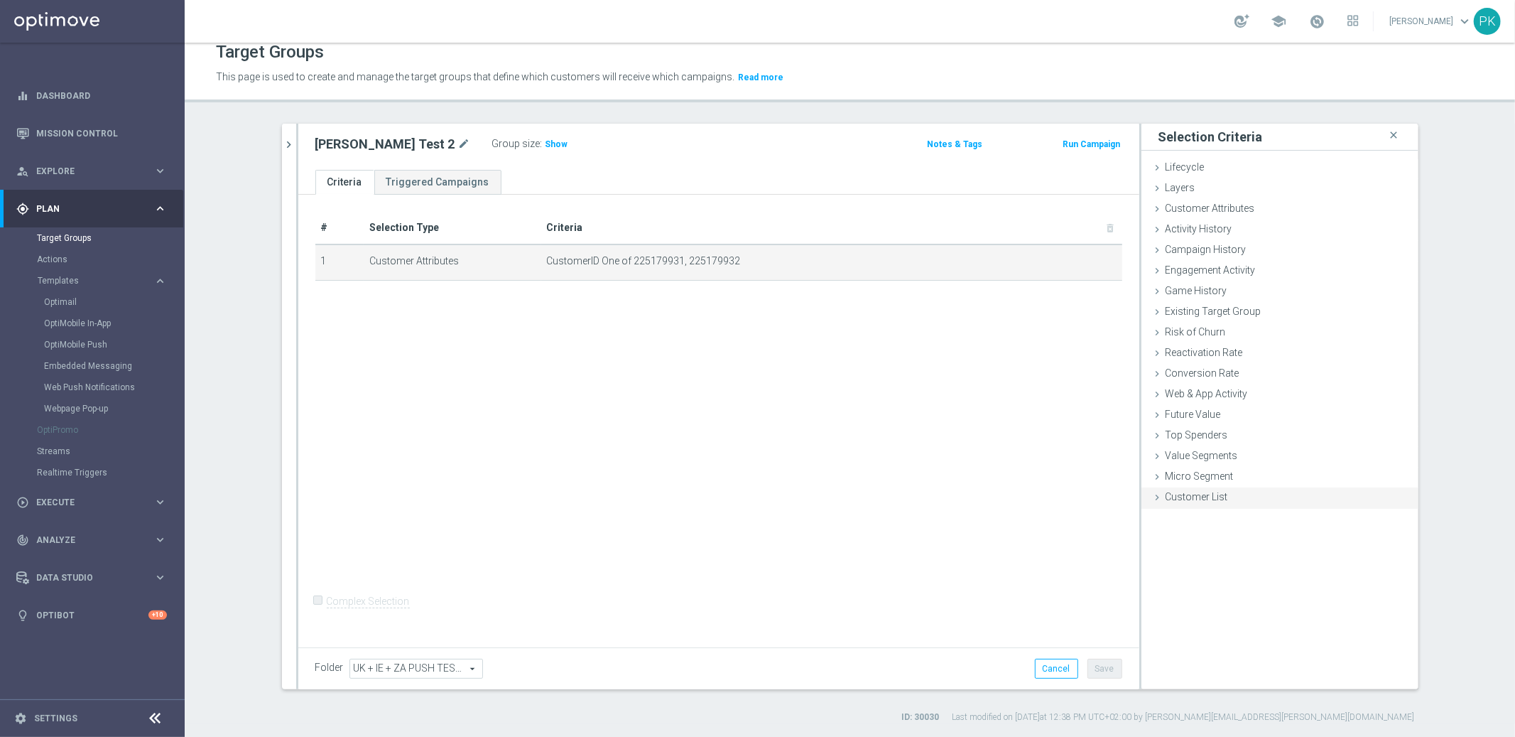
click at [1199, 506] on div "Customer List done" at bounding box center [1280, 497] width 277 height 21
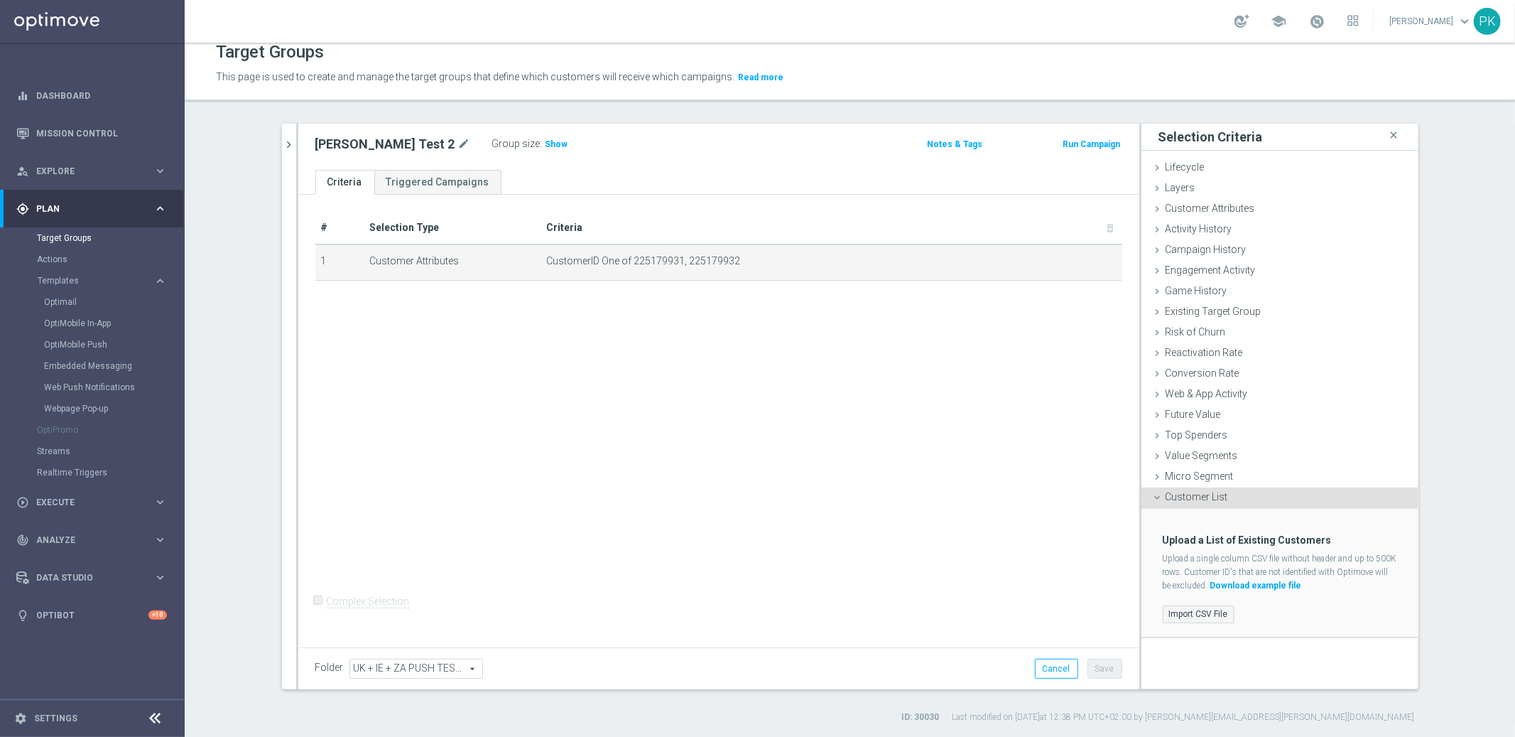
click at [1188, 613] on label "Import CSV File" at bounding box center [1199, 614] width 72 height 18
click at [0, 0] on input "Import CSV File" at bounding box center [0, 0] width 0 height 0
click at [1256, 585] on link "Download example file" at bounding box center [1256, 585] width 92 height 10
click at [1178, 207] on span "Customer Attributes" at bounding box center [1211, 207] width 90 height 11
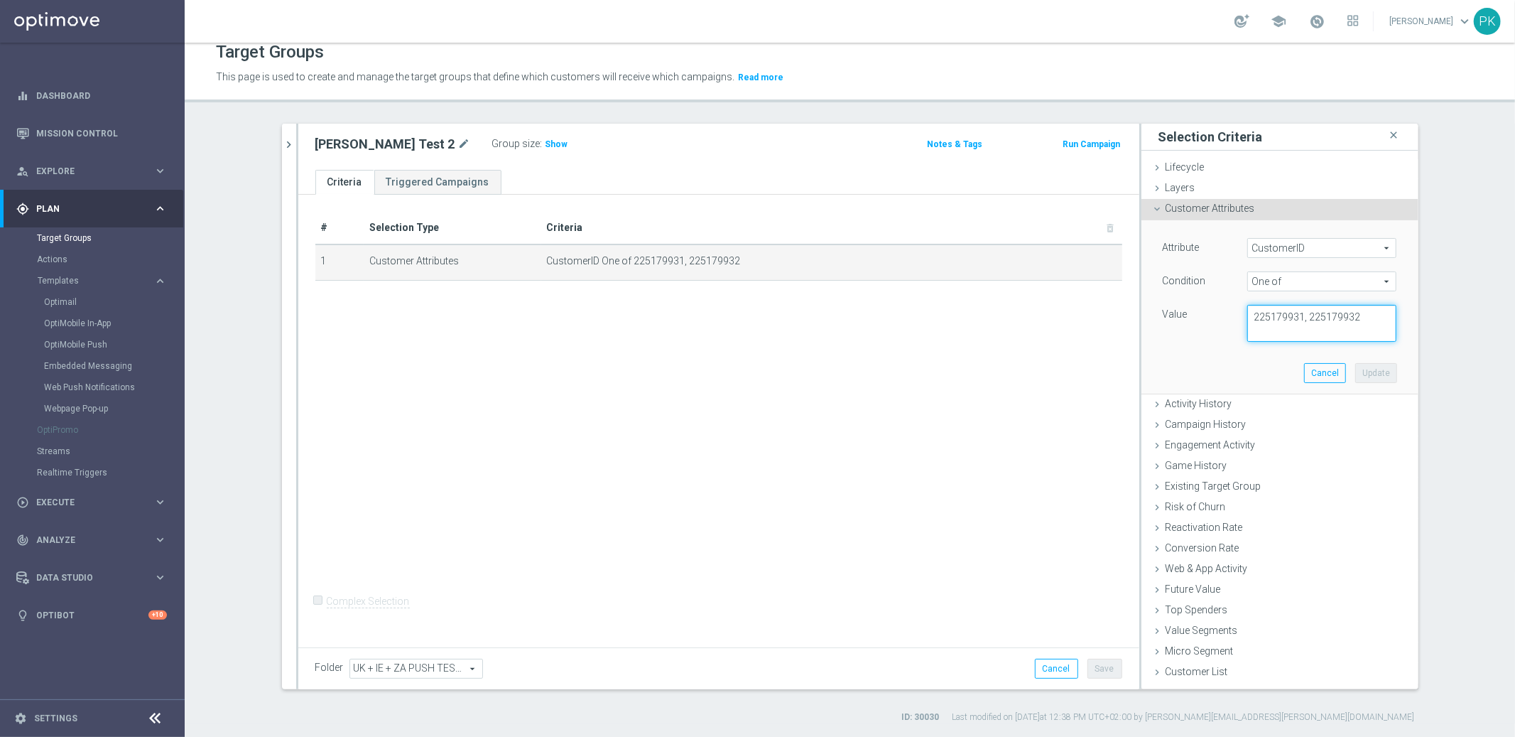
click at [1269, 308] on textarea "225179931, 225179932" at bounding box center [1321, 323] width 149 height 37
click at [1324, 312] on textarea "225179931, 225179932" at bounding box center [1321, 323] width 149 height 37
click at [1195, 666] on span "Customer List" at bounding box center [1197, 671] width 63 height 11
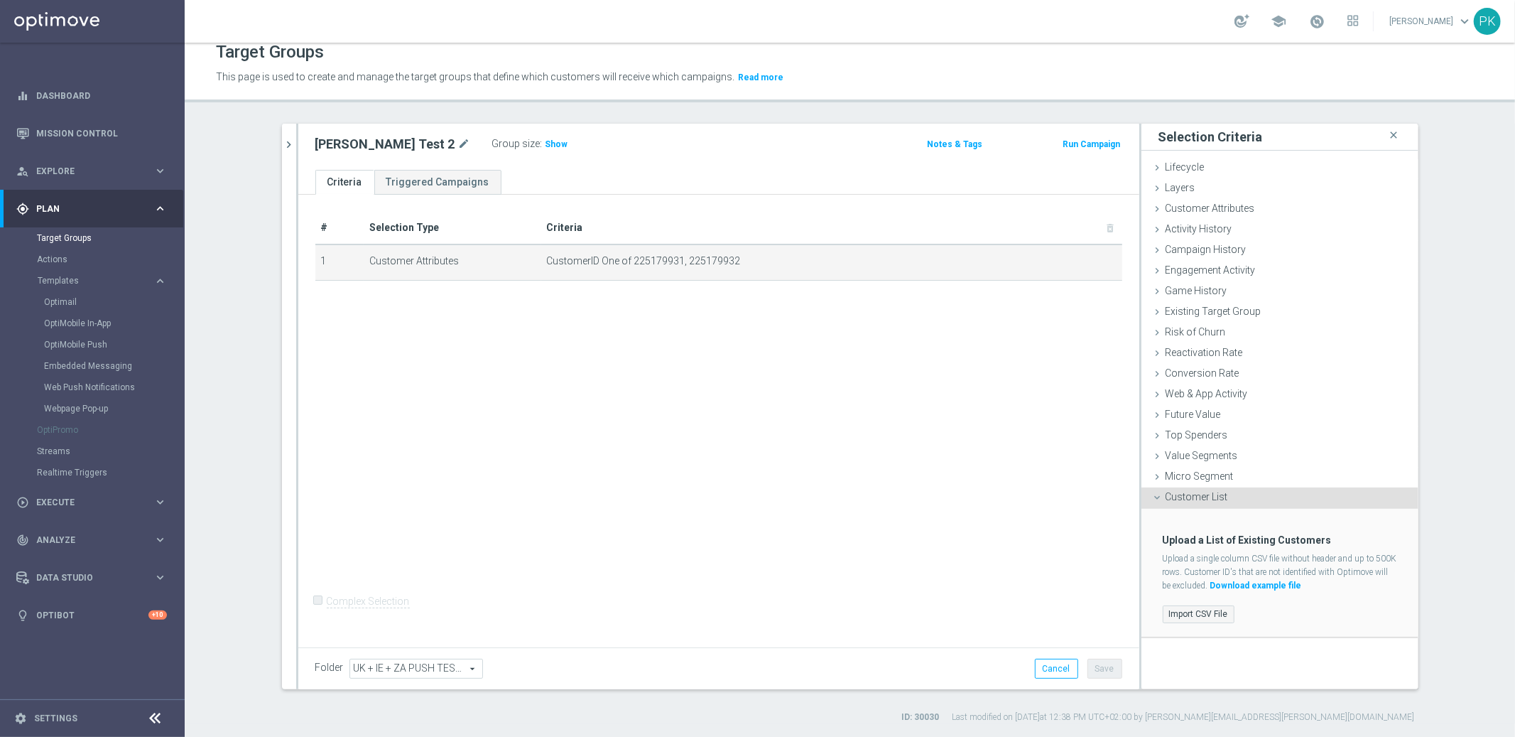
click at [1190, 612] on label "Import CSV File" at bounding box center [1199, 614] width 72 height 18
click at [0, 0] on input "Import CSV File" at bounding box center [0, 0] width 0 height 0
click at [1156, 203] on icon at bounding box center [1157, 208] width 11 height 11
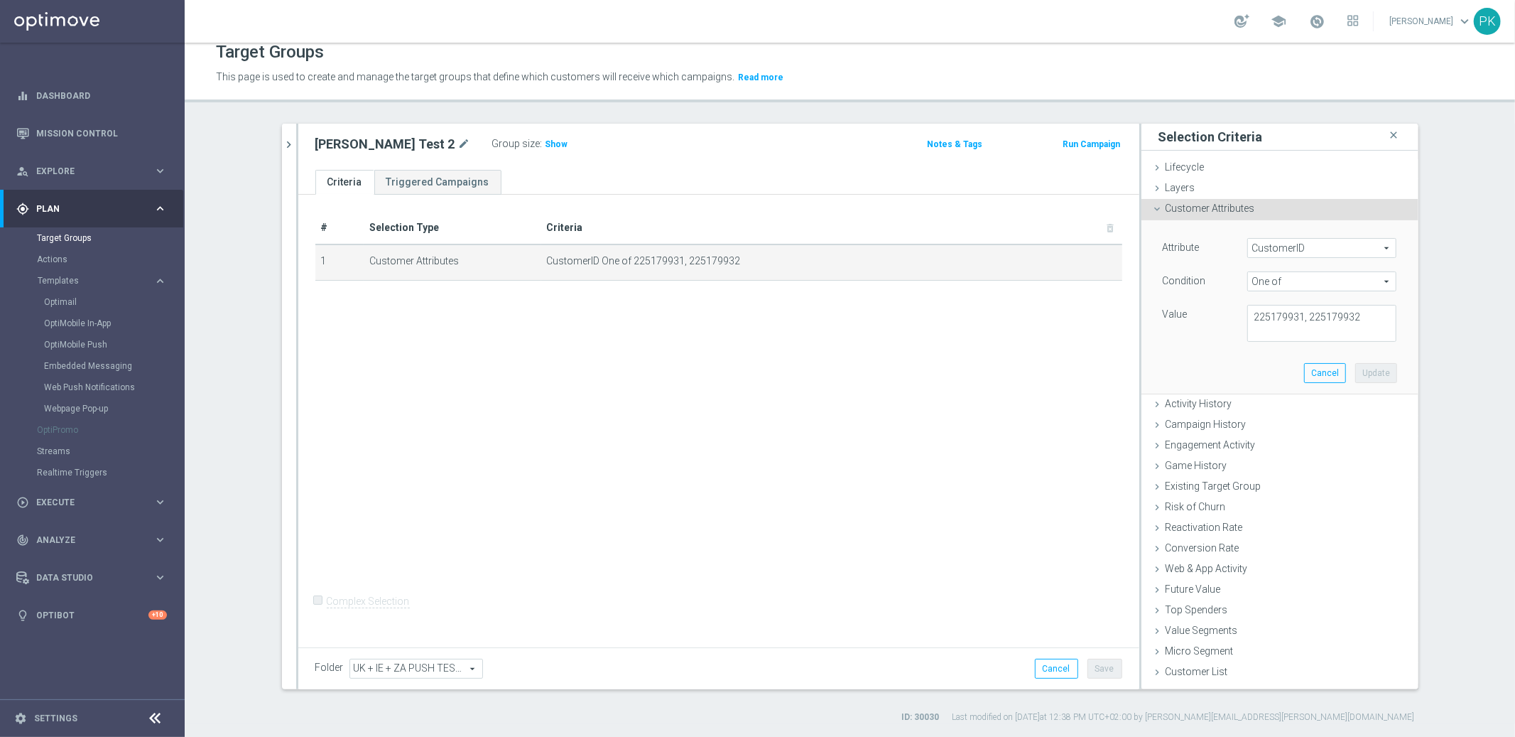
click at [1152, 210] on icon at bounding box center [1157, 208] width 11 height 11
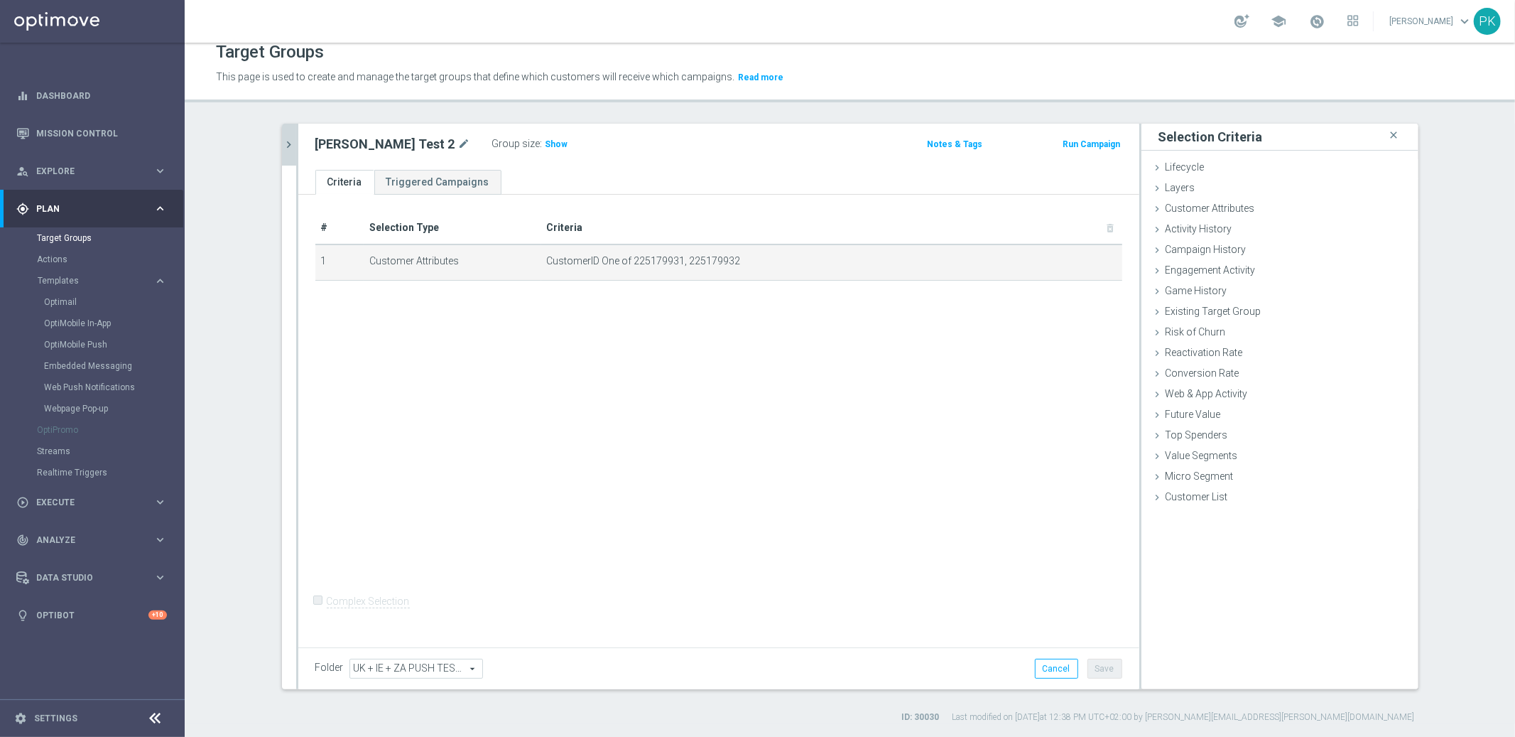
click at [283, 143] on icon "chevron_right" at bounding box center [289, 144] width 13 height 13
